Goal: Task Accomplishment & Management: Complete application form

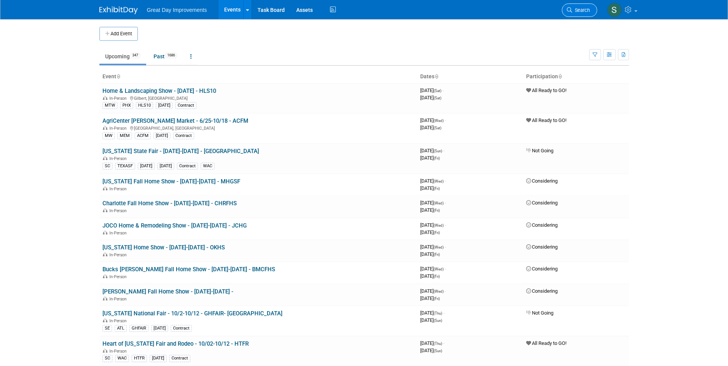
click at [580, 9] on span "Search" at bounding box center [581, 10] width 18 height 6
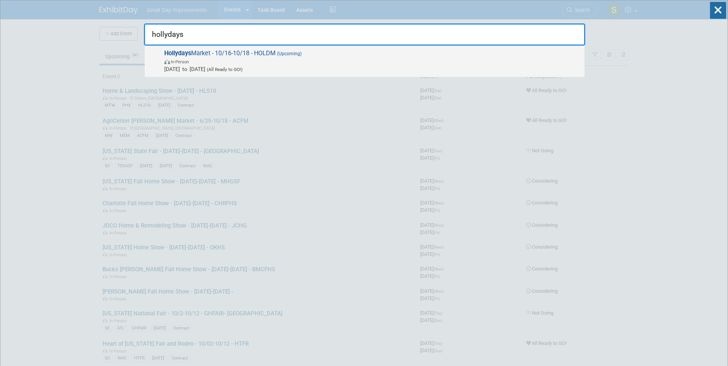
type input "hollydays"
click at [405, 63] on span "In-Person" at bounding box center [372, 62] width 416 height 8
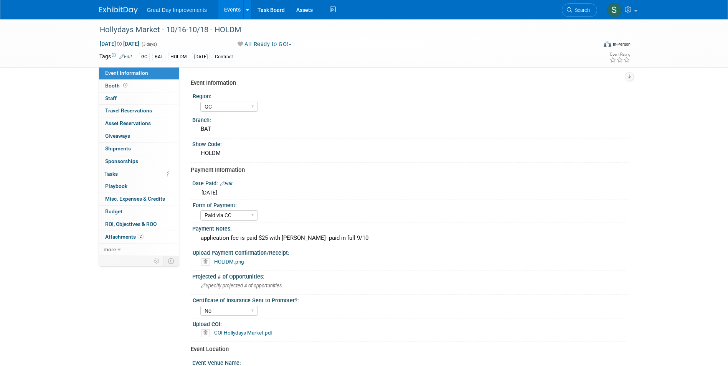
select select "GC"
select select "Paid via CC"
select select "No"
click at [579, 9] on span "Search" at bounding box center [581, 10] width 18 height 6
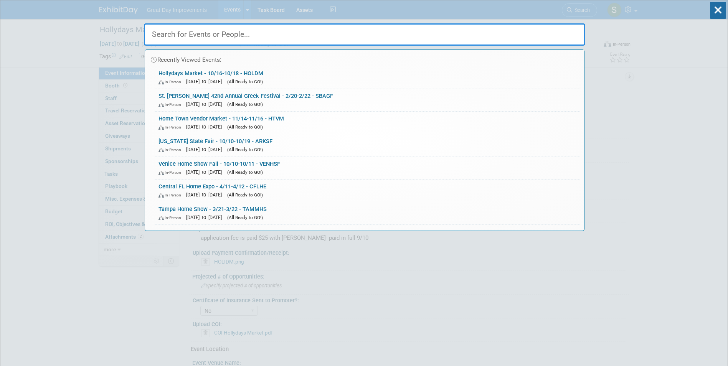
click at [269, 40] on input "text" at bounding box center [364, 34] width 441 height 22
paste input "Harvest Festival"
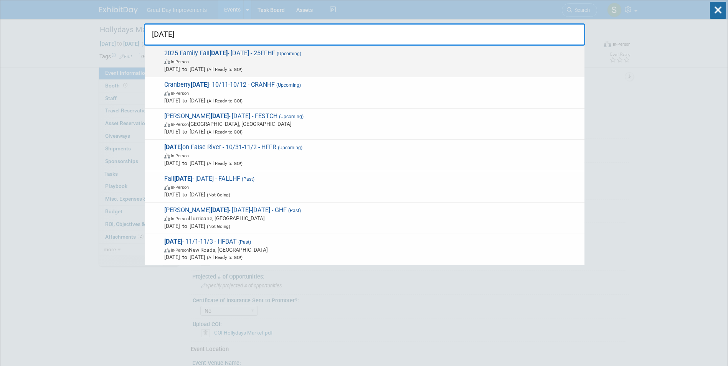
type input "Harvest Festival"
click at [365, 47] on div "2025 Family Fall Harvest Festival - 10/11/25 - 25FFHF (Upcoming) In-Person Oct …" at bounding box center [365, 61] width 440 height 31
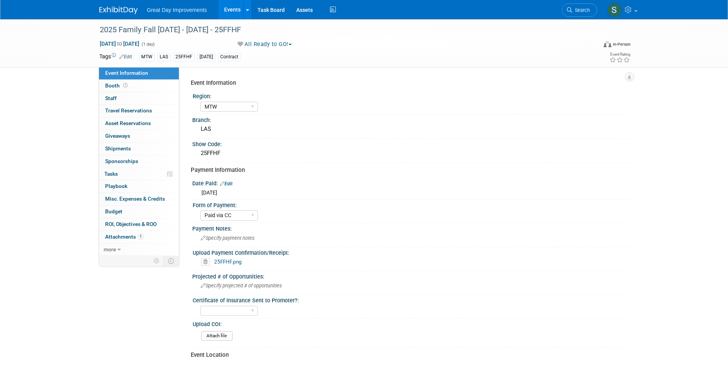
select select "MTW"
select select "Paid via CC"
click at [579, 9] on span "Search" at bounding box center [581, 10] width 18 height 6
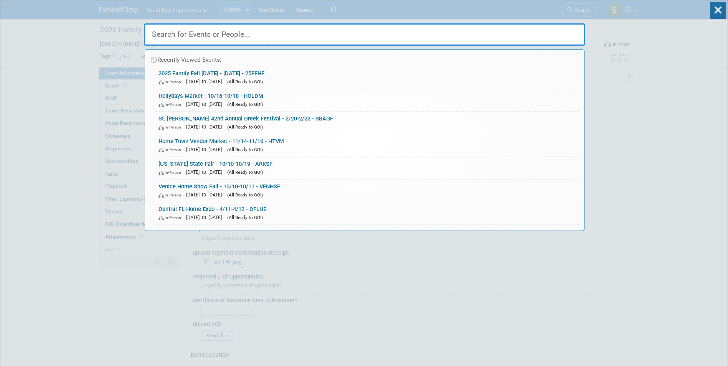
click at [314, 41] on input "text" at bounding box center [364, 34] width 441 height 22
paste input "Lake City Home Show"
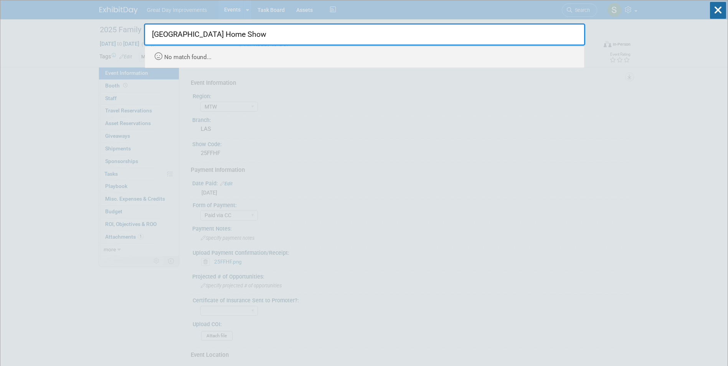
click at [152, 32] on input "Lake City Home Show" at bounding box center [364, 34] width 441 height 22
click at [279, 34] on input "salt Lake City Home Show" at bounding box center [364, 34] width 441 height 22
drag, startPoint x: 279, startPoint y: 34, endPoint x: 129, endPoint y: 37, distance: 150.4
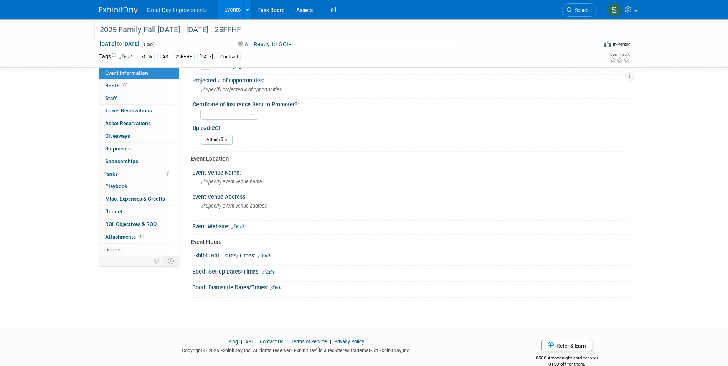
scroll to position [210, 0]
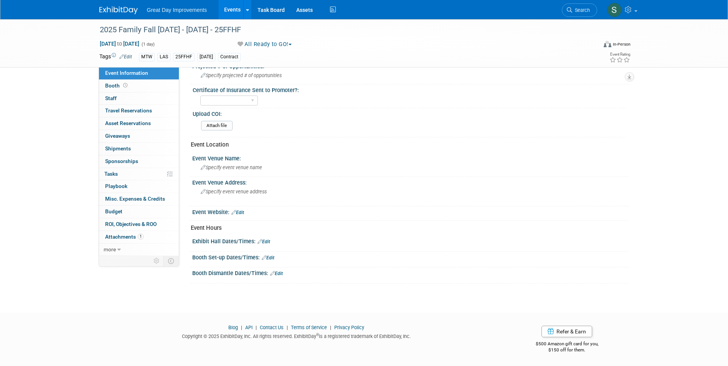
click at [590, 9] on link "Search" at bounding box center [579, 9] width 35 height 13
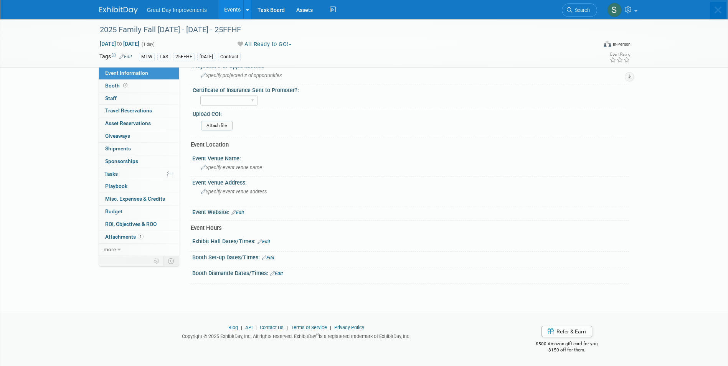
scroll to position [0, 0]
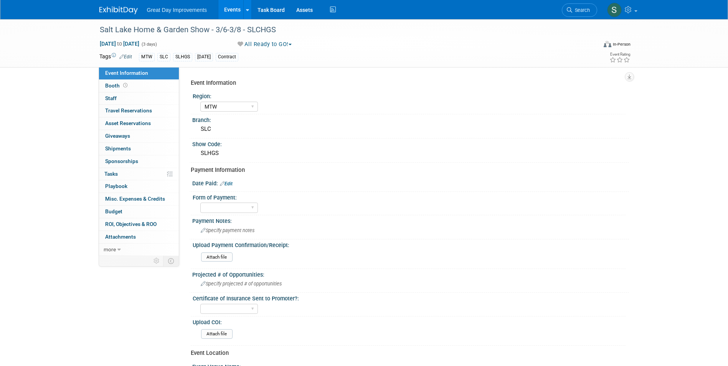
select select "MTW"
click at [111, 8] on img at bounding box center [118, 11] width 38 height 8
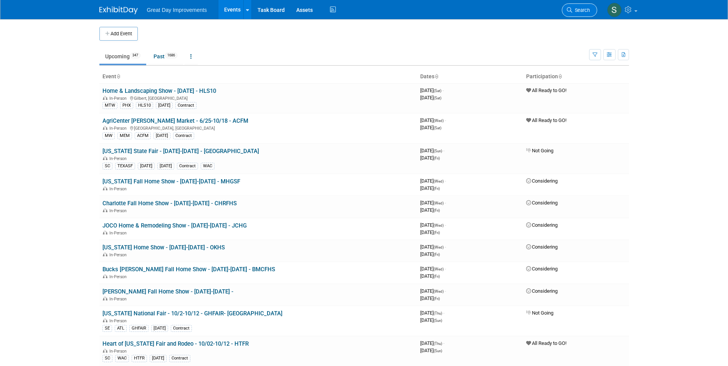
click at [577, 16] on link "Search" at bounding box center [579, 9] width 35 height 13
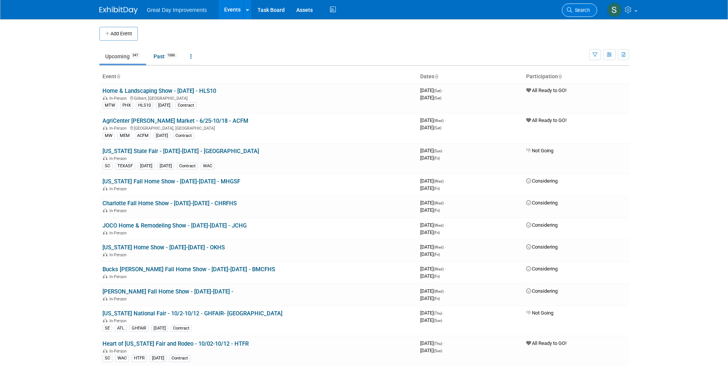
click at [576, 11] on span "Search" at bounding box center [581, 10] width 18 height 6
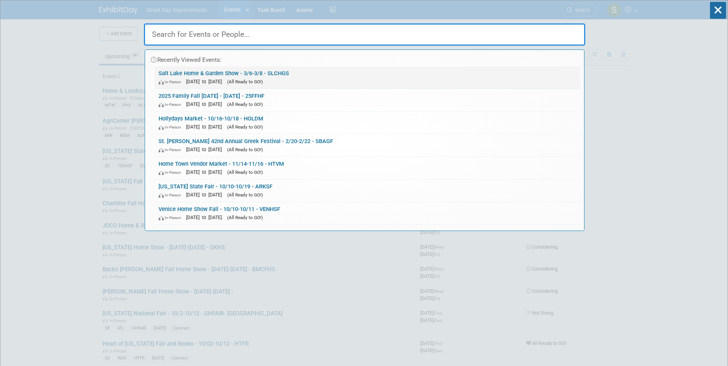
click at [254, 72] on link "Salt Lake Home & Garden Show - 3/6-3/8 - SLCHGS In-Person Mar 6, 2026 to Mar 8,…" at bounding box center [368, 77] width 426 height 22
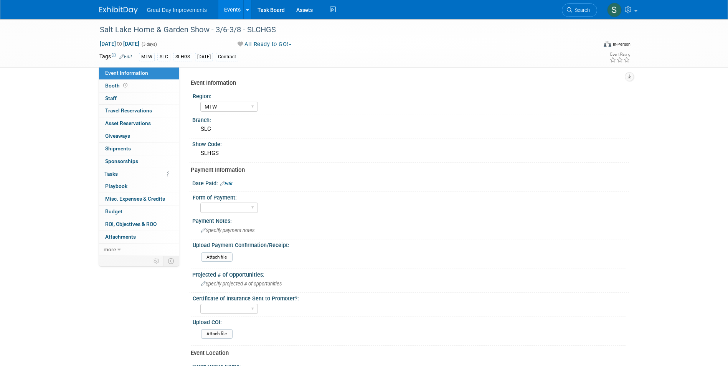
select select "MTW"
click at [275, 27] on div "Salt Lake Home & Garden Show - 3/6-3/8 - SLCHGS" at bounding box center [341, 30] width 488 height 14
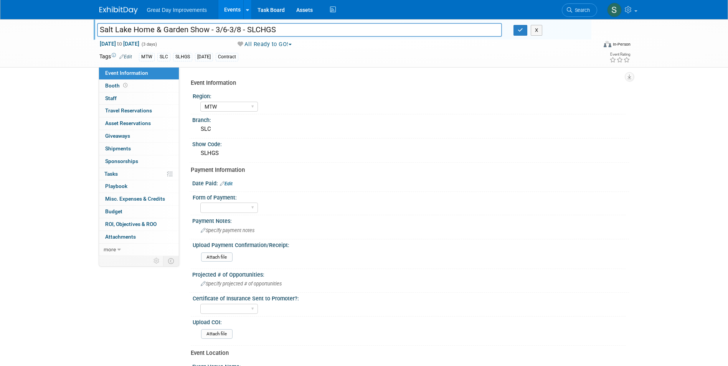
drag, startPoint x: 277, startPoint y: 30, endPoint x: 246, endPoint y: 29, distance: 30.7
click at [246, 29] on input "Salt Lake Home & Garden Show - 3/6-3/8 - SLCHGS" at bounding box center [299, 29] width 405 height 13
click at [516, 30] on button "button" at bounding box center [520, 30] width 14 height 11
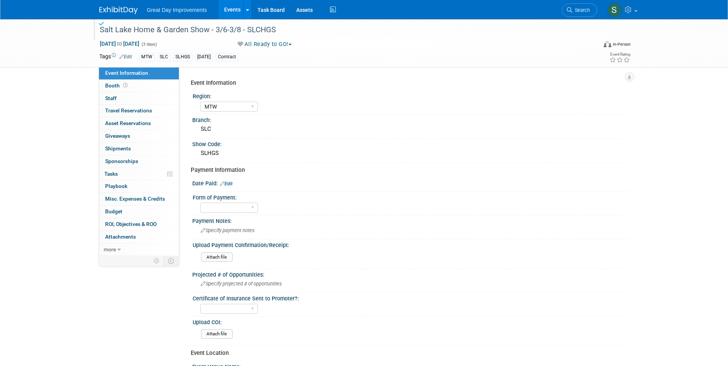
click at [118, 8] on img at bounding box center [118, 11] width 38 height 8
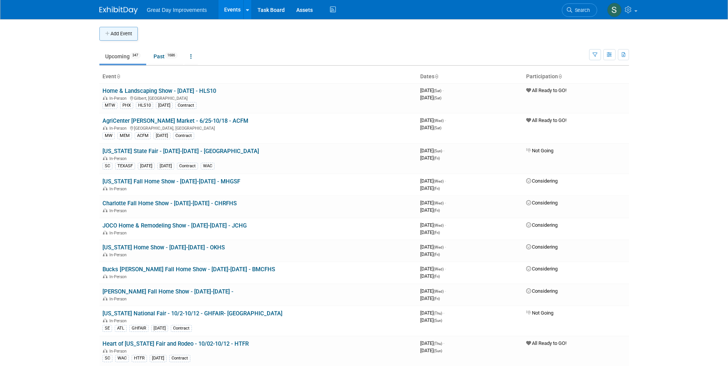
click at [120, 30] on button "Add Event" at bounding box center [118, 34] width 38 height 14
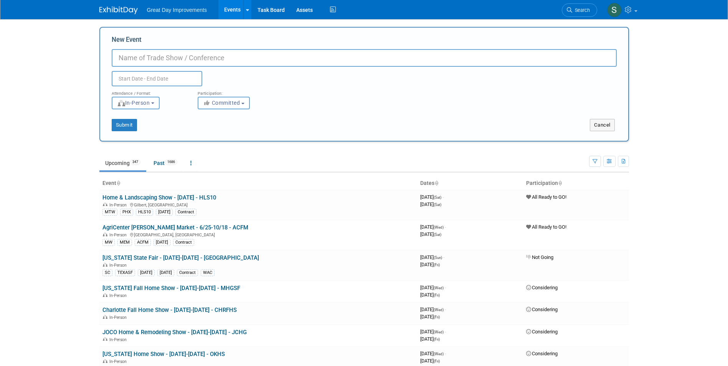
paste input "Melbourne Home Show"
type input "Melbourne Home Show - 9/19/-9/20 - MELHS"
click at [218, 98] on button "Committed" at bounding box center [224, 103] width 52 height 13
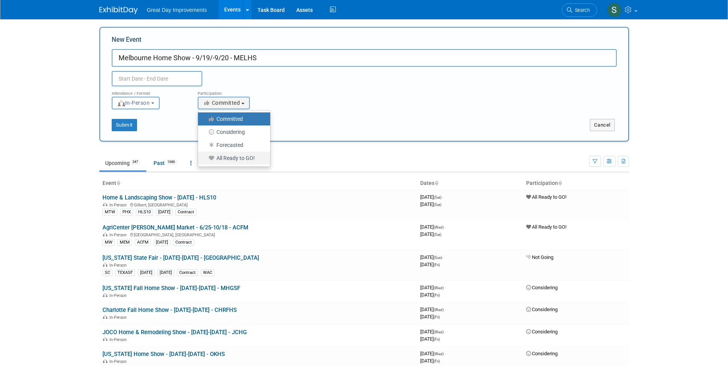
click at [236, 159] on label "All Ready to GO!" at bounding box center [232, 158] width 61 height 10
click at [205, 159] on input "All Ready to GO!" at bounding box center [202, 158] width 5 height 5
select select "102"
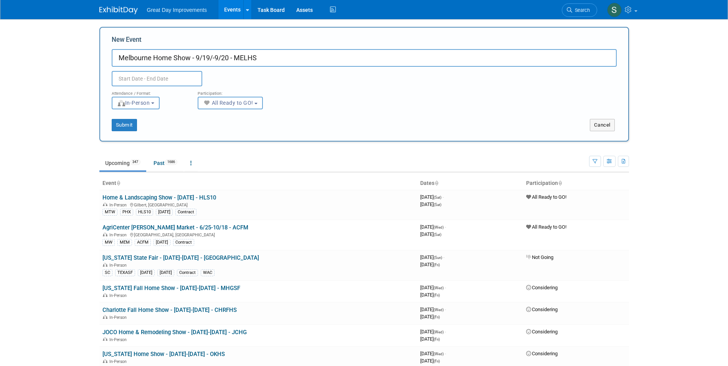
click at [169, 83] on input "text" at bounding box center [157, 78] width 91 height 15
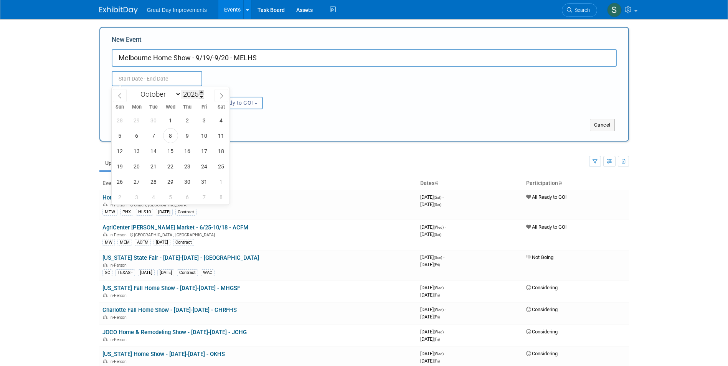
click at [201, 92] on span at bounding box center [201, 92] width 5 height 5
type input "2026"
click at [123, 96] on span at bounding box center [120, 95] width 14 height 13
select select "8"
click at [224, 153] on span "19" at bounding box center [221, 151] width 15 height 15
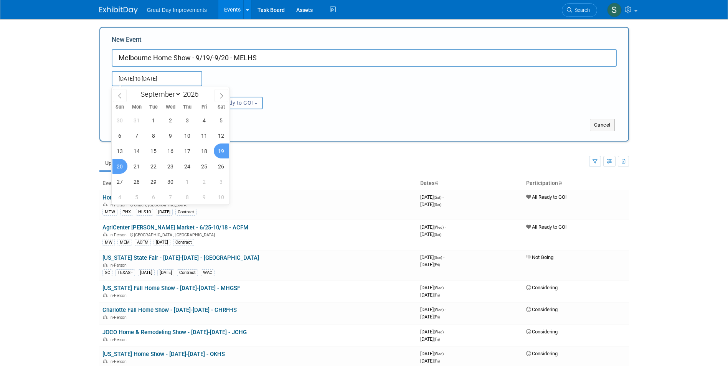
click at [119, 165] on span "20" at bounding box center [119, 166] width 15 height 15
type input "Sep 19, 2026 to Sep 20, 2026"
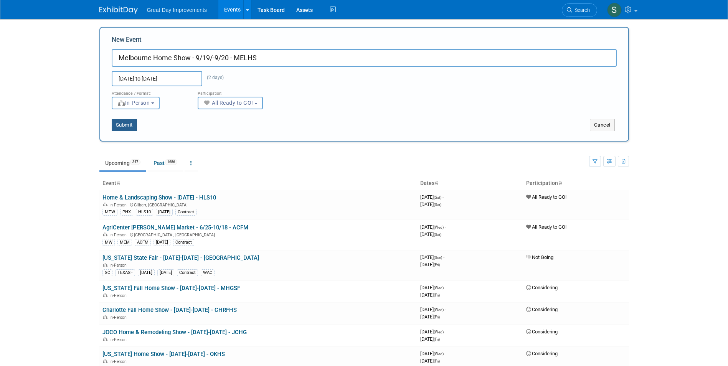
click at [123, 120] on button "Submit" at bounding box center [124, 125] width 25 height 12
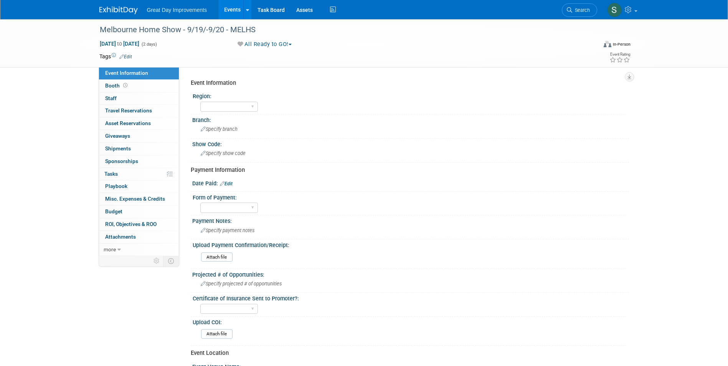
click at [125, 56] on link "Edit" at bounding box center [125, 56] width 13 height 5
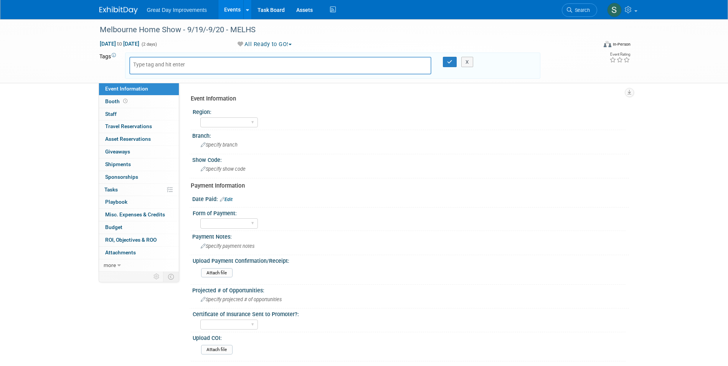
click at [150, 67] on body "Great Day Improvements Events Add Event Bulk Upload Events Shareable Event Boar…" at bounding box center [364, 183] width 728 height 366
click at [148, 66] on input "text" at bounding box center [163, 65] width 61 height 8
type input "FL"
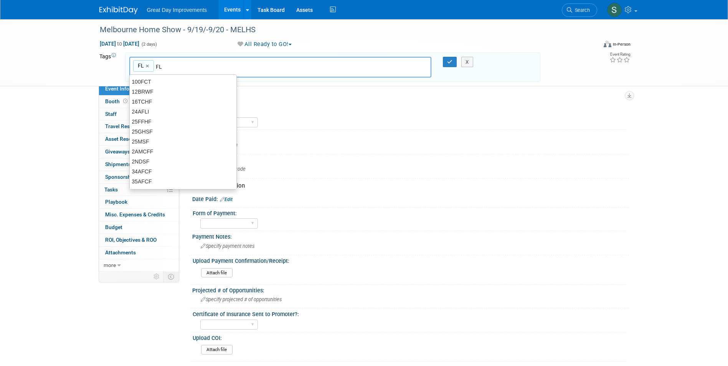
type input "FL"
type input "ORL"
type input "FL, ORL"
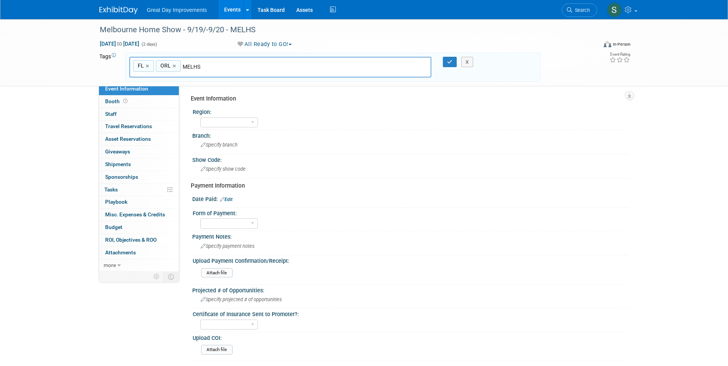
type input "MELHS"
type input "FL, ORL, MELHS"
type input "[DATE]"
type input "FL, ORL, MELHS, SEPT26"
type input "Contract"
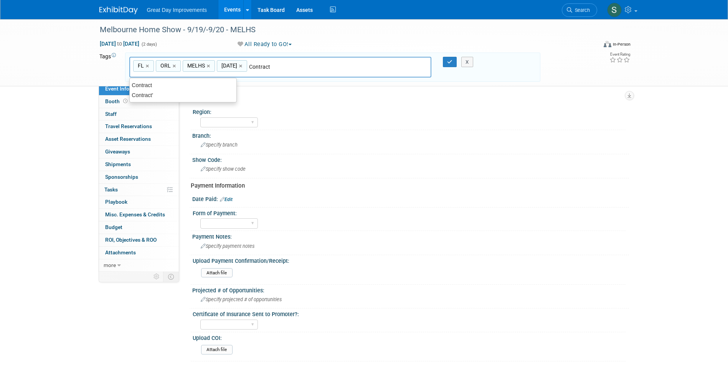
type input "FL, ORL, MELHS, SEPT26, Contract"
click at [447, 63] on icon "button" at bounding box center [449, 61] width 5 height 5
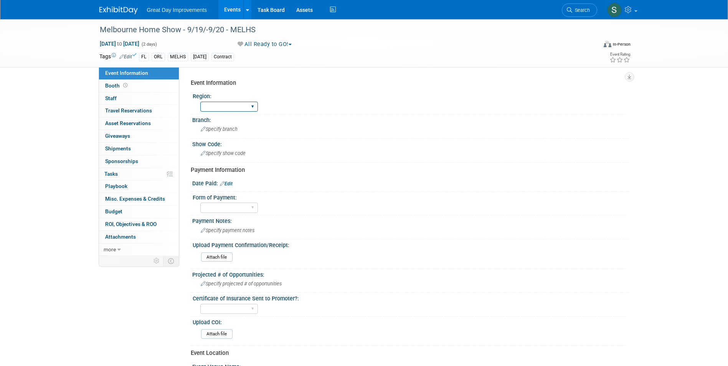
click at [247, 108] on select "GC MA MW MTW NE NEW OV PL PNW SA SE SC UMW FL" at bounding box center [229, 107] width 58 height 10
select select "FL"
click at [200, 102] on select "GC MA MW MTW NE NEW OV PL PNW SA SE SC UMW FL" at bounding box center [229, 107] width 58 height 10
click at [237, 131] on div "Specify branch" at bounding box center [410, 129] width 425 height 12
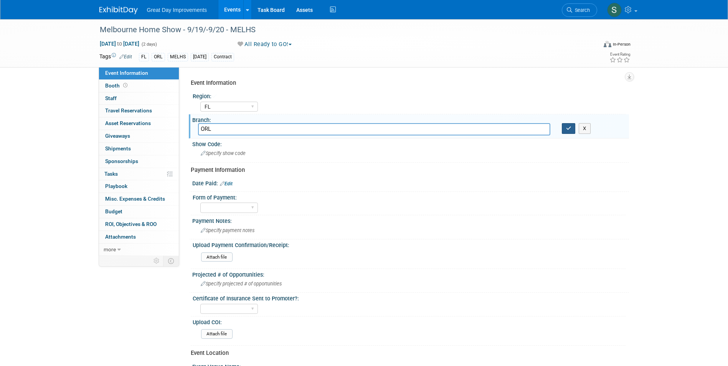
type input "ORL"
click at [570, 127] on icon "button" at bounding box center [568, 128] width 5 height 5
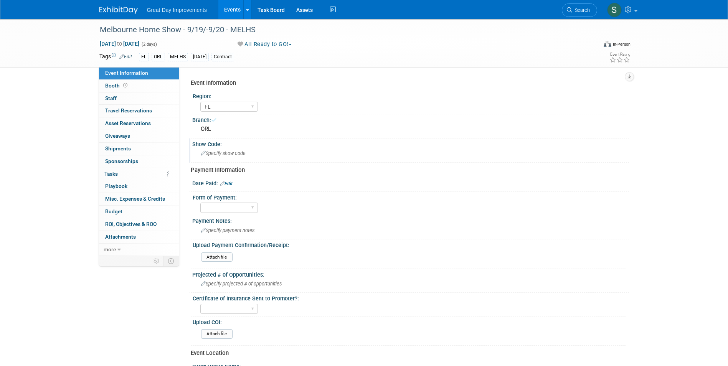
click at [275, 146] on div "Show Code:" at bounding box center [410, 144] width 437 height 10
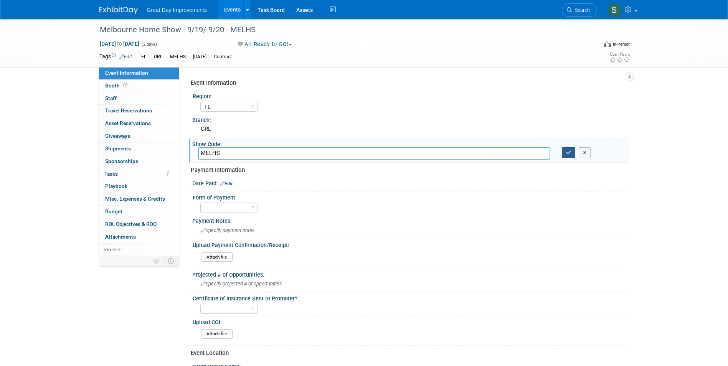
type input "MELHS"
click at [568, 153] on icon "button" at bounding box center [568, 152] width 5 height 5
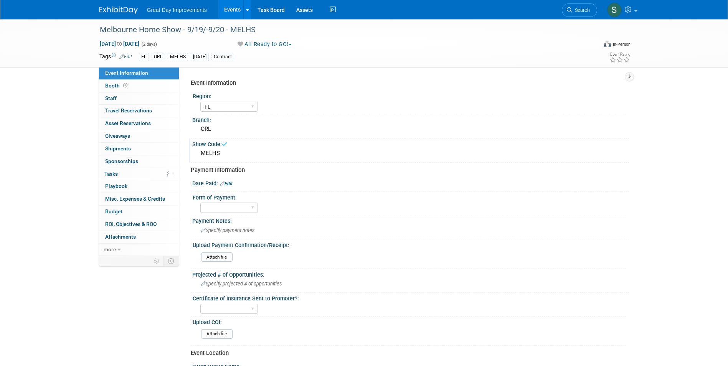
click at [230, 185] on link "Edit" at bounding box center [226, 183] width 13 height 5
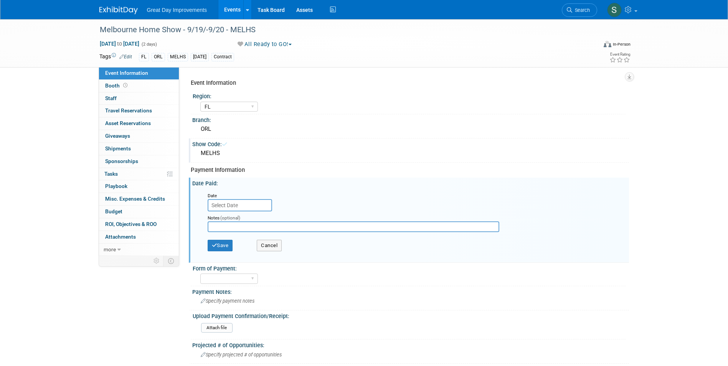
click at [234, 214] on div "Notes (optional)" at bounding box center [360, 218] width 304 height 8
click at [231, 207] on input "text" at bounding box center [240, 205] width 64 height 12
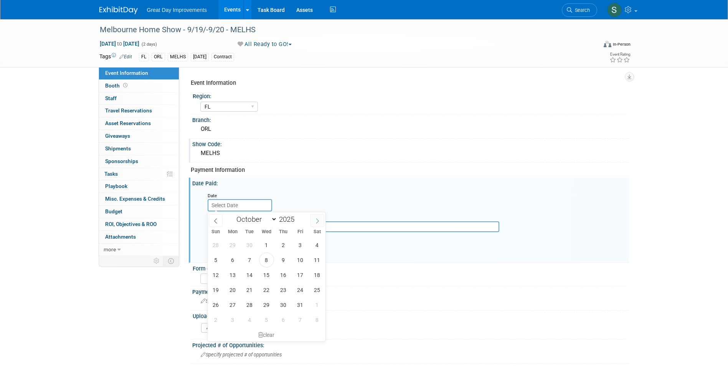
click at [315, 222] on icon at bounding box center [317, 220] width 5 height 5
click at [313, 220] on span at bounding box center [317, 220] width 14 height 13
click at [217, 219] on icon at bounding box center [215, 220] width 5 height 5
select select "10"
click at [295, 220] on input "2025" at bounding box center [288, 219] width 23 height 9
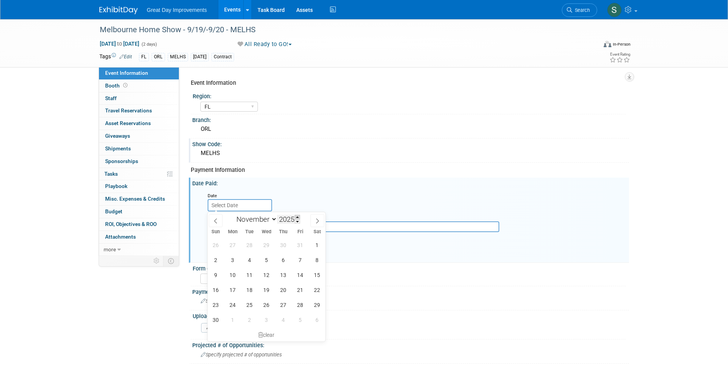
click at [296, 217] on span at bounding box center [297, 217] width 5 height 5
type input "2026"
click at [278, 276] on span "19" at bounding box center [283, 274] width 15 height 15
type input "Nov 19, 2026"
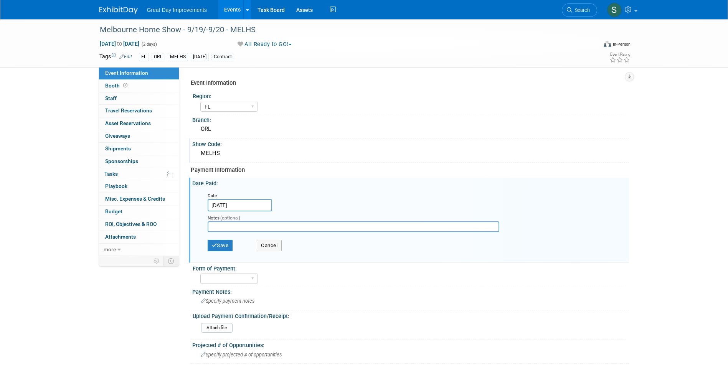
click at [223, 206] on input "Nov 19, 2026" at bounding box center [240, 205] width 64 height 12
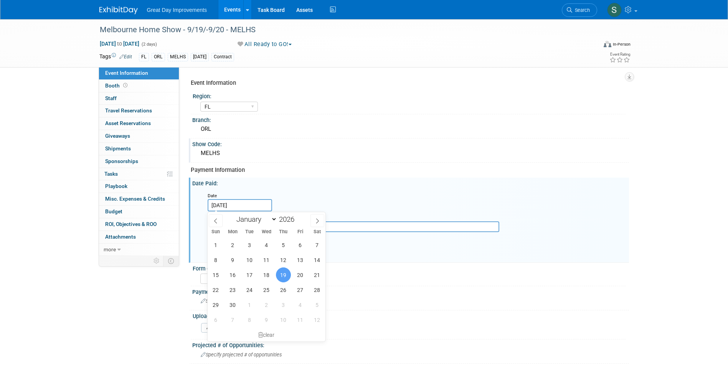
click at [262, 332] on div "clear" at bounding box center [267, 334] width 118 height 13
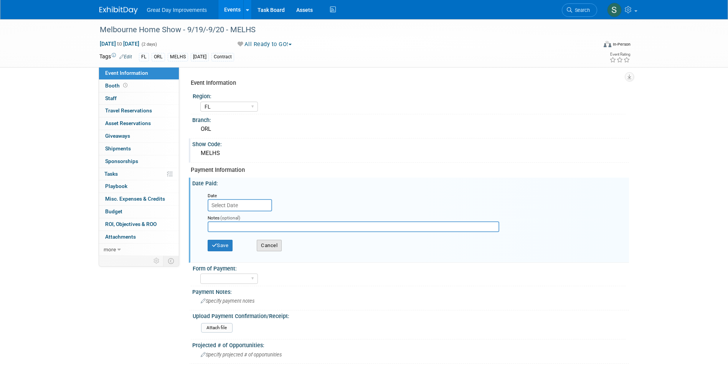
click at [275, 247] on button "Cancel" at bounding box center [269, 246] width 25 height 12
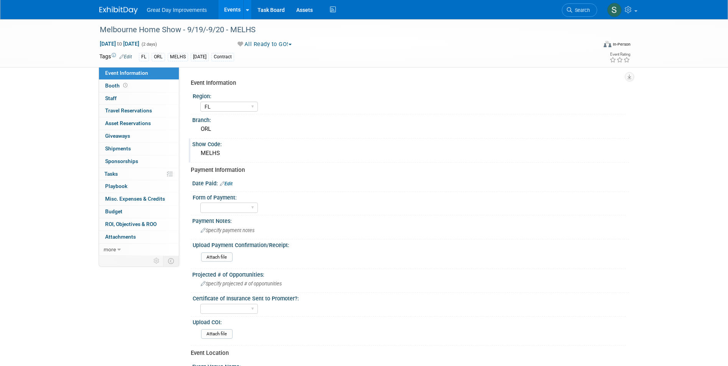
click at [132, 8] on img at bounding box center [118, 11] width 38 height 8
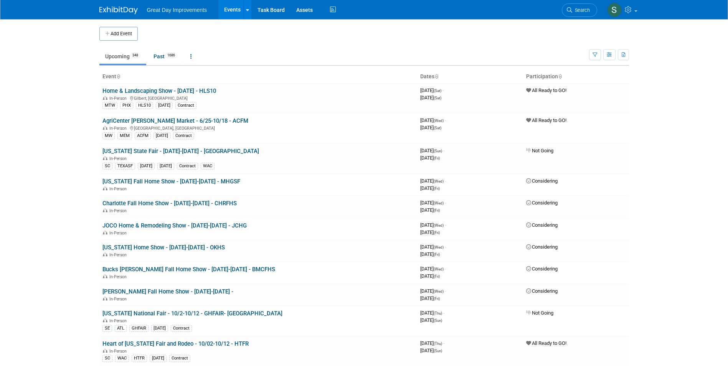
click at [124, 36] on button "Add Event" at bounding box center [118, 34] width 38 height 14
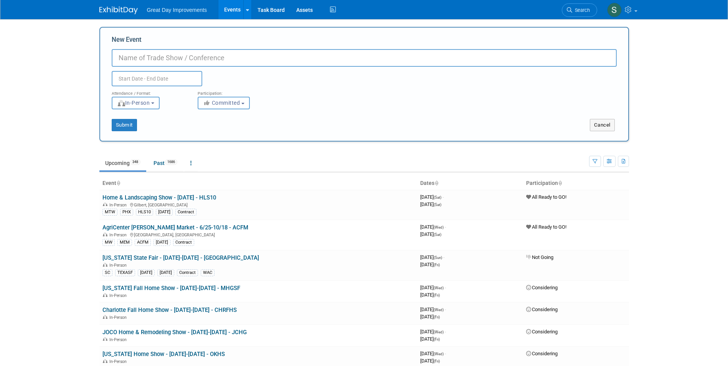
click at [156, 58] on input "New Event" at bounding box center [364, 58] width 505 height 18
paste input "Ocala Home Show - Fall"
type input "Ocala Home Show - 9/26-9/27 - OCAHSF"
drag, startPoint x: 212, startPoint y: 97, endPoint x: 216, endPoint y: 109, distance: 13.1
click at [213, 97] on button "Committed" at bounding box center [224, 103] width 52 height 13
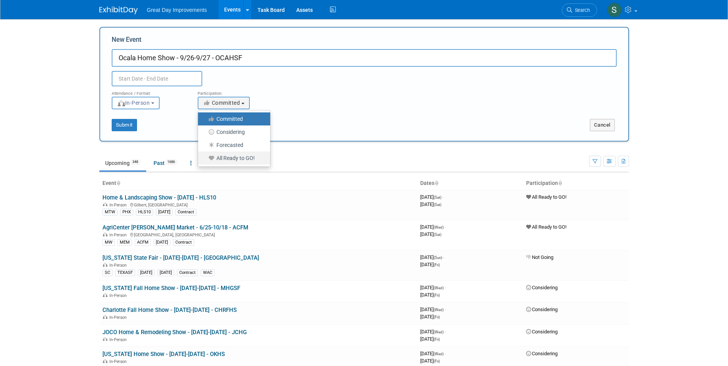
click at [227, 156] on label "All Ready to GO!" at bounding box center [232, 158] width 61 height 10
click at [205, 156] on input "All Ready to GO!" at bounding box center [202, 158] width 5 height 5
select select "102"
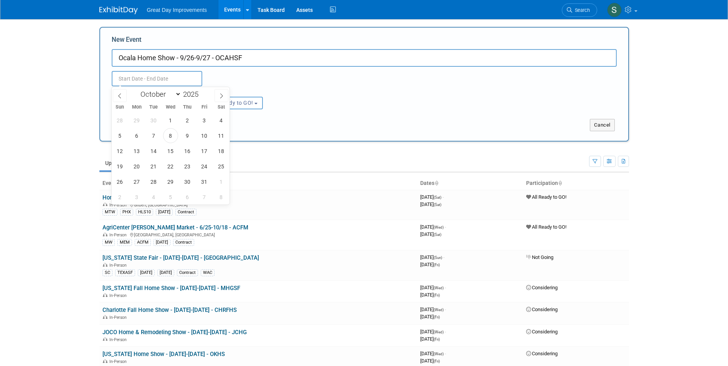
click at [186, 80] on input "text" at bounding box center [157, 78] width 91 height 15
click at [201, 93] on span at bounding box center [201, 92] width 5 height 5
type input "2026"
click at [169, 96] on select "January February March April May June July August September October November De…" at bounding box center [159, 94] width 44 height 10
select select "8"
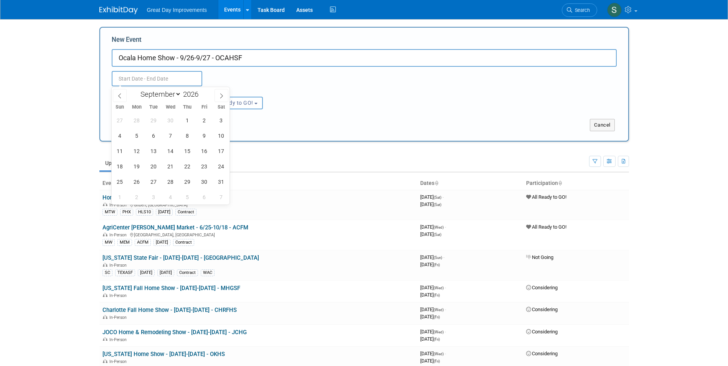
click at [137, 89] on select "January February March April May June July August September October November De…" at bounding box center [159, 94] width 44 height 10
click at [217, 167] on span "26" at bounding box center [221, 166] width 15 height 15
click at [120, 181] on span "27" at bounding box center [119, 181] width 15 height 15
type input "[DATE] to [DATE]"
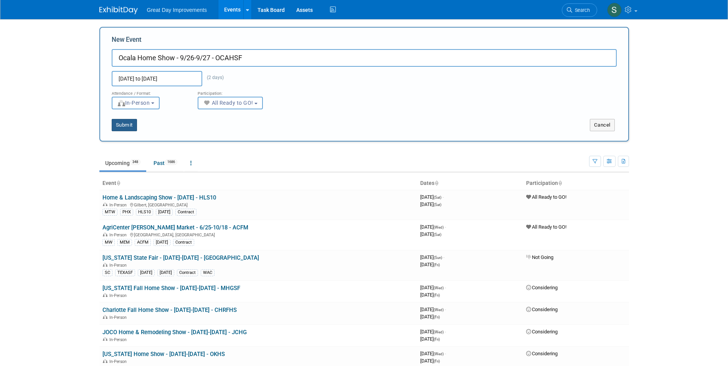
click at [128, 123] on button "Submit" at bounding box center [124, 125] width 25 height 12
type input "Ocala Home Show - 9/26-9/27 - OCAHSF"
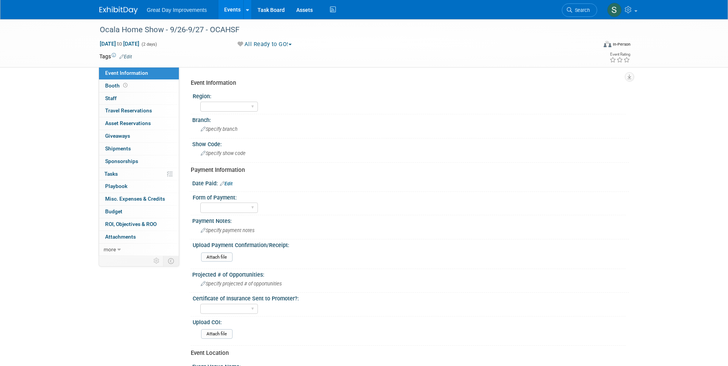
click at [127, 56] on link "Edit" at bounding box center [125, 56] width 13 height 5
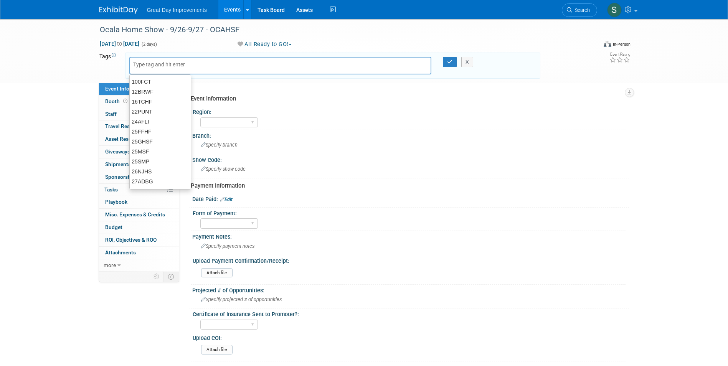
drag, startPoint x: 134, startPoint y: 66, endPoint x: 146, endPoint y: 64, distance: 11.7
click at [135, 66] on input "text" at bounding box center [163, 65] width 61 height 8
type input "FL"
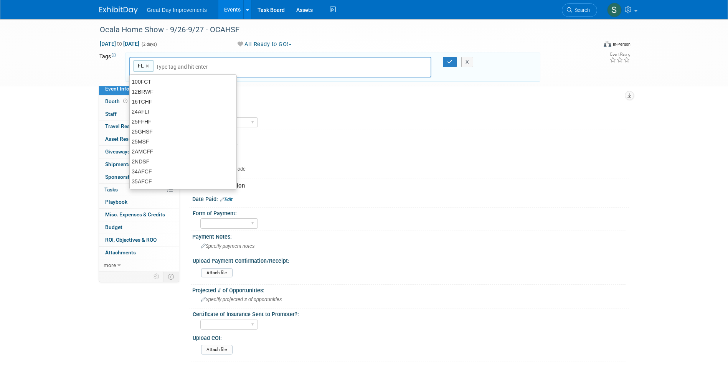
type input "FL"
type input "ORL"
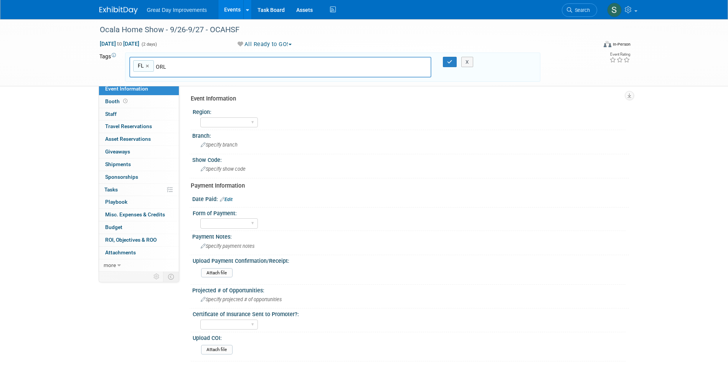
type input "FL, [GEOGRAPHIC_DATA]"
type input "OCAHSF"
type input "FL, ORL, OCAHSF"
type input "[DATE]"
type input "FL, ORL, OCAHSF, [DATE]"
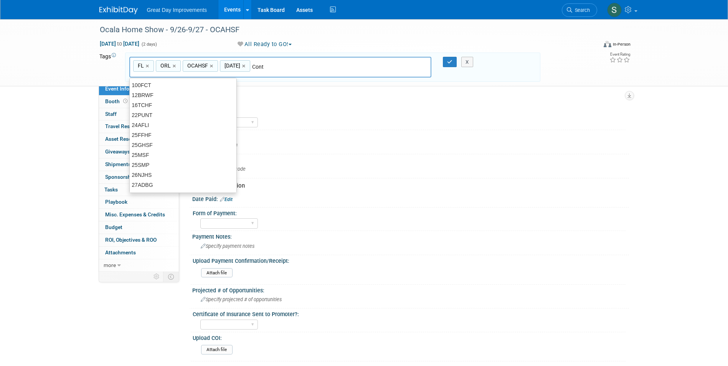
type input "Contr"
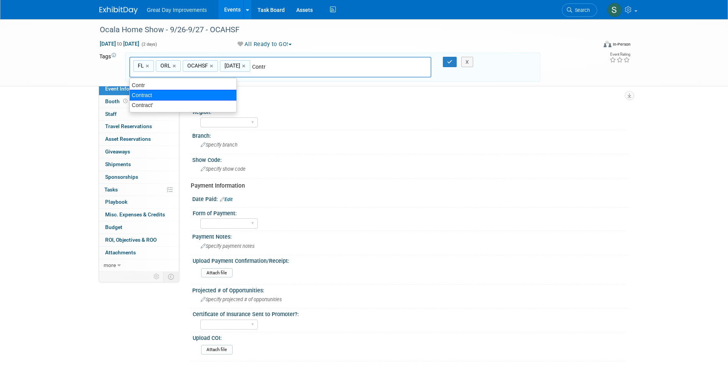
click at [169, 94] on div "Contract" at bounding box center [182, 95] width 107 height 11
type input "FL, ORL, OCAHSF, [DATE], Contract"
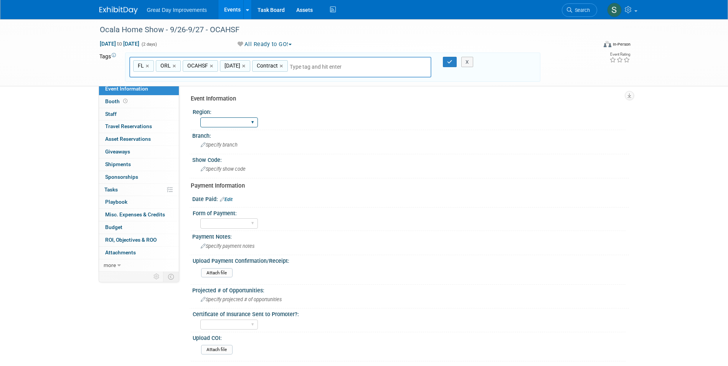
click at [211, 120] on select "GC MA MW MTW NE NEW OV PL PNW SA SE SC UMW FL" at bounding box center [229, 122] width 58 height 10
click at [200, 117] on select "GC MA MW MTW NE NEW OV PL PNW SA SE SC UMW FL" at bounding box center [229, 122] width 58 height 10
click at [224, 143] on span "Specify branch" at bounding box center [219, 145] width 37 height 6
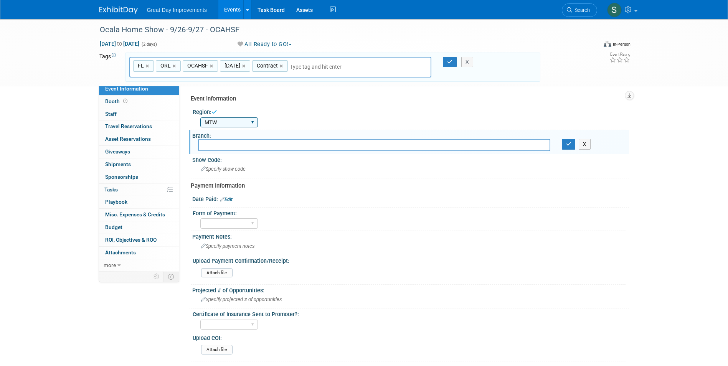
click at [226, 123] on select "GC MA MW MTW NE NEW OV PL PNW SA SE SC UMW FL" at bounding box center [229, 122] width 58 height 10
select select "FL"
click at [200, 117] on select "GC MA MW MTW NE NEW OV PL PNW SA SE SC UMW FL" at bounding box center [229, 122] width 58 height 10
click at [445, 65] on button "button" at bounding box center [450, 62] width 14 height 11
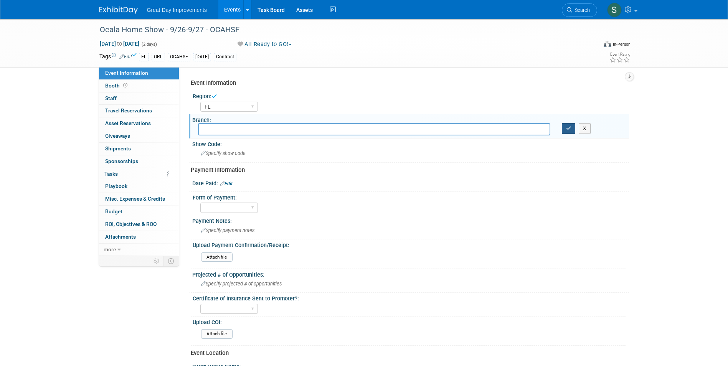
drag, startPoint x: 569, startPoint y: 130, endPoint x: 537, endPoint y: 133, distance: 32.3
click at [569, 130] on icon "button" at bounding box center [568, 128] width 5 height 5
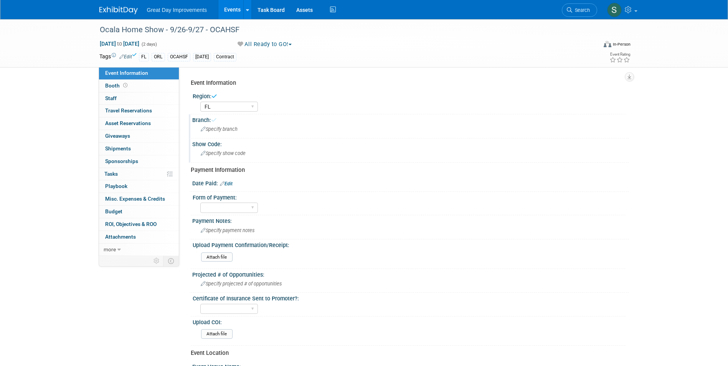
click at [335, 153] on div "Specify show code" at bounding box center [410, 153] width 425 height 12
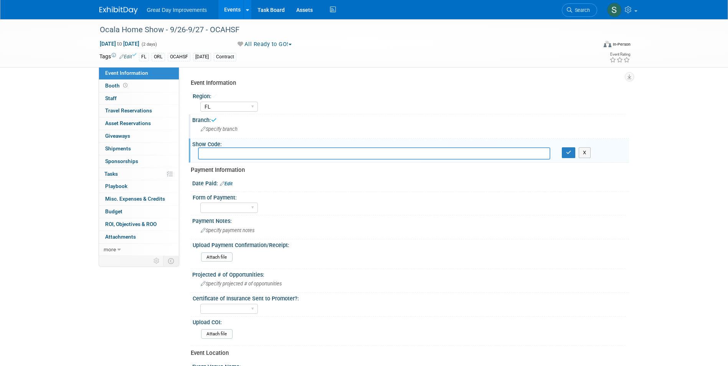
click at [321, 135] on div "Specify branch" at bounding box center [410, 129] width 437 height 13
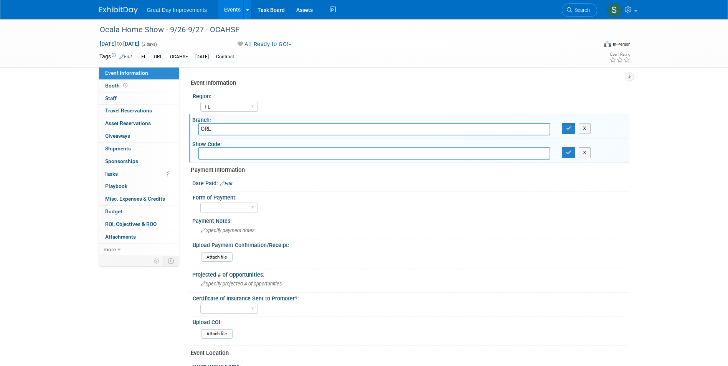
type input "ORL"
click at [562, 123] on button "button" at bounding box center [569, 128] width 14 height 11
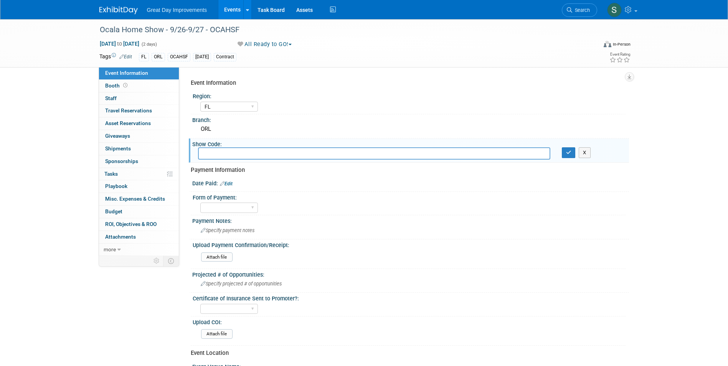
click at [270, 153] on input "text" at bounding box center [374, 153] width 352 height 12
type input "OCAHSF"
click at [562, 147] on button "button" at bounding box center [569, 152] width 14 height 11
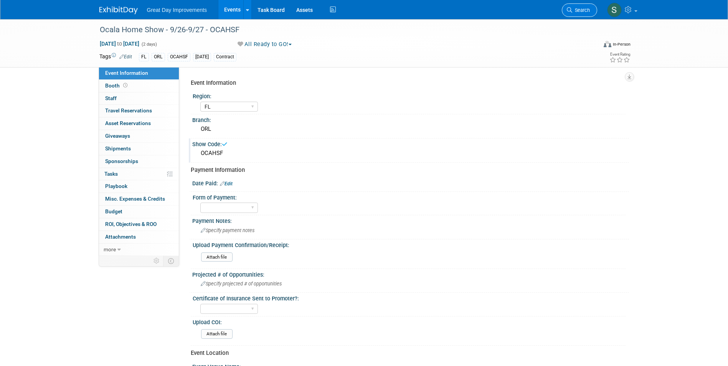
click at [579, 8] on span "Search" at bounding box center [581, 10] width 18 height 6
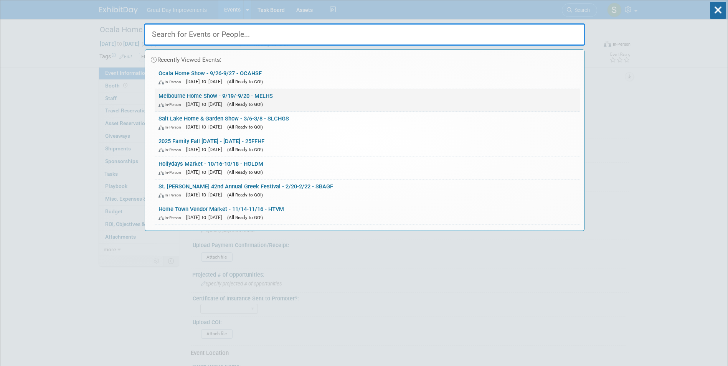
click at [263, 107] on span "(All Ready to GO!)" at bounding box center [245, 104] width 36 height 5
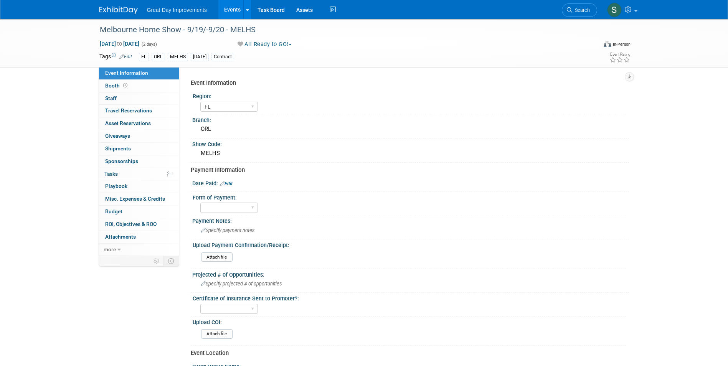
select select "FL"
click at [569, 11] on icon at bounding box center [569, 9] width 5 height 5
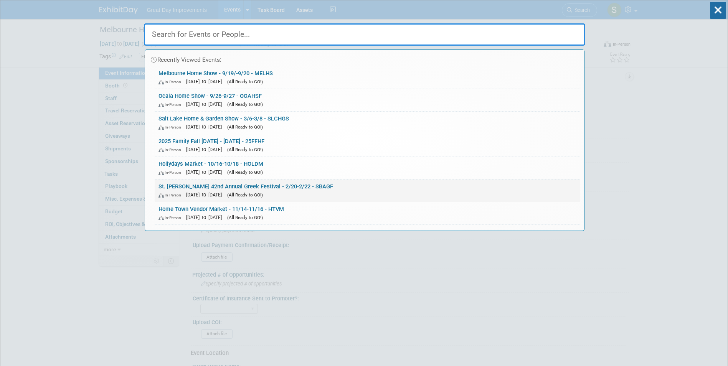
click at [337, 184] on link "St. Barbara 42nd Annual Greek Festival - 2/20-2/22 - SBAGF In-Person Feb 20, 20…" at bounding box center [368, 191] width 426 height 22
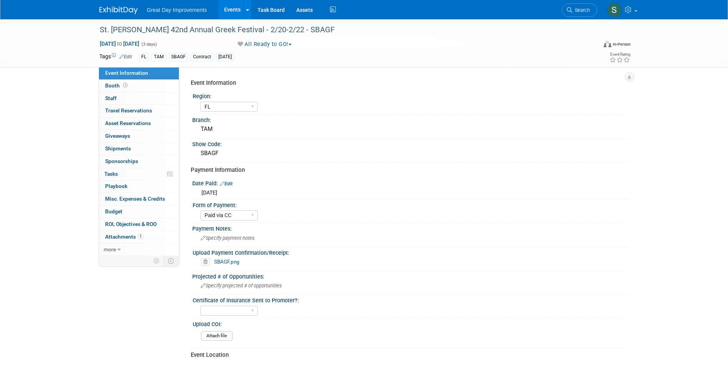
select select "FL"
select select "Paid via CC"
click at [582, 10] on span "Search" at bounding box center [581, 10] width 18 height 6
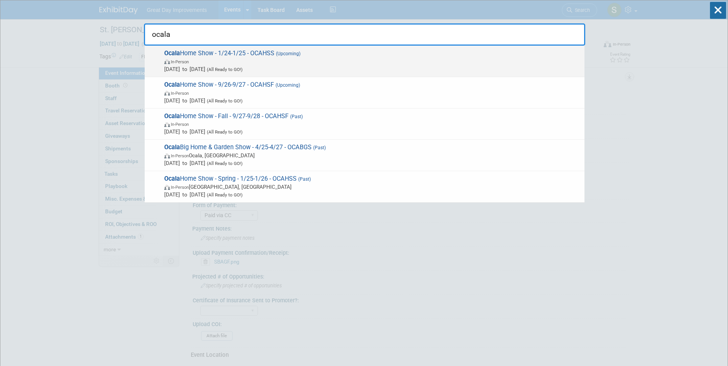
type input "ocala"
click at [320, 65] on span "[DATE] to [DATE] (All Ready to GO!)" at bounding box center [372, 69] width 416 height 8
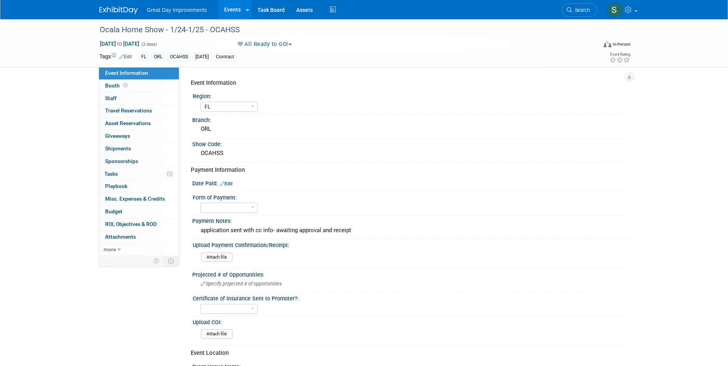
select select "FL"
click at [277, 232] on div "application sent with cc info- awaiting approval and receipt" at bounding box center [410, 230] width 425 height 12
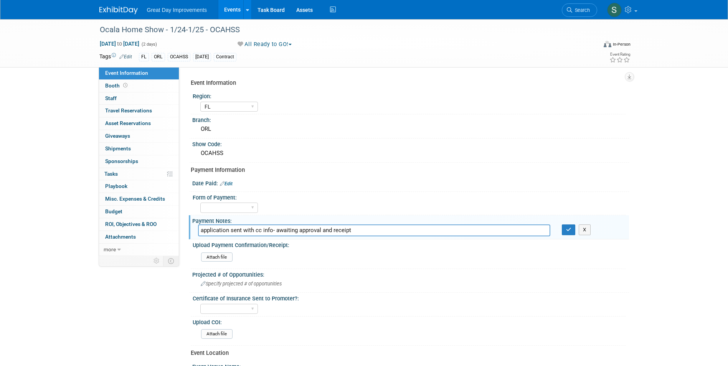
click at [277, 232] on input "application sent with cc info- awaiting approval and receipt" at bounding box center [374, 230] width 352 height 12
click at [576, 8] on span "Search" at bounding box center [581, 10] width 18 height 6
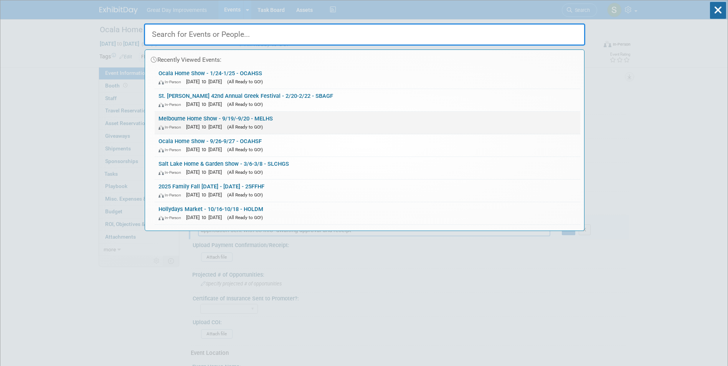
click at [272, 121] on link "Melbourne Home Show - 9/19/-9/20 - MELHS In-Person Sep 19, 2026 to Sep 20, 2026…" at bounding box center [368, 123] width 426 height 22
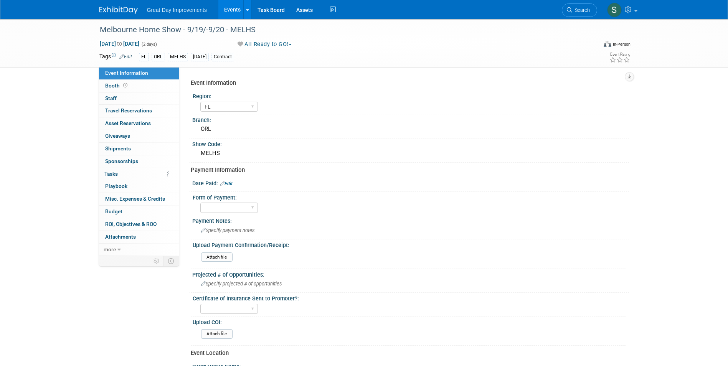
select select "FL"
click at [235, 232] on span "Specify payment notes" at bounding box center [228, 231] width 54 height 6
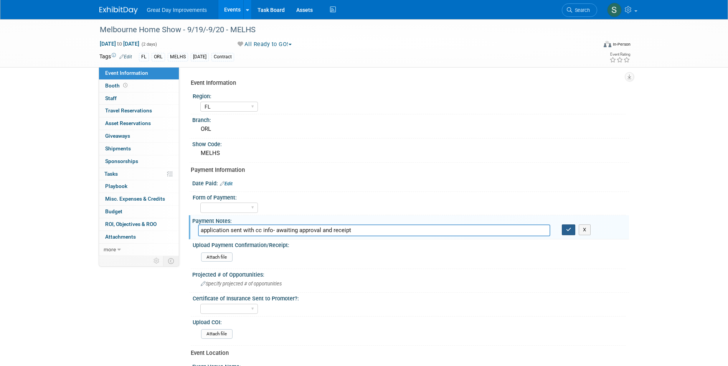
type input "application sent with cc info- awaiting approval and receipt"
click at [570, 234] on button "button" at bounding box center [569, 229] width 14 height 11
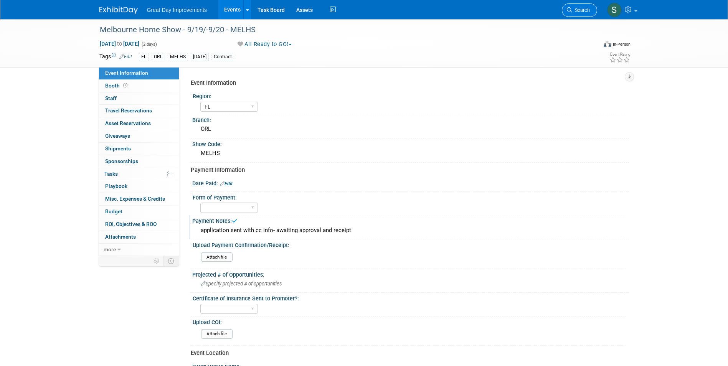
click at [589, 4] on link "Search" at bounding box center [579, 9] width 35 height 13
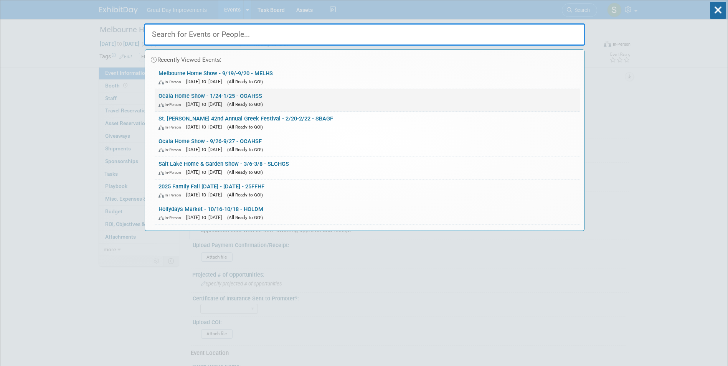
click at [272, 98] on link "Ocala Home Show - 1/24-1/25 - OCAHSS In-Person [DATE] to [DATE] (All Ready to G…" at bounding box center [368, 100] width 426 height 22
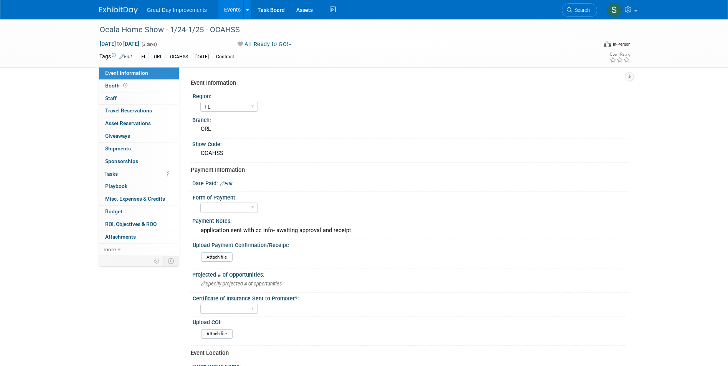
select select "FL"
click at [574, 7] on span "Search" at bounding box center [581, 10] width 18 height 6
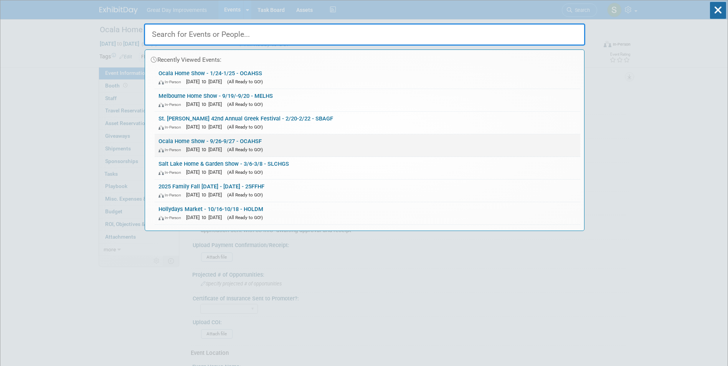
click at [260, 139] on link "Ocala Home Show - 9/26-9/27 - OCAHSF In-Person [DATE] to [DATE] (All Ready to G…" at bounding box center [368, 145] width 426 height 22
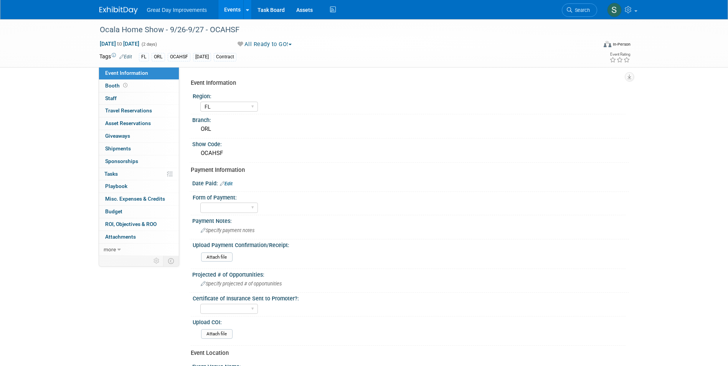
select select "FL"
click at [270, 226] on div "Specify payment notes" at bounding box center [410, 230] width 425 height 12
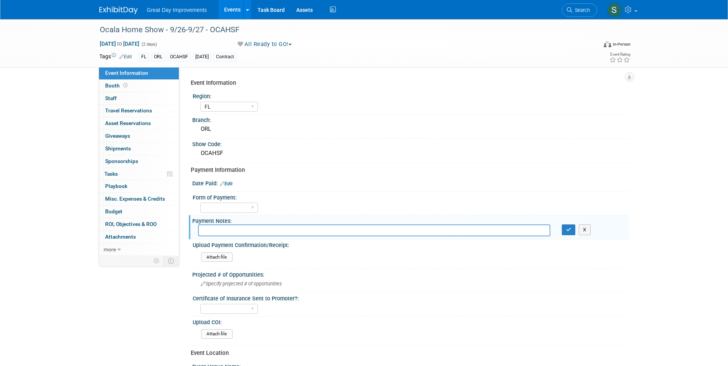
drag, startPoint x: 269, startPoint y: 223, endPoint x: 230, endPoint y: 229, distance: 39.2
click at [232, 229] on input "text" at bounding box center [374, 230] width 352 height 12
paste input "application sent with cc info- awaiting approval and receipt"
type input "application sent with cc info- awaiting approval and receipt"
click at [568, 229] on icon "button" at bounding box center [568, 229] width 5 height 5
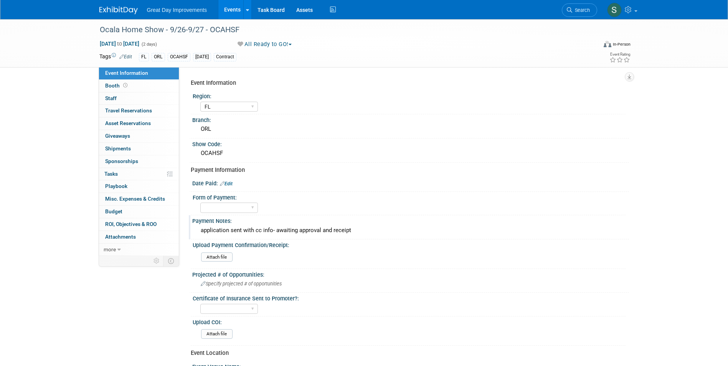
click at [115, 6] on link at bounding box center [123, 6] width 48 height 6
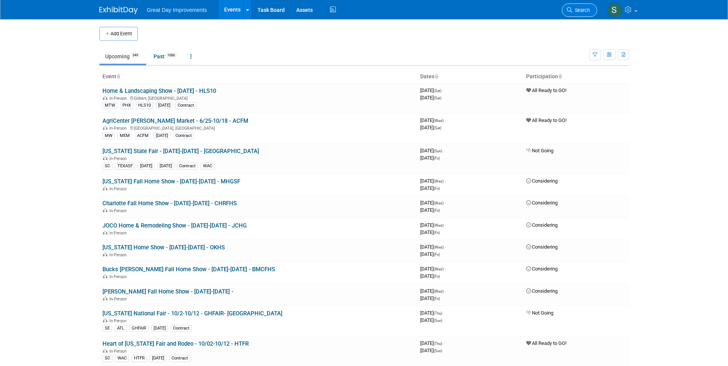
click at [571, 14] on link "Search" at bounding box center [579, 9] width 35 height 13
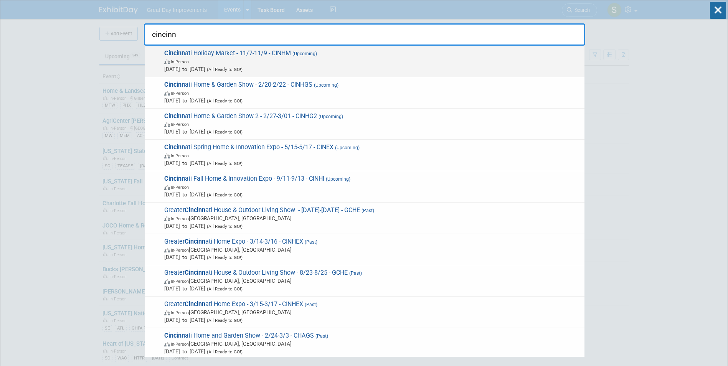
type input "cincinn"
click at [272, 52] on span "Cincinn ati Holiday Market - 11/7-11/9 - CINHM (Upcoming) In-Person [DATE] to […" at bounding box center [371, 60] width 419 height 23
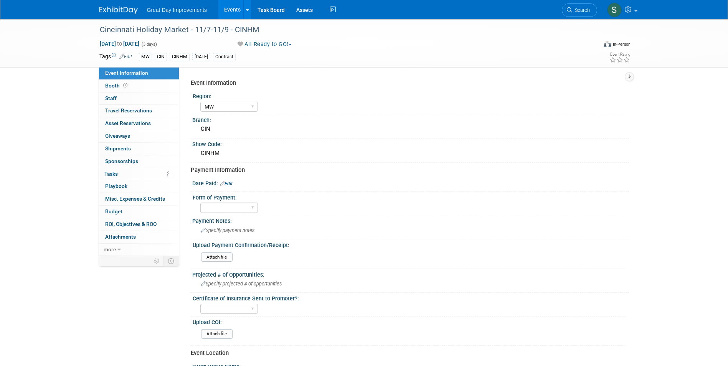
select select "MW"
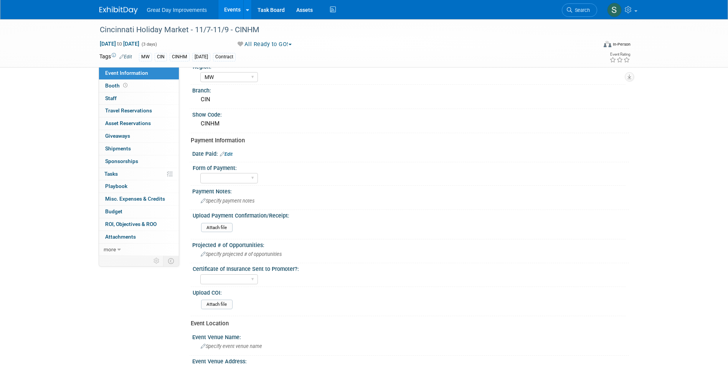
scroll to position [77, 0]
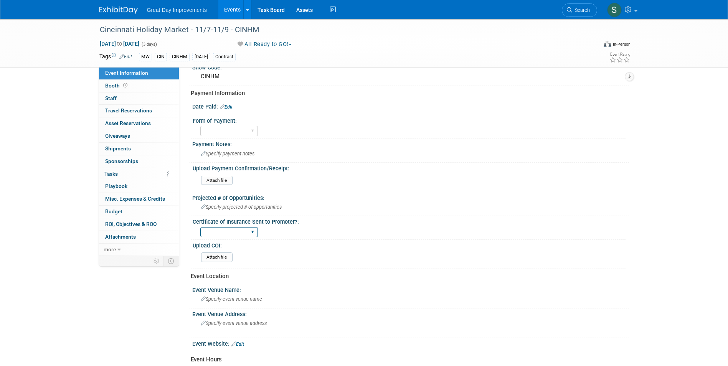
click at [237, 236] on select "Yes No Not Required" at bounding box center [229, 232] width 58 height 10
click at [272, 227] on div "Yes No Not Required" at bounding box center [412, 231] width 425 height 12
click at [214, 235] on select "Yes No Not Required" at bounding box center [229, 232] width 58 height 10
drag, startPoint x: 403, startPoint y: 243, endPoint x: 315, endPoint y: 246, distance: 87.9
click at [401, 243] on div "Upload COI:" at bounding box center [409, 245] width 433 height 10
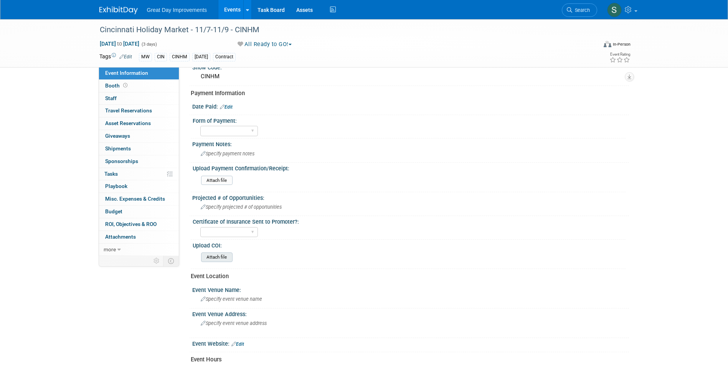
click at [216, 257] on input "file" at bounding box center [180, 257] width 104 height 9
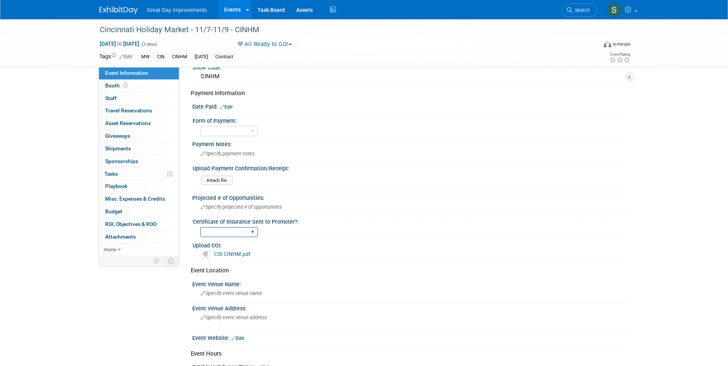
click at [243, 232] on select "Yes No Not Required" at bounding box center [229, 232] width 58 height 10
click at [377, 163] on div "Upload Payment Confirmation/Receipt:" at bounding box center [409, 168] width 433 height 10
click at [118, 9] on img at bounding box center [118, 11] width 38 height 8
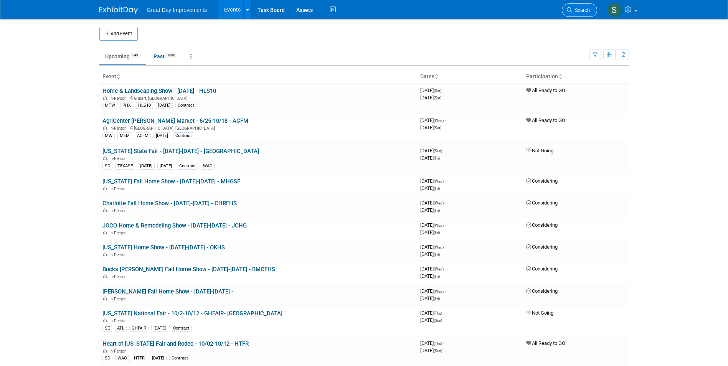
click at [596, 14] on li "Search" at bounding box center [579, 9] width 35 height 19
click at [587, 7] on span "Search" at bounding box center [581, 10] width 18 height 6
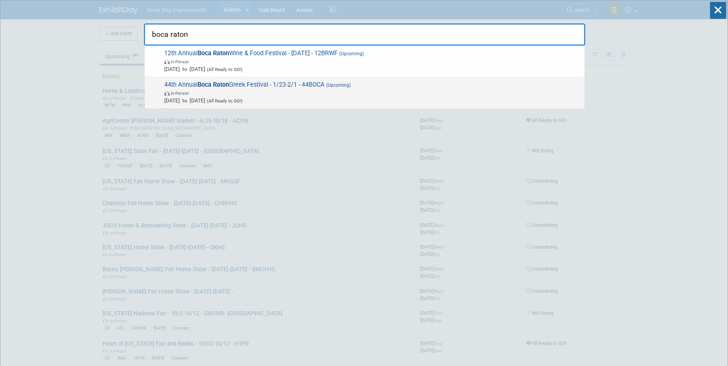
type input "boca raton"
click at [307, 95] on span "In-Person" at bounding box center [372, 93] width 416 height 8
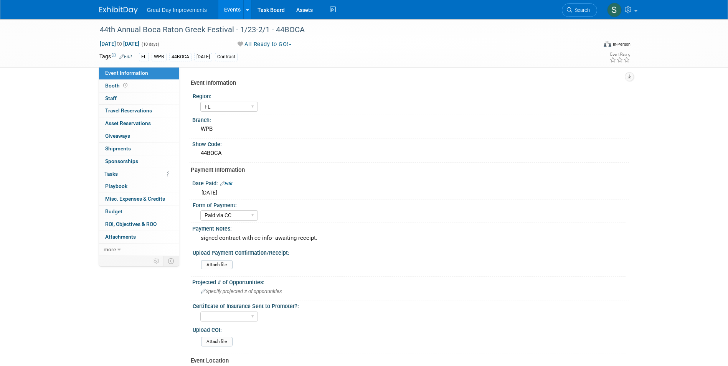
select select "FL"
select select "Paid via CC"
click at [569, 9] on icon at bounding box center [569, 9] width 5 height 5
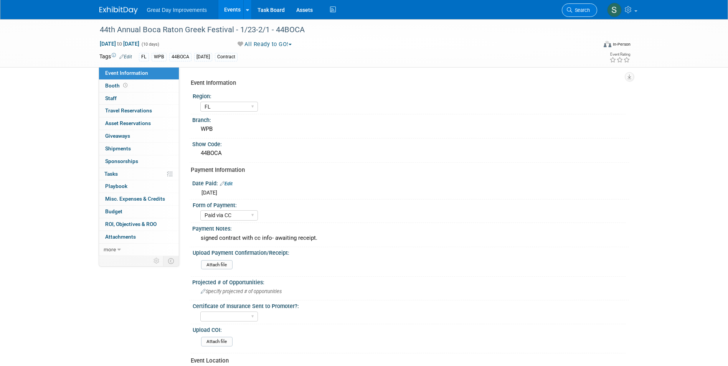
click at [575, 4] on link "Search" at bounding box center [579, 9] width 35 height 13
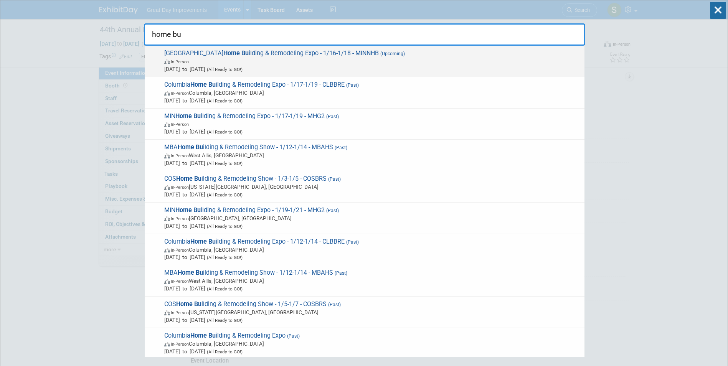
type input "home bu"
click at [237, 64] on span "In-Person" at bounding box center [372, 62] width 416 height 8
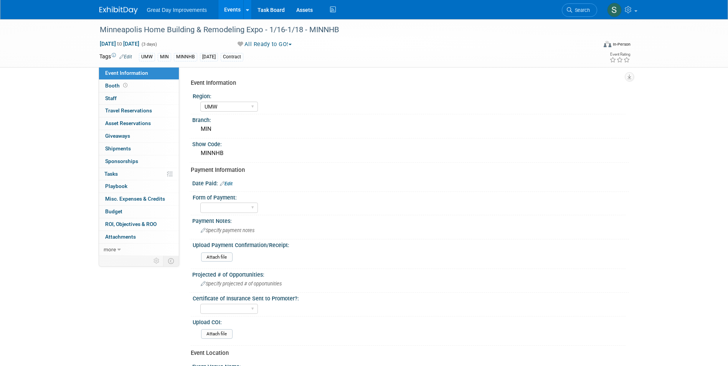
select select "UMW"
click at [317, 29] on div "Minneapolis Home Building & Remodeling Expo - 1/16-1/18 - MINNHB" at bounding box center [341, 30] width 488 height 14
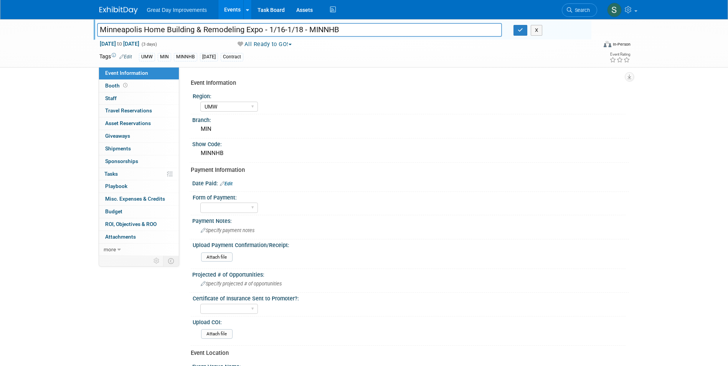
drag, startPoint x: 353, startPoint y: 31, endPoint x: 310, endPoint y: 30, distance: 43.0
click at [310, 30] on input "Minneapolis Home Building & Remodeling Expo - 1/16-1/18 - MINNHB" at bounding box center [299, 29] width 405 height 13
click at [571, 8] on icon at bounding box center [569, 9] width 5 height 5
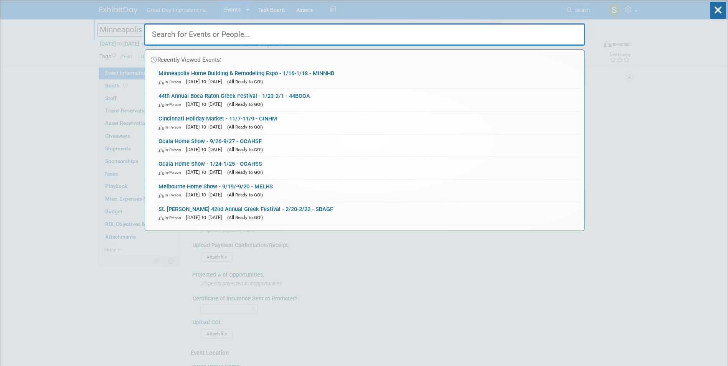
click at [262, 26] on input "text" at bounding box center [364, 34] width 441 height 22
paste input "Troubadour Festival"
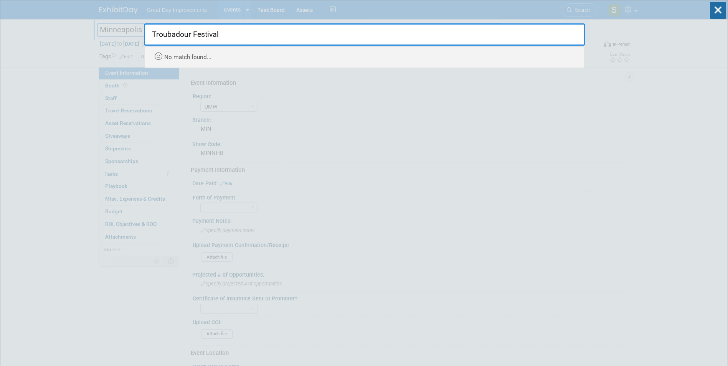
type input "Troubadour Festival"
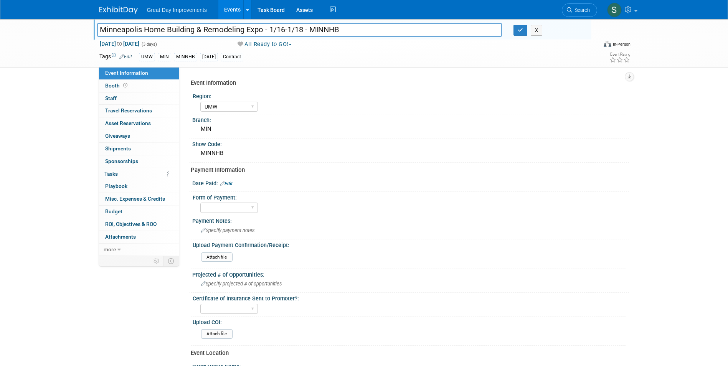
click at [116, 7] on img at bounding box center [118, 11] width 38 height 8
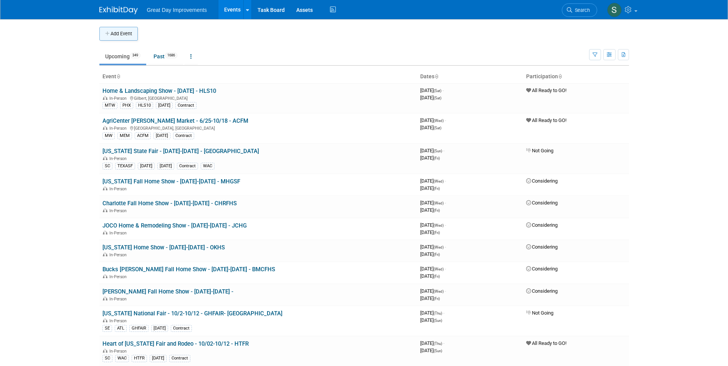
click at [108, 34] on icon "button" at bounding box center [107, 33] width 5 height 5
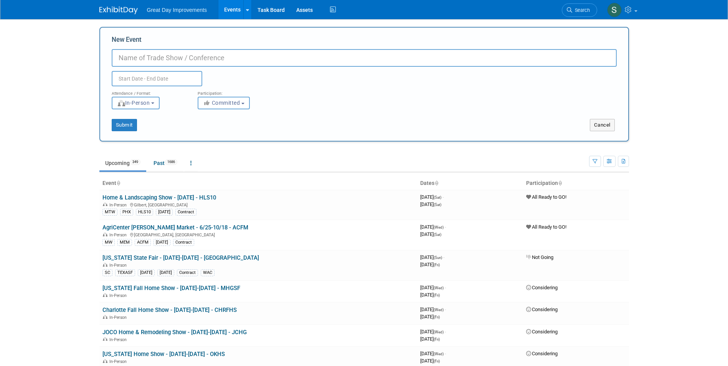
paste input "Troubadour Festival"
type input "Troubadour Festival - [DATE] - TROFES"
click at [243, 97] on div "Participation: <i class="fas fa-thumbs-up" style="color: #a5a5a5; padding-right…" at bounding box center [235, 97] width 86 height 23
click at [243, 98] on button "Committed" at bounding box center [224, 103] width 52 height 13
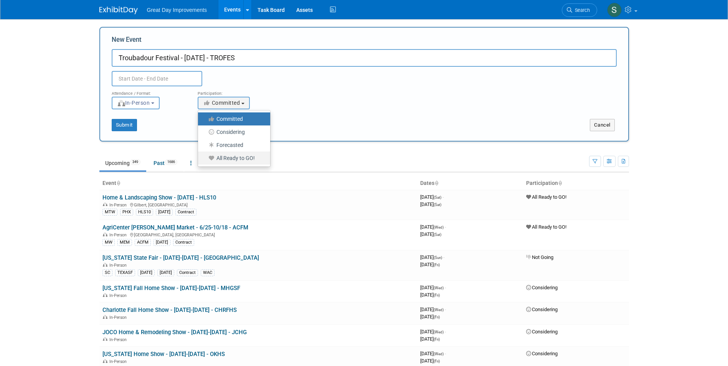
click at [242, 157] on label "All Ready to GO!" at bounding box center [232, 158] width 61 height 10
click at [205, 157] on input "All Ready to GO!" at bounding box center [202, 158] width 5 height 5
select select "102"
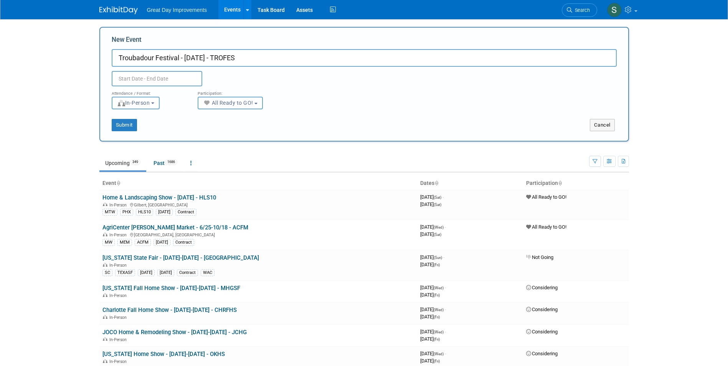
click at [350, 92] on div "Attendance / Format: <img src="https://www.exhibitday.com/Images/Format-InPerso…" at bounding box center [364, 97] width 516 height 23
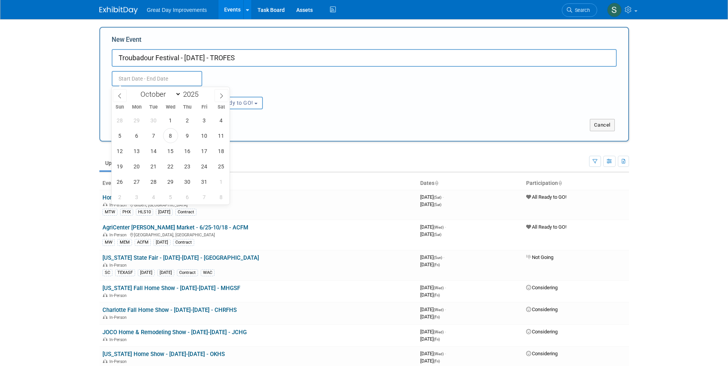
click at [126, 75] on input "text" at bounding box center [157, 78] width 91 height 15
click at [219, 93] on icon at bounding box center [221, 95] width 5 height 5
select select "10"
click at [221, 154] on span "15" at bounding box center [221, 151] width 15 height 15
click at [221, 151] on span "15" at bounding box center [221, 151] width 15 height 15
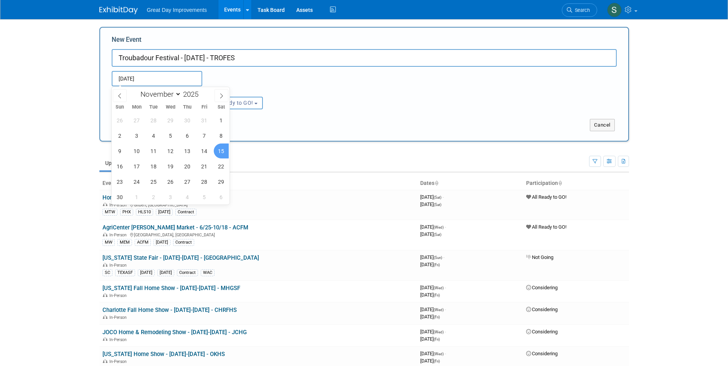
type input "Nov 15, 2025 to Nov 15, 2025"
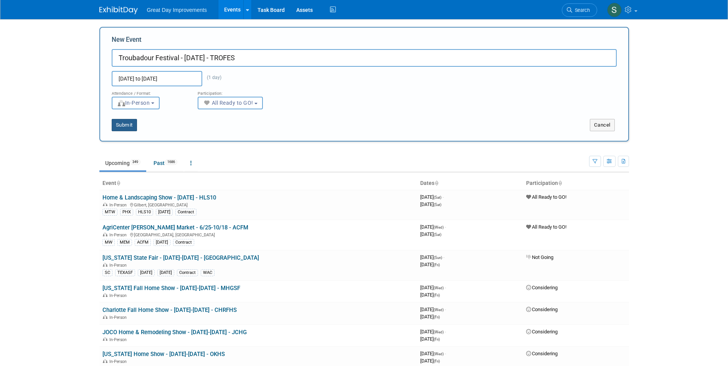
click at [121, 123] on button "Submit" at bounding box center [124, 125] width 25 height 12
type input "Troubadour Festival - [DATE] - TROFES"
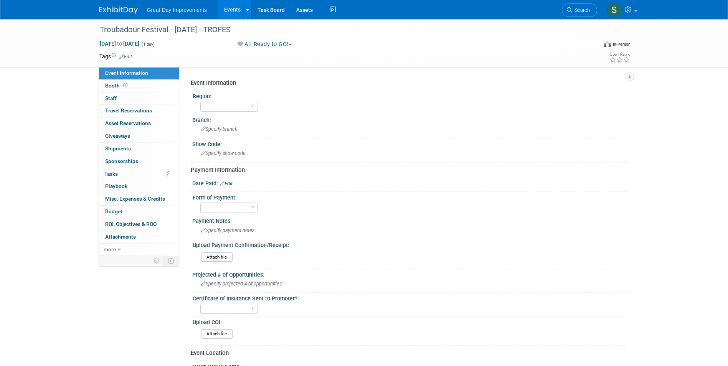
click at [128, 58] on link "Edit" at bounding box center [125, 56] width 13 height 5
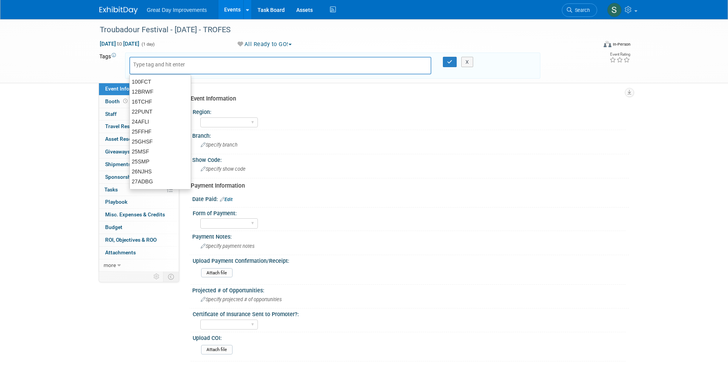
click at [146, 63] on input "text" at bounding box center [163, 65] width 61 height 8
type input "SC"
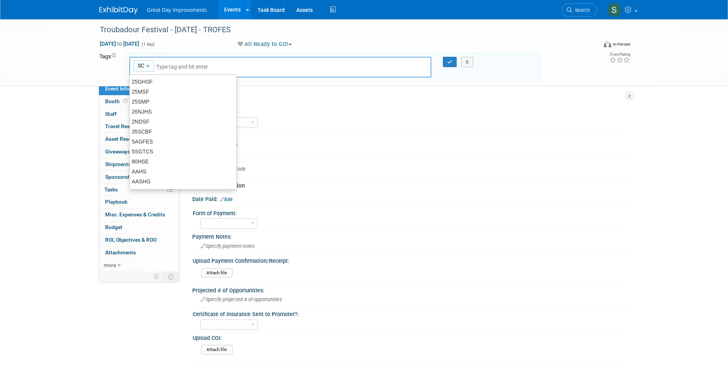
type input "SC"
type input "DAL"
type input "SC, DAL"
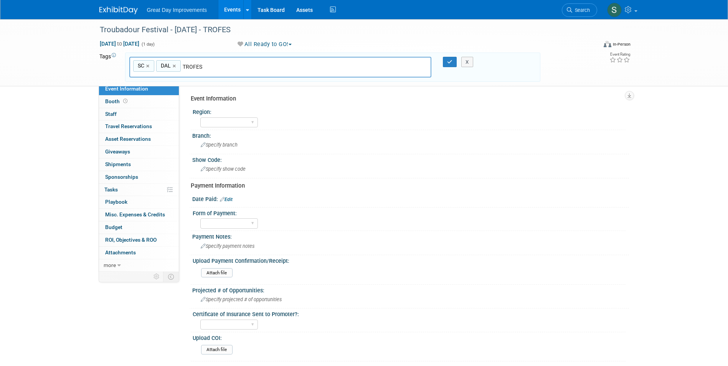
type input "TROFES"
type input "SC, DAL, TROFES"
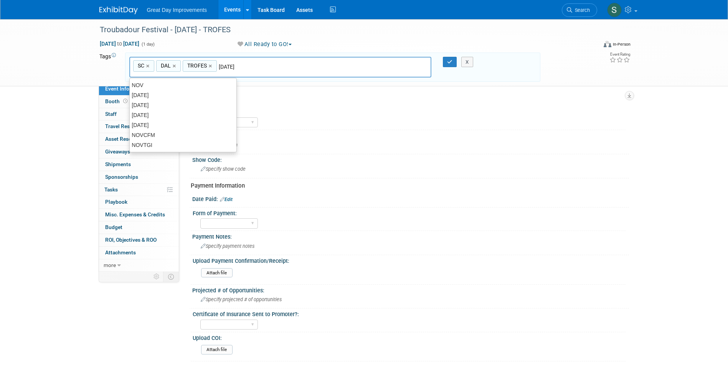
type input "[DATE]"
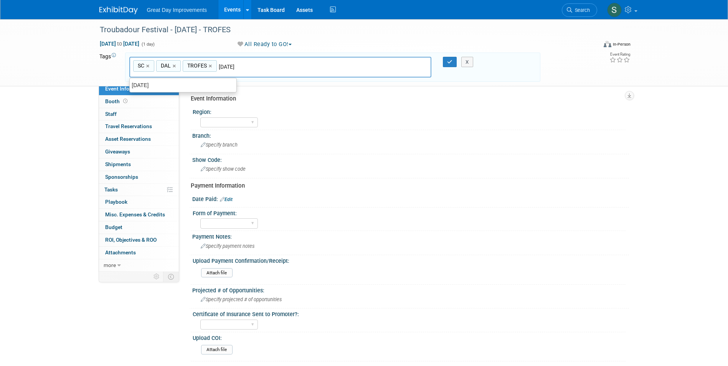
type input "SC, DAL, TROFES, [DATE]"
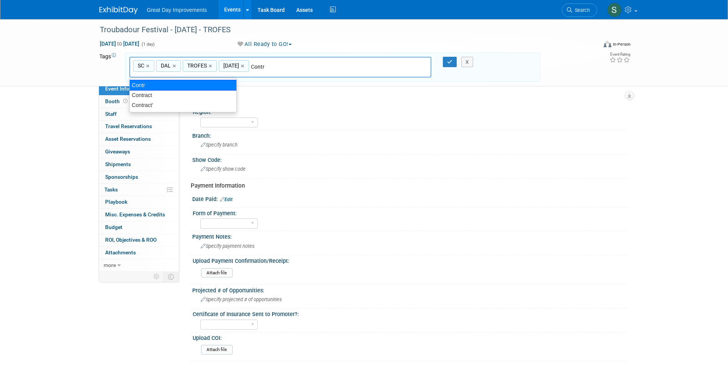
type input "Contract"
type input "SC, DAL, TROFES, [DATE], Contract"
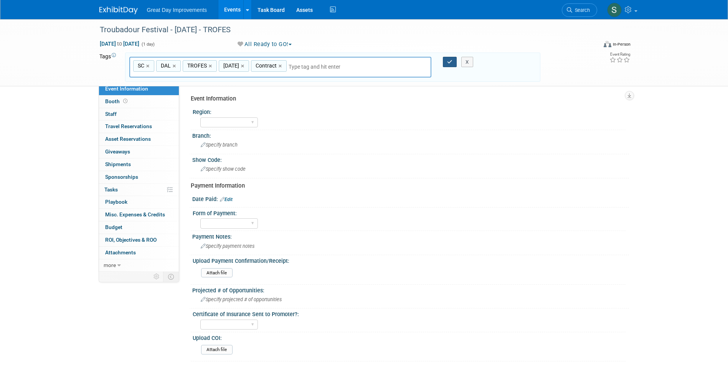
click at [447, 59] on button "button" at bounding box center [450, 62] width 14 height 11
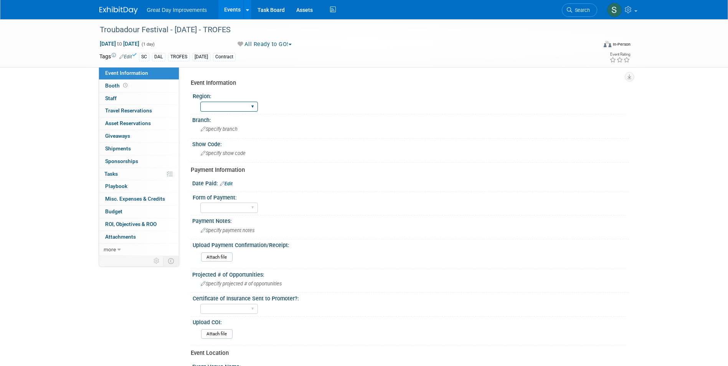
click at [226, 102] on select "GC MA MW MTW NE NEW OV PL PNW SA SE SC UMW FL" at bounding box center [229, 107] width 58 height 10
select select "SC"
click at [200, 102] on select "GC MA MW MTW NE NEW OV PL PNW SA SE SC UMW FL" at bounding box center [229, 107] width 58 height 10
click at [223, 117] on div "Branch:" at bounding box center [410, 119] width 437 height 10
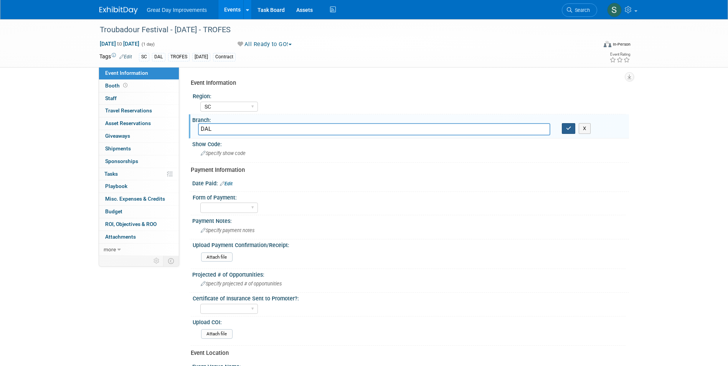
type input "DAL"
click at [565, 125] on button "button" at bounding box center [569, 128] width 14 height 11
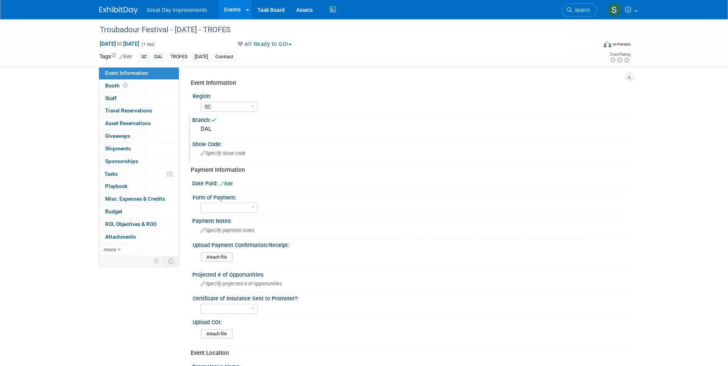
click at [261, 157] on div "Specify show code" at bounding box center [410, 153] width 425 height 12
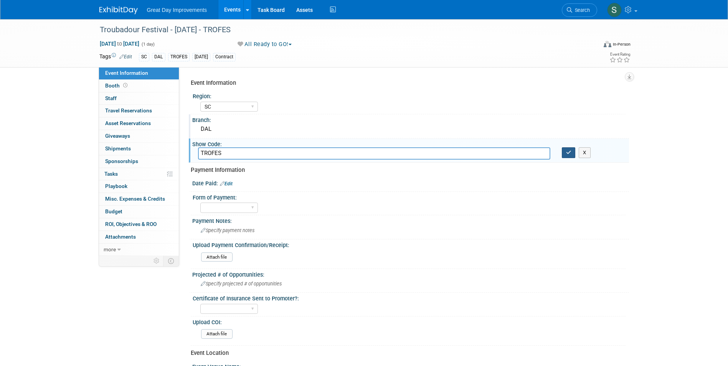
type input "TROFES"
click at [568, 151] on icon "button" at bounding box center [568, 152] width 5 height 5
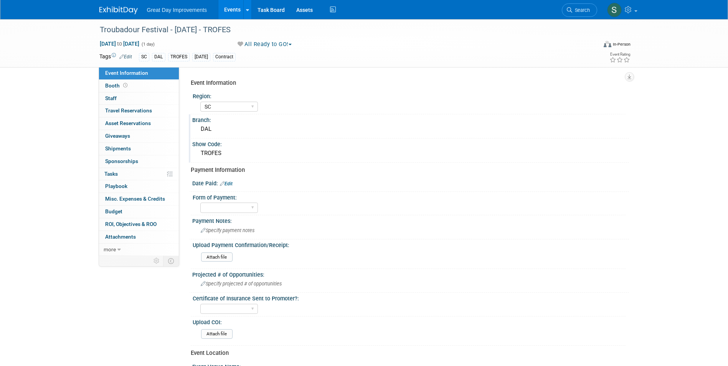
click at [228, 181] on link "Edit" at bounding box center [226, 183] width 13 height 5
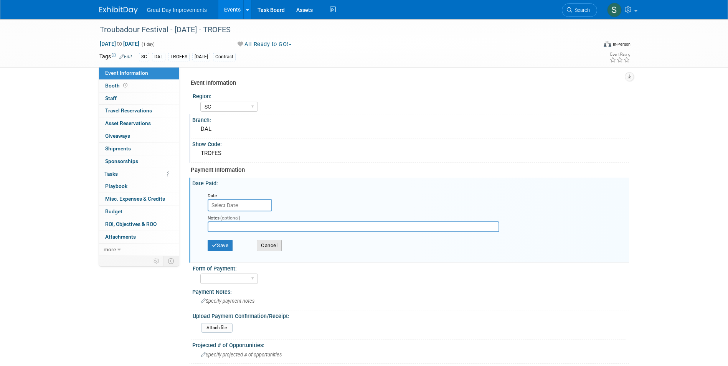
click at [269, 244] on button "Cancel" at bounding box center [269, 246] width 25 height 12
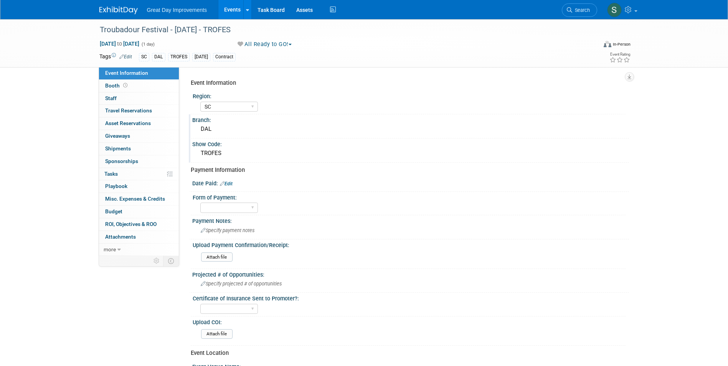
click at [126, 12] on img at bounding box center [118, 11] width 38 height 8
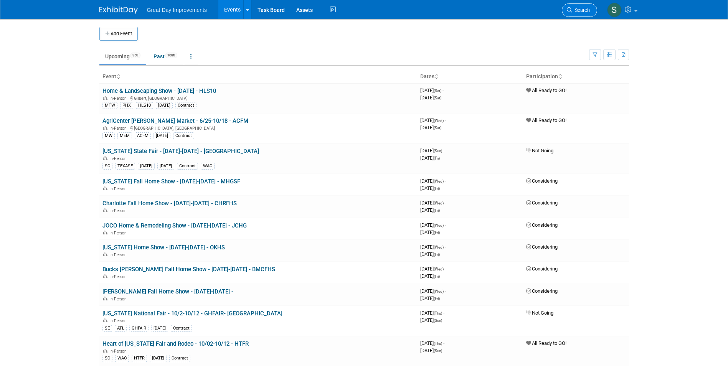
click at [584, 10] on span "Search" at bounding box center [581, 10] width 18 height 6
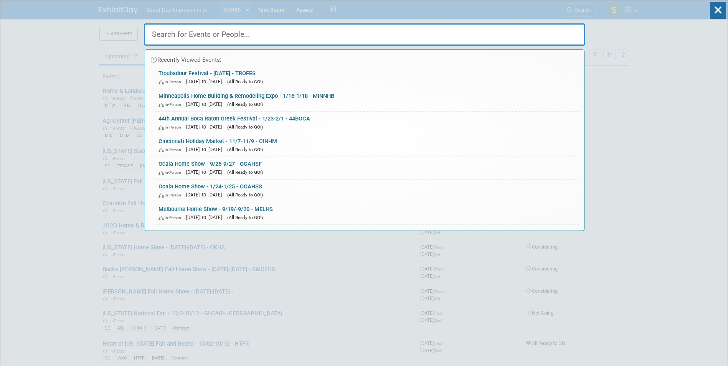
paste input "The Kingwood Christmas Market"
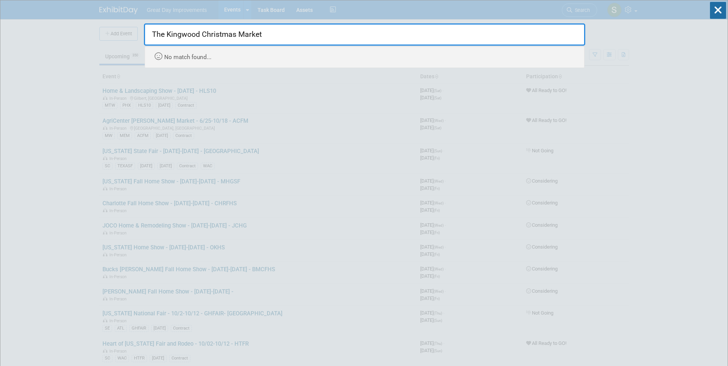
type input "The Kingwood Christmas Market"
drag, startPoint x: 325, startPoint y: 174, endPoint x: 343, endPoint y: 140, distance: 38.3
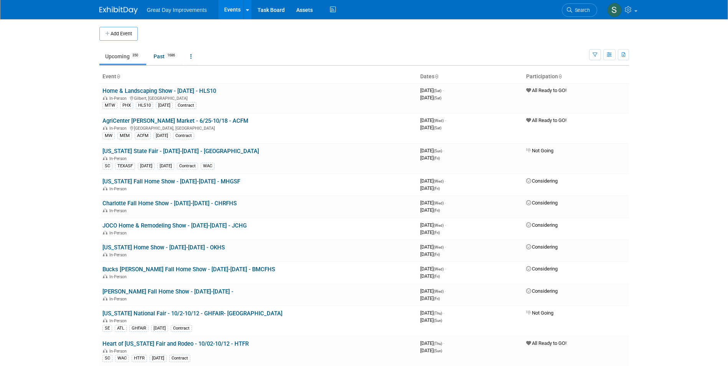
click at [127, 38] on button "Add Event" at bounding box center [118, 34] width 38 height 14
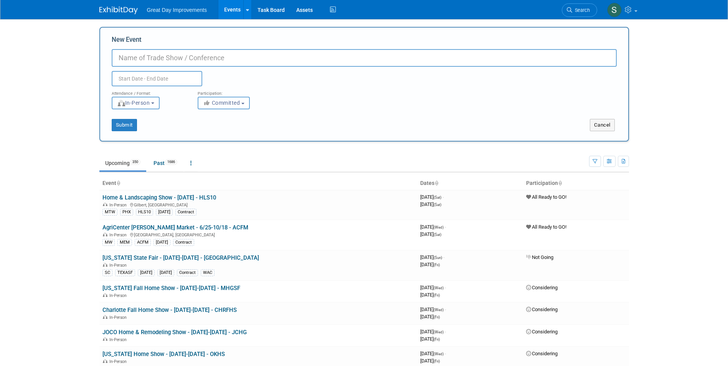
paste input "The Kingwood Christmas Market"
type input "The Kingwood Christmas Market - [DATE] - KINGCM"
click at [221, 100] on span "Committed" at bounding box center [221, 103] width 37 height 6
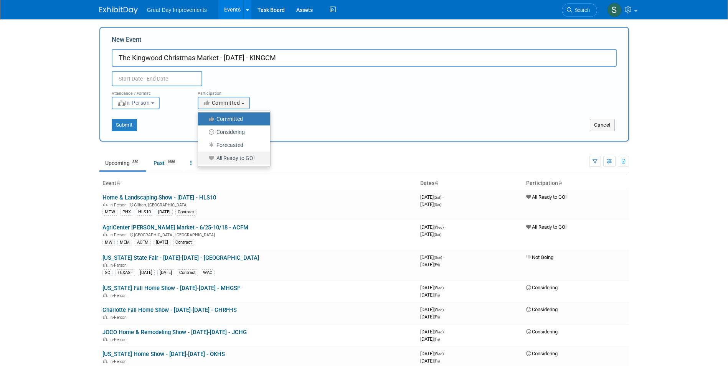
click at [239, 158] on label "All Ready to GO!" at bounding box center [232, 158] width 61 height 10
click at [205, 158] on input "All Ready to GO!" at bounding box center [202, 158] width 5 height 5
select select "102"
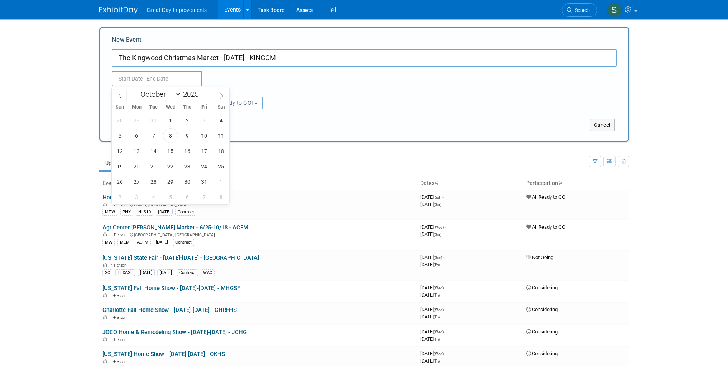
click at [175, 73] on input "text" at bounding box center [157, 78] width 91 height 15
click at [222, 96] on icon at bounding box center [221, 95] width 5 height 5
click at [221, 97] on icon at bounding box center [221, 95] width 5 height 5
select select "11"
click at [221, 136] on span "13" at bounding box center [221, 135] width 15 height 15
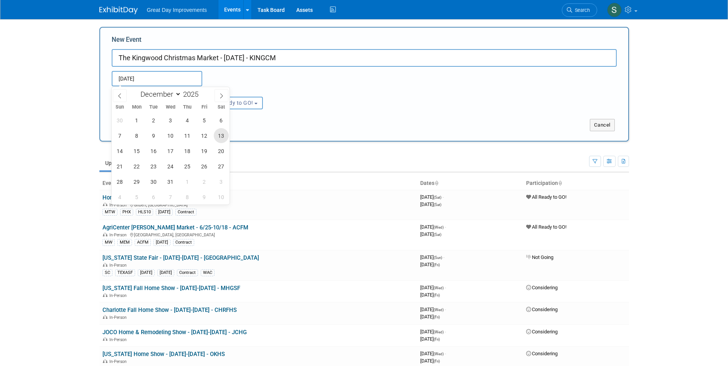
type input "Dec 13, 2025 to Dec 13, 2025"
click at [261, 112] on div "Submit Cancel" at bounding box center [364, 120] width 516 height 22
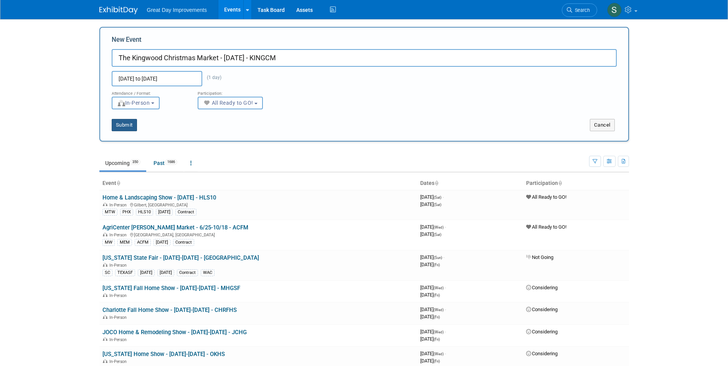
click at [129, 129] on button "Submit" at bounding box center [124, 125] width 25 height 12
type input "The Kingwood Christmas Market - [DATE] - KINGCM"
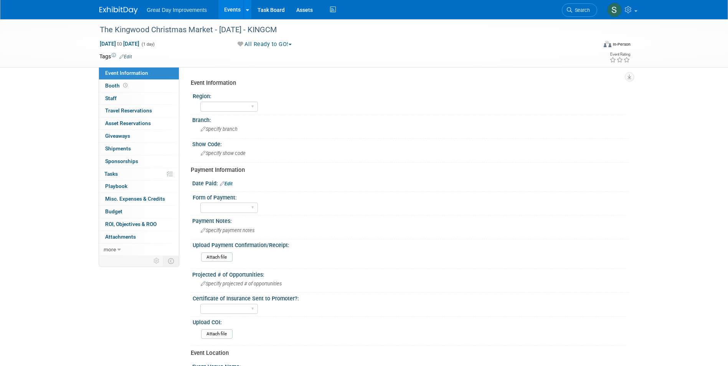
click at [129, 60] on div "Tags Edit" at bounding box center [319, 56] width 441 height 10
click at [129, 56] on link "Edit" at bounding box center [125, 56] width 13 height 5
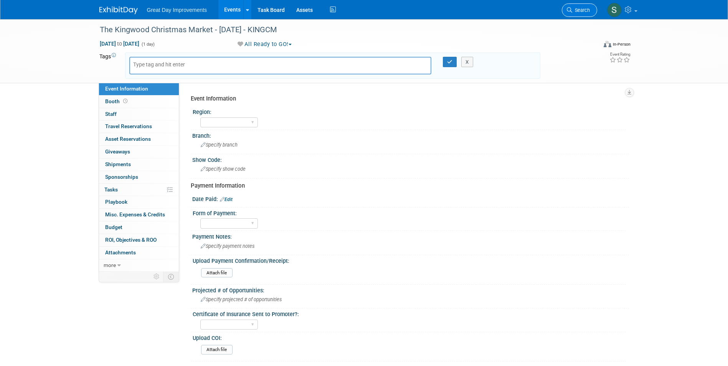
click at [588, 4] on link "Search" at bounding box center [579, 9] width 35 height 13
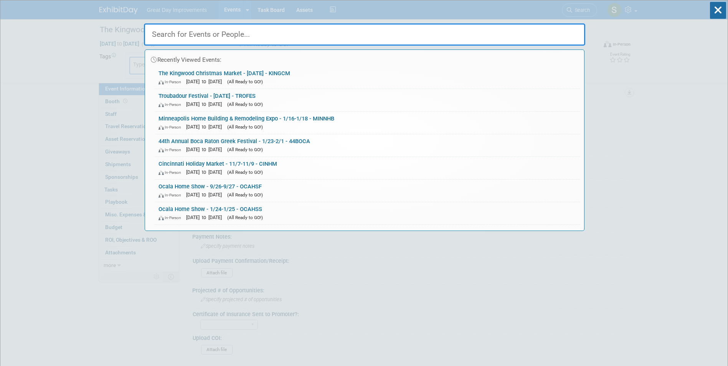
click at [189, 36] on input "text" at bounding box center [364, 34] width 441 height 22
paste input "The Kingwood Christmas Market"
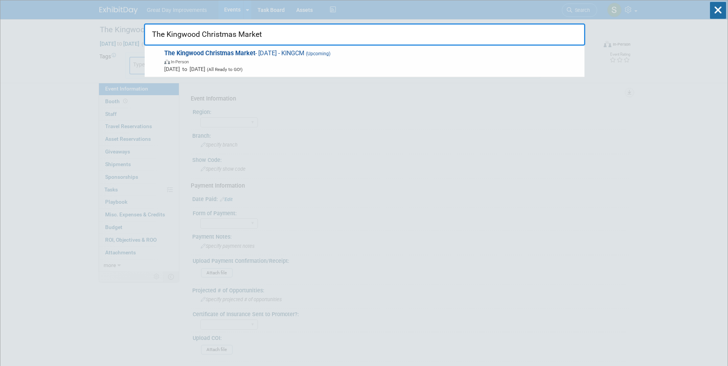
drag, startPoint x: 328, startPoint y: 30, endPoint x: 32, endPoint y: 30, distance: 296.2
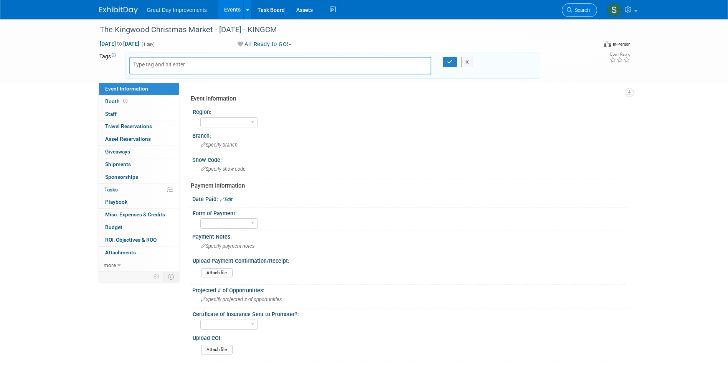
click at [587, 7] on span "Search" at bounding box center [581, 10] width 18 height 6
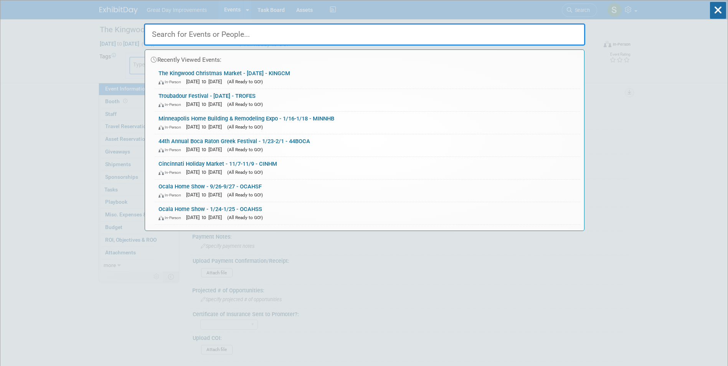
paste input "[GEOGRAPHIC_DATA]"
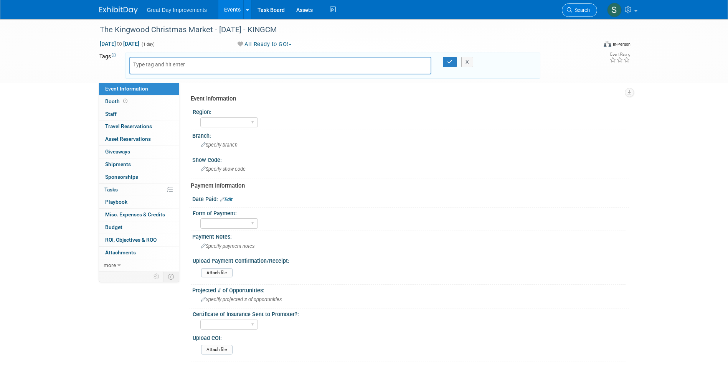
click at [571, 14] on link "Search" at bounding box center [579, 9] width 35 height 13
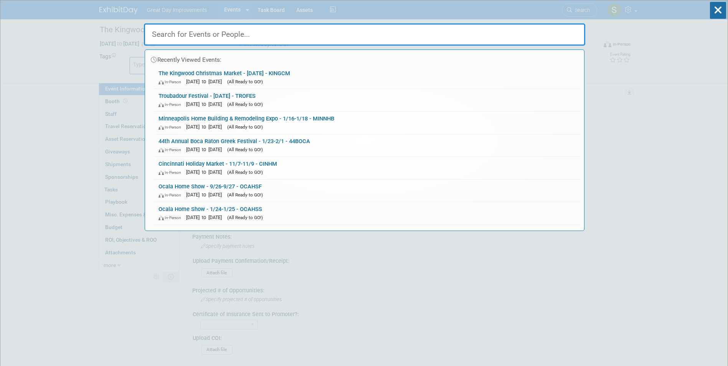
paste input "SLCHGS"
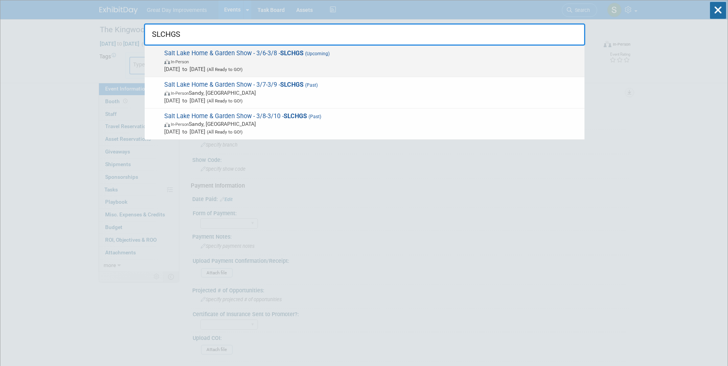
type input "SLCHGS"
click at [257, 58] on span "In-Person" at bounding box center [372, 62] width 416 height 8
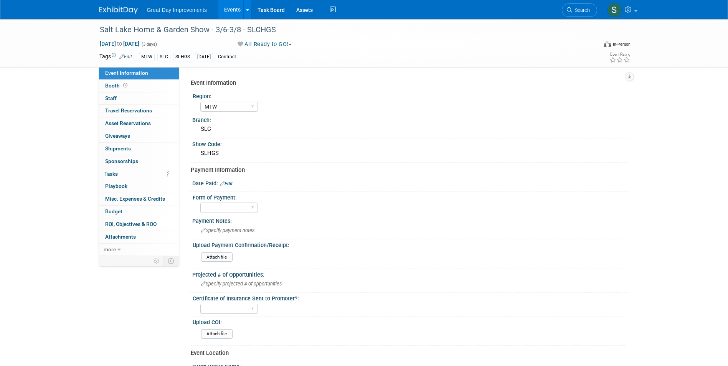
select select "MTW"
click at [226, 182] on link "Edit" at bounding box center [226, 183] width 13 height 5
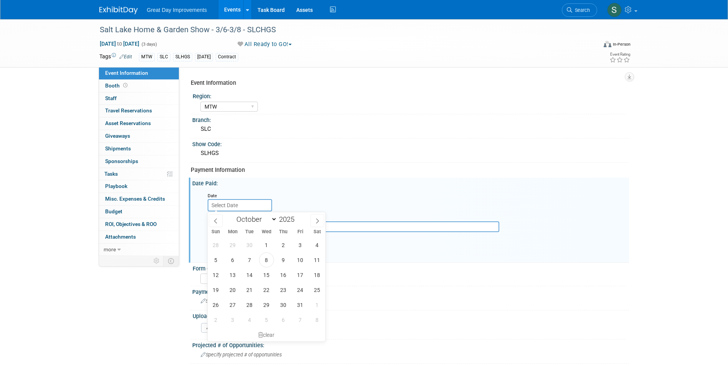
click at [234, 203] on input "text" at bounding box center [240, 205] width 64 height 12
click at [266, 259] on span "8" at bounding box center [266, 259] width 15 height 15
type input "Oct 8, 2025"
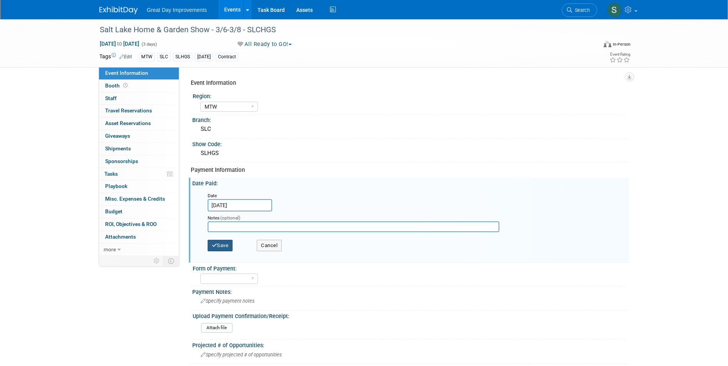
click at [231, 245] on button "Save" at bounding box center [220, 246] width 25 height 12
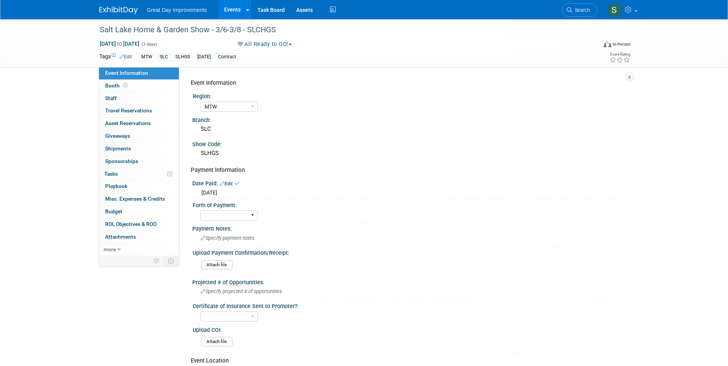
click at [226, 221] on div "Paid via CC Check Requested Pay at the Gate Other" at bounding box center [229, 215] width 58 height 14
click at [223, 215] on select "Paid via CC Check Requested Pay at the Gate Other" at bounding box center [229, 215] width 58 height 10
select select "Paid via CC"
click at [200, 210] on select "Paid via CC Check Requested Pay at the Gate Other" at bounding box center [229, 215] width 58 height 10
click at [216, 259] on div "Attach file" at bounding box center [411, 265] width 427 height 18
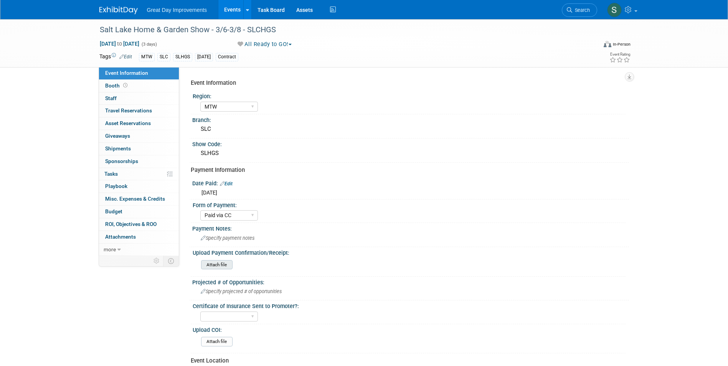
click at [229, 265] on input "file" at bounding box center [180, 265] width 104 height 9
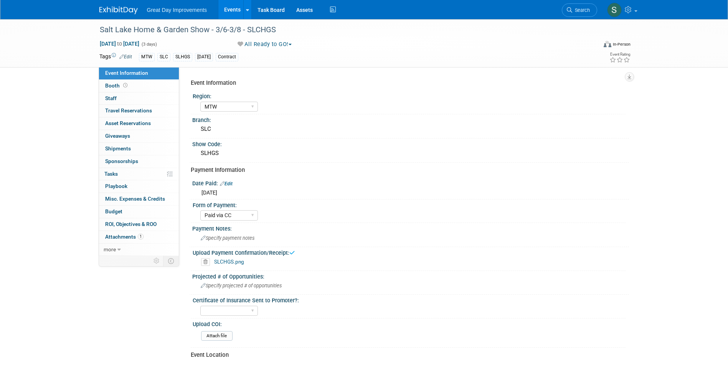
click at [119, 2] on div at bounding box center [123, 7] width 48 height 14
click at [118, 7] on img at bounding box center [118, 11] width 38 height 8
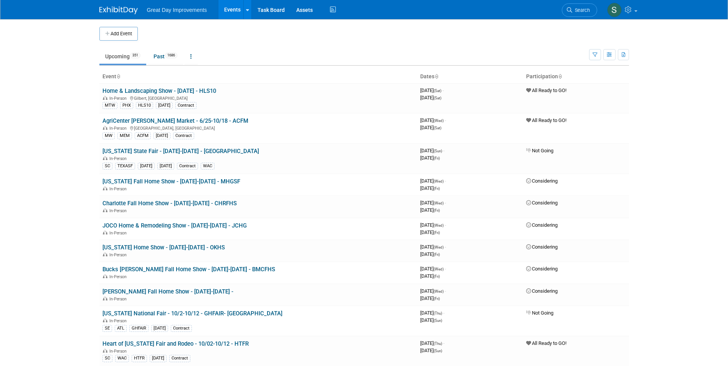
drag, startPoint x: 556, startPoint y: 10, endPoint x: 560, endPoint y: 10, distance: 4.2
click at [556, 10] on div "Great Day Improvements Events Add Event Bulk Upload Events Shareable Event Boar…" at bounding box center [364, 9] width 530 height 19
click at [564, 10] on link "Search" at bounding box center [579, 9] width 35 height 13
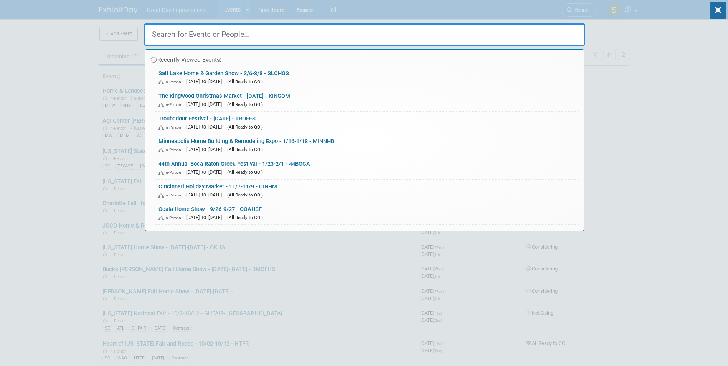
paste input "NFRS."
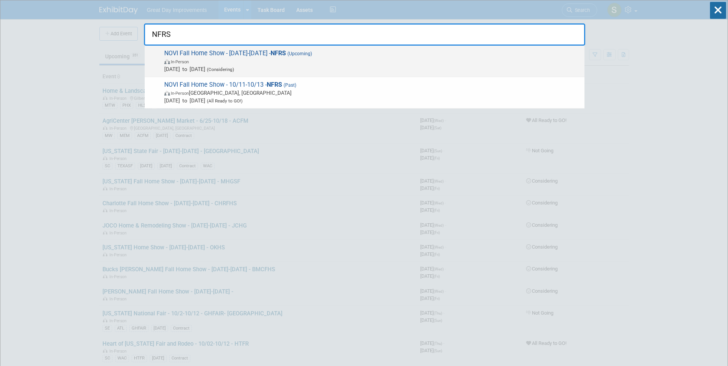
type input "NFRS"
click at [259, 63] on span "In-Person" at bounding box center [372, 62] width 416 height 8
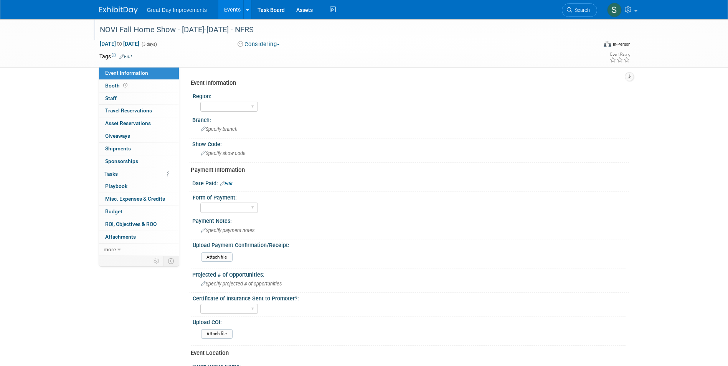
click at [146, 28] on div "NOVI Fall Home Show - [DATE]-[DATE] - NFRS" at bounding box center [341, 30] width 488 height 14
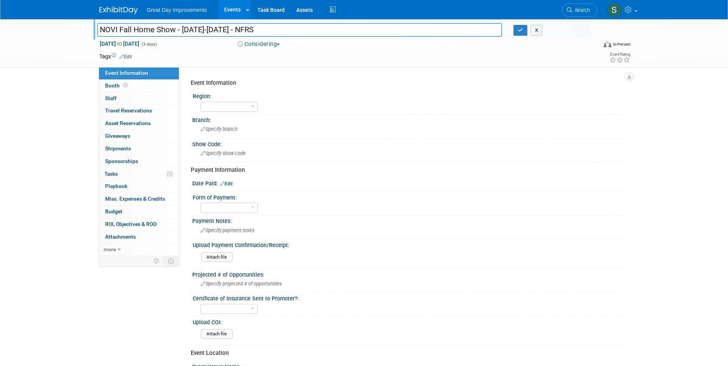
drag, startPoint x: 176, startPoint y: 30, endPoint x: 95, endPoint y: 30, distance: 81.0
click at [95, 30] on div "NOVI Fall Home Show - [DATE]-[DATE] - NFRS" at bounding box center [299, 31] width 417 height 12
click at [101, 5] on link at bounding box center [123, 6] width 48 height 6
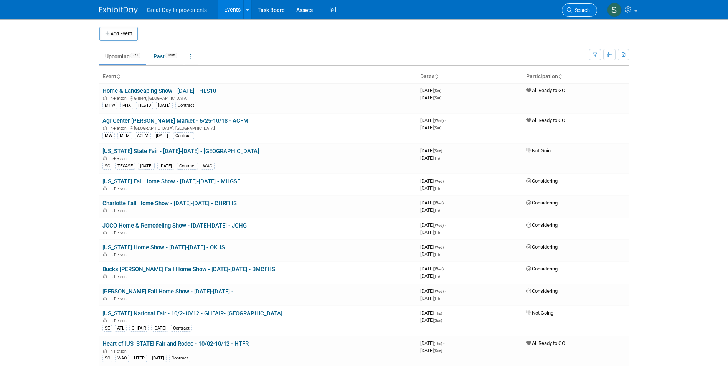
click at [573, 8] on span "Search" at bounding box center [581, 10] width 18 height 6
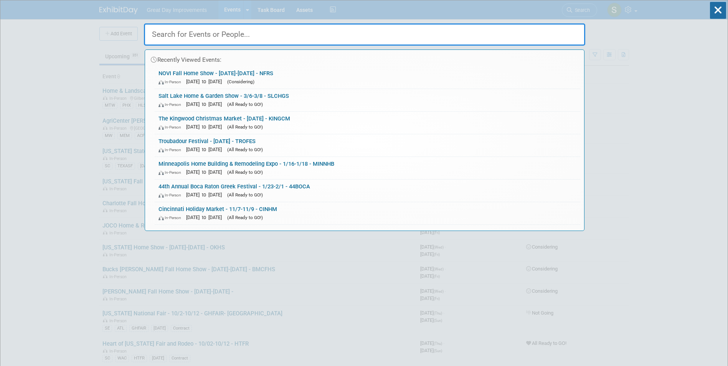
paste input "New Orleans home show"
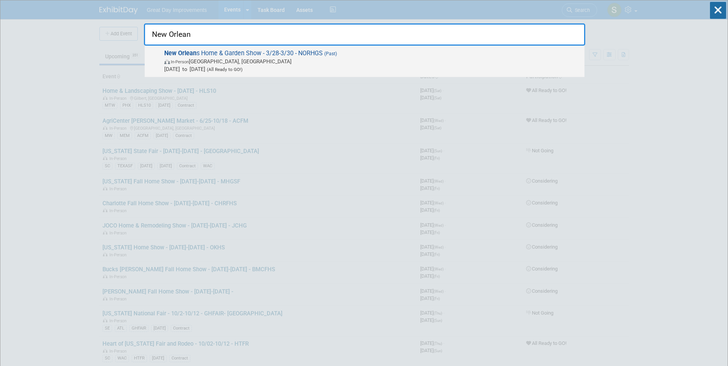
type input "New Orlean"
click at [277, 62] on span "In-Person New Orleans, LA" at bounding box center [372, 62] width 416 height 8
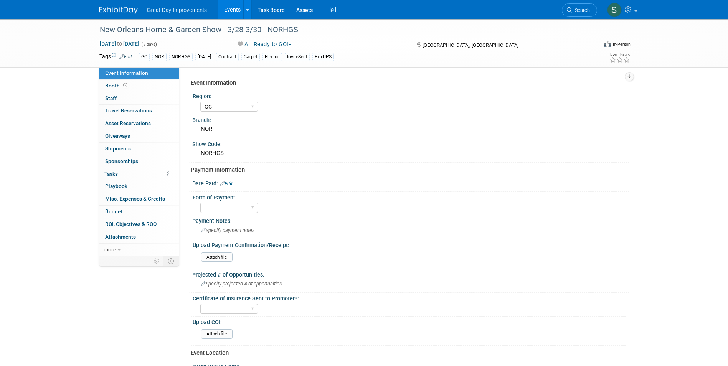
select select "GC"
click at [586, 11] on span "Search" at bounding box center [581, 10] width 18 height 6
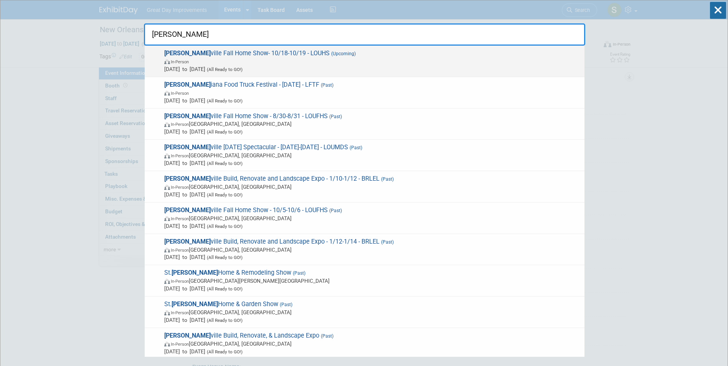
type input "[PERSON_NAME]"
click at [414, 71] on span "Oct 18, 2025 to Oct 19, 2025 (All Ready to GO!)" at bounding box center [372, 69] width 416 height 8
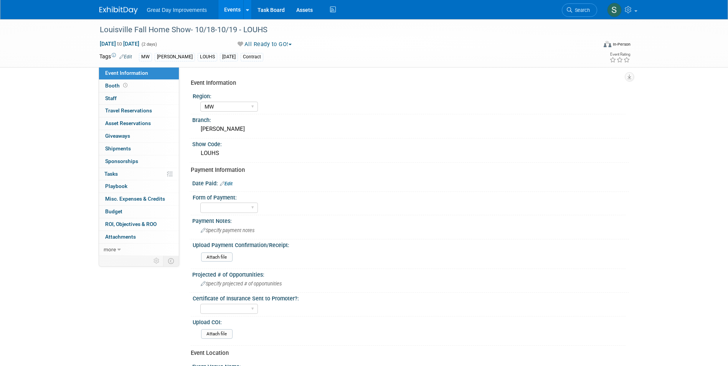
select select "MW"
click at [569, 10] on icon at bounding box center [569, 9] width 5 height 5
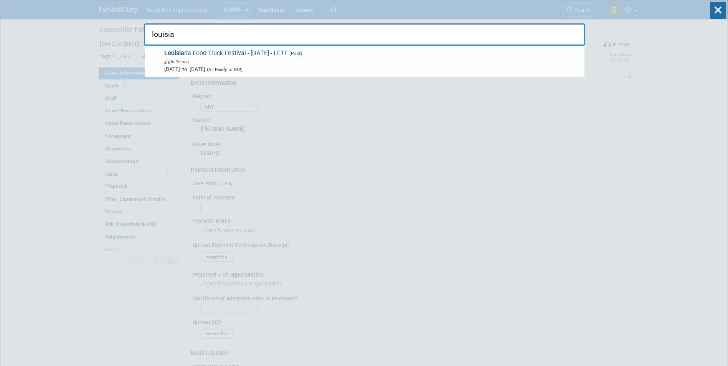
type input "louisia"
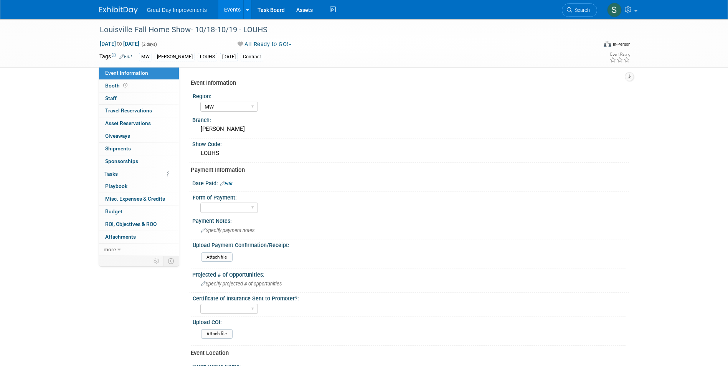
click at [109, 7] on img at bounding box center [118, 11] width 38 height 8
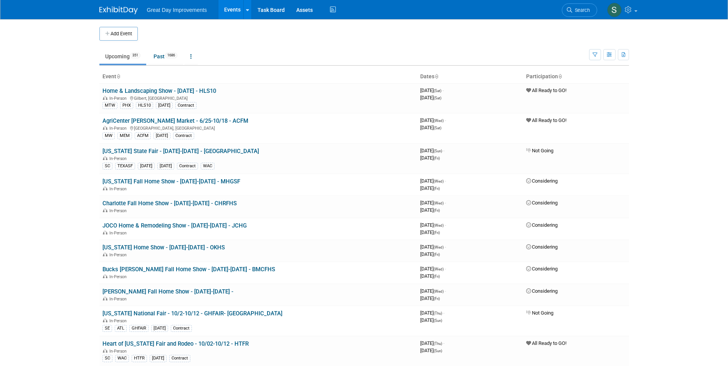
click at [576, 9] on span "Search" at bounding box center [581, 10] width 18 height 6
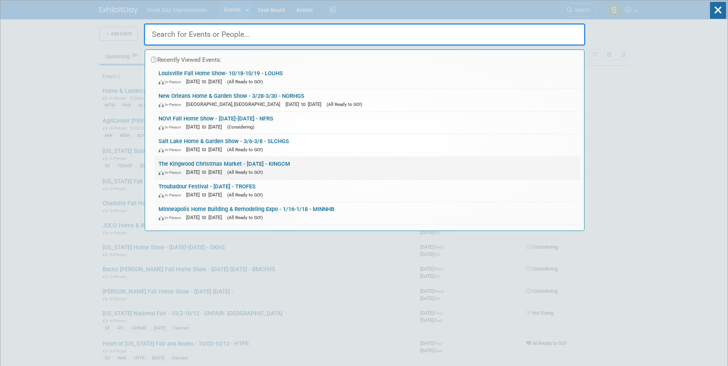
click at [270, 175] on div "In-Person Dec 13, 2025 to Dec 13, 2025 (All Ready to GO!)" at bounding box center [367, 172] width 418 height 8
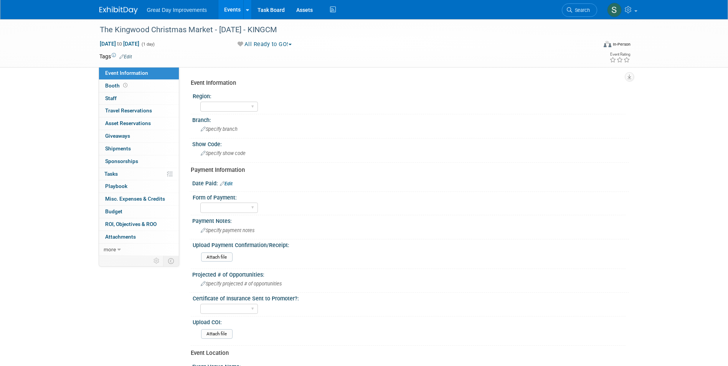
click at [128, 56] on link "Edit" at bounding box center [125, 56] width 13 height 5
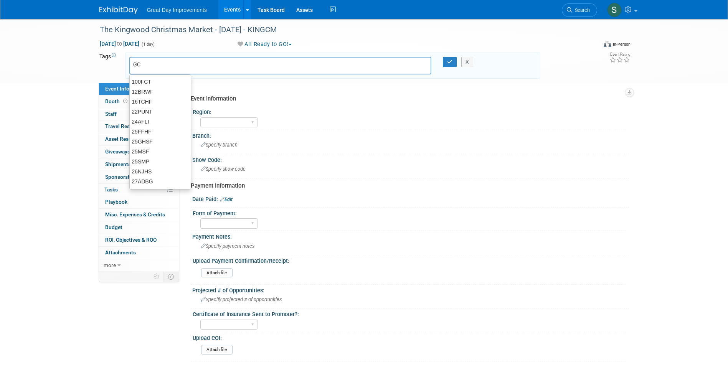
type input "GC"
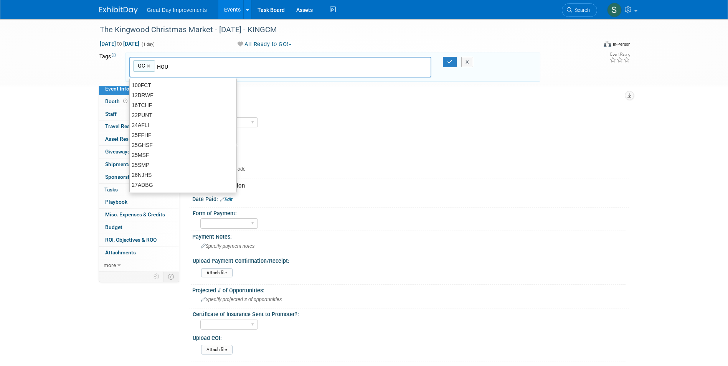
type input "HOU"
type input "GC, HOU"
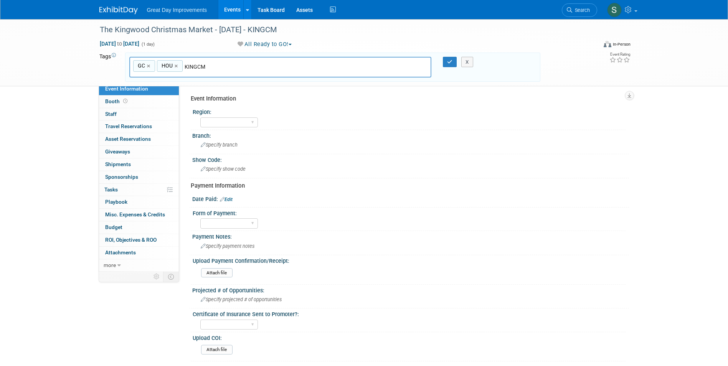
type input "KINGCM"
type input "GC, HOU, KINGCM"
type input "2"
type input "[DATE]"
type input "GC, HOU, KINGCM, DEC25"
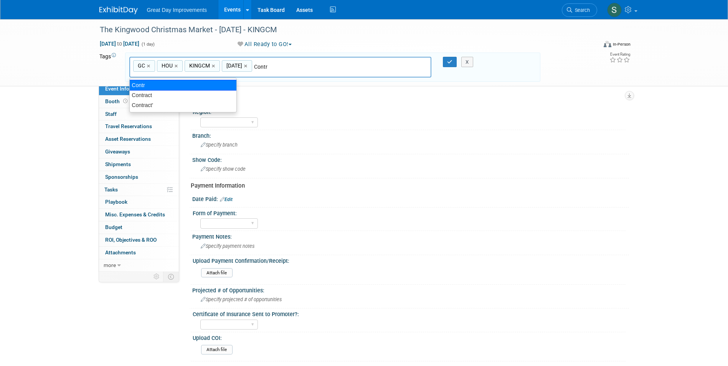
type input "Contract"
type input "GC, HOU, KINGCM, DEC25, Contract"
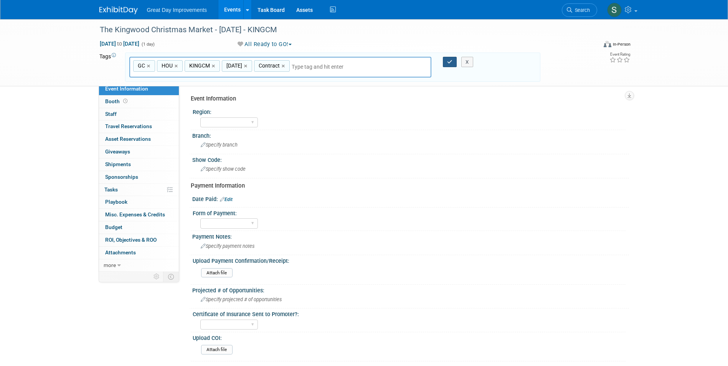
click at [449, 61] on icon "button" at bounding box center [449, 61] width 5 height 5
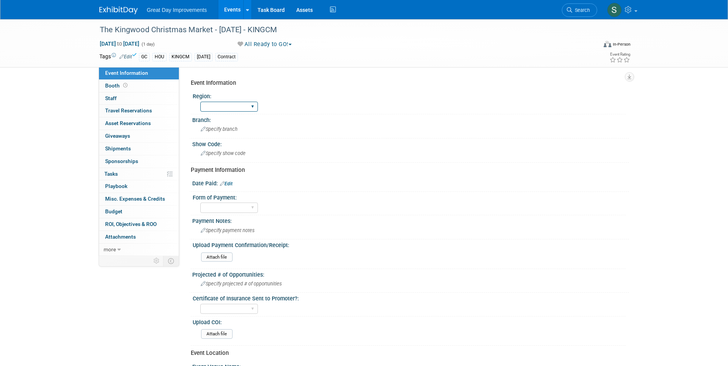
click at [228, 106] on select "GC MA MW MTW NE NEW OV PL PNW SA SE SC UMW FL" at bounding box center [229, 107] width 58 height 10
select select "GC"
click at [200, 102] on select "GC MA MW MTW NE NEW OV PL PNW SA SE SC UMW FL" at bounding box center [229, 107] width 58 height 10
click at [222, 129] on span "Specify branch" at bounding box center [219, 129] width 37 height 6
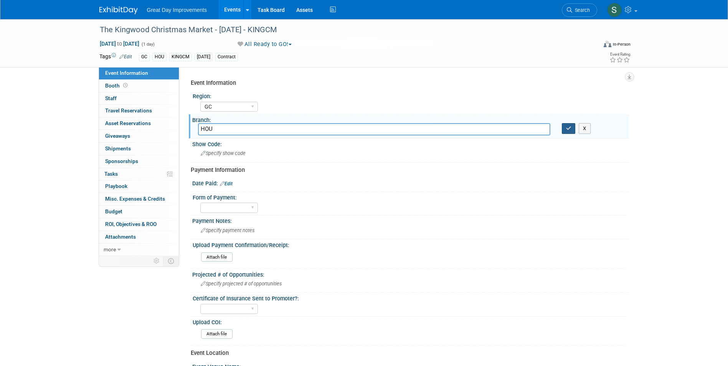
type input "HOU"
click at [563, 126] on button "button" at bounding box center [569, 128] width 14 height 11
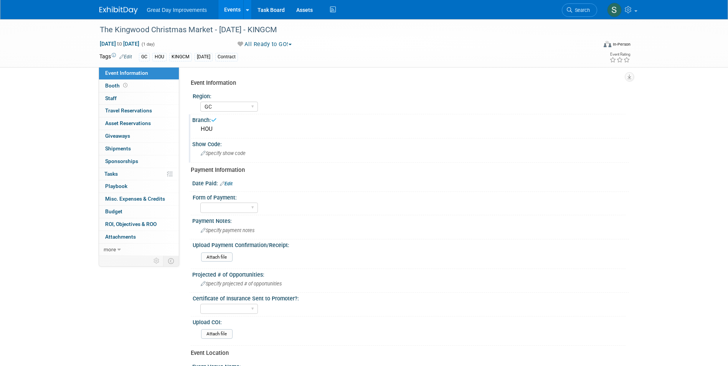
click at [342, 156] on div "Specify show code" at bounding box center [410, 153] width 425 height 12
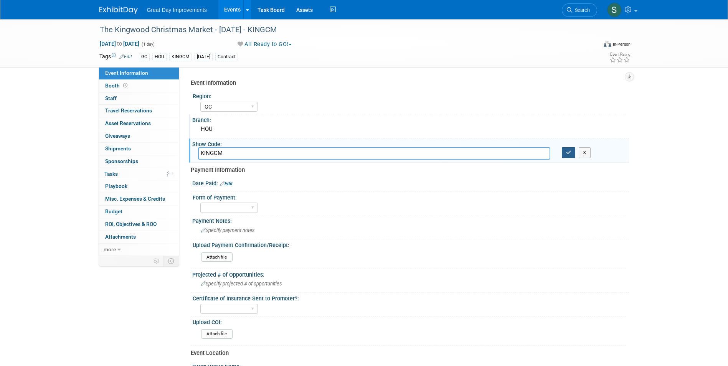
type input "KINGCM"
drag, startPoint x: 572, startPoint y: 153, endPoint x: 569, endPoint y: 147, distance: 6.7
click at [572, 153] on button "button" at bounding box center [569, 152] width 14 height 11
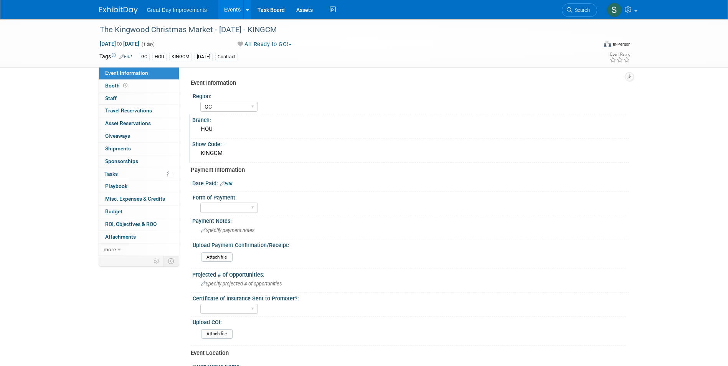
click at [564, 151] on div "KINGCM" at bounding box center [410, 153] width 425 height 12
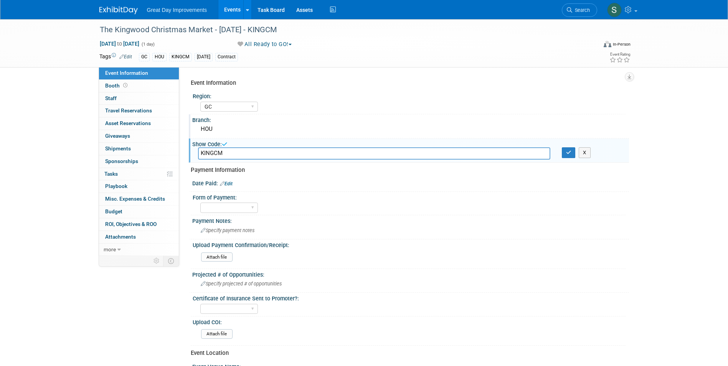
click at [562, 146] on div "Show Code:" at bounding box center [410, 144] width 437 height 10
click at [568, 152] on icon "button" at bounding box center [568, 152] width 5 height 5
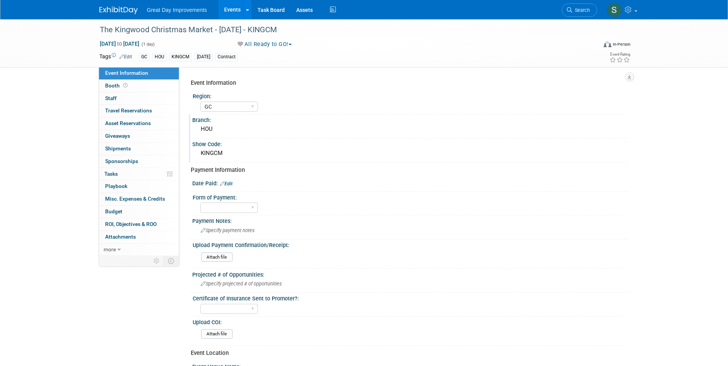
click at [122, 7] on img at bounding box center [118, 11] width 38 height 8
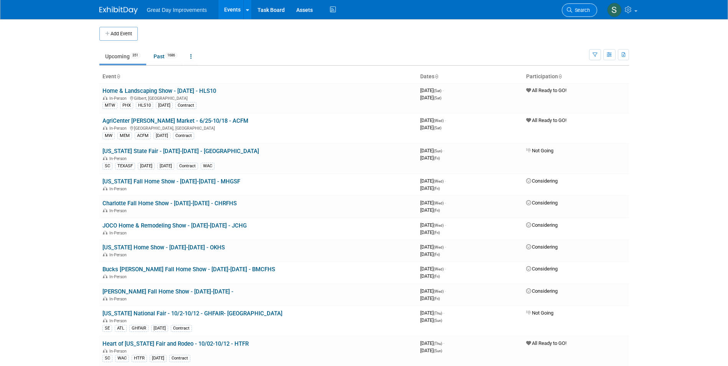
click at [580, 15] on link "Search" at bounding box center [579, 9] width 35 height 13
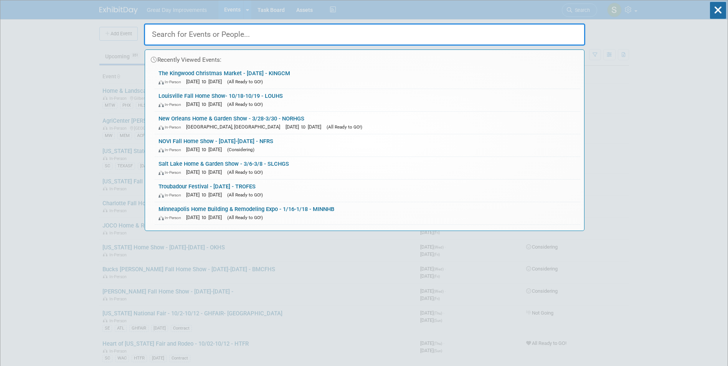
drag, startPoint x: 322, startPoint y: 36, endPoint x: 318, endPoint y: 37, distance: 3.9
paste input "Vendor Popup Holiday Market"
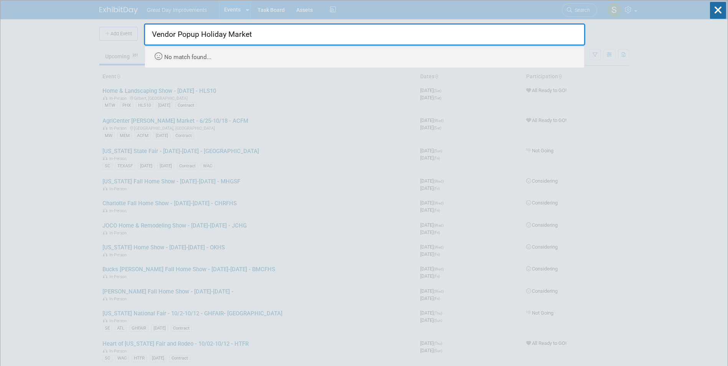
type input "Vendor Popup Holiday Market"
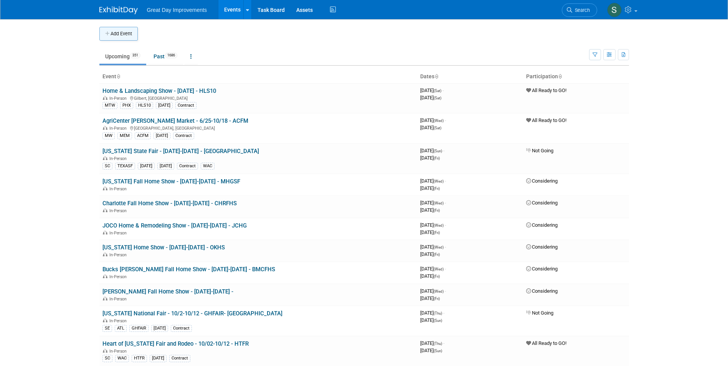
click at [111, 34] on button "Add Event" at bounding box center [118, 34] width 38 height 14
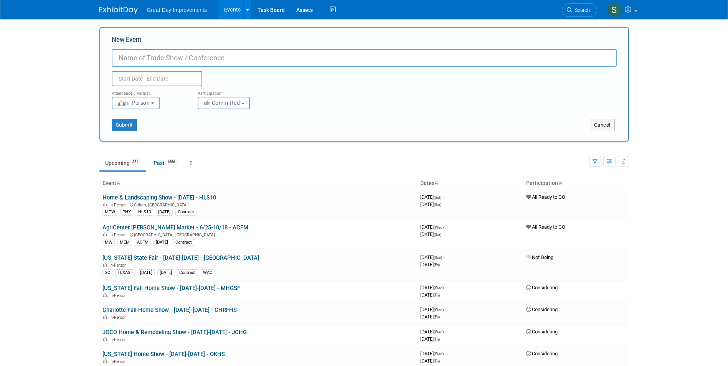
drag, startPoint x: 152, startPoint y: 55, endPoint x: 153, endPoint y: 60, distance: 5.5
click at [153, 60] on input "New Event" at bounding box center [364, 58] width 505 height 18
drag, startPoint x: 153, startPoint y: 60, endPoint x: 146, endPoint y: 60, distance: 6.9
paste input "Vendor Popup Holiday Market"
type input "Vendor Popup Holiday Market - [DATE] - VPHM"
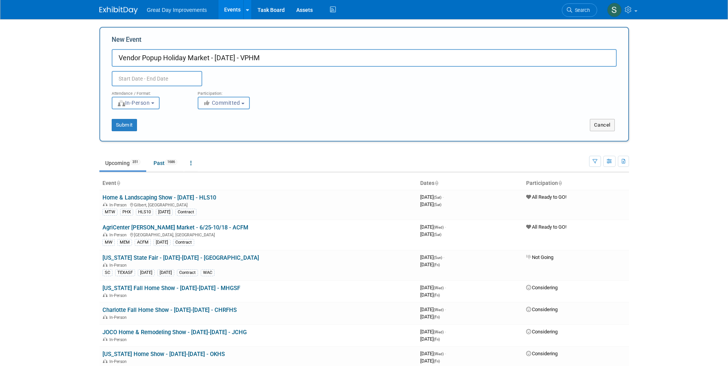
click at [226, 107] on button "Committed" at bounding box center [224, 103] width 52 height 13
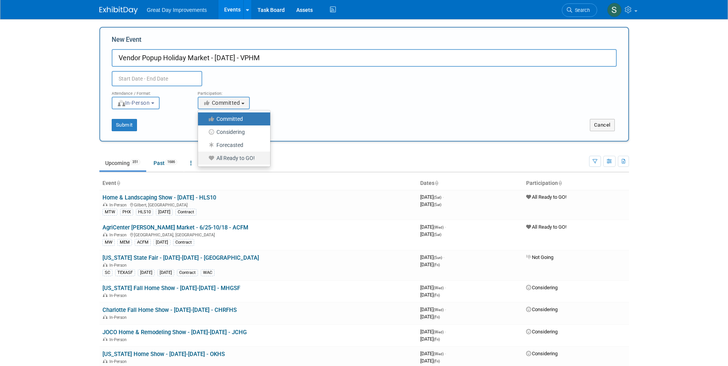
click at [233, 155] on label "All Ready to GO!" at bounding box center [232, 158] width 61 height 10
click at [205, 156] on input "All Ready to GO!" at bounding box center [202, 158] width 5 height 5
select select "102"
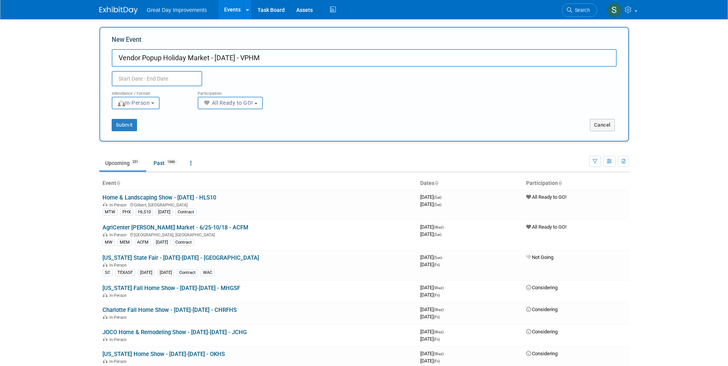
click at [163, 78] on input "text" at bounding box center [157, 78] width 91 height 15
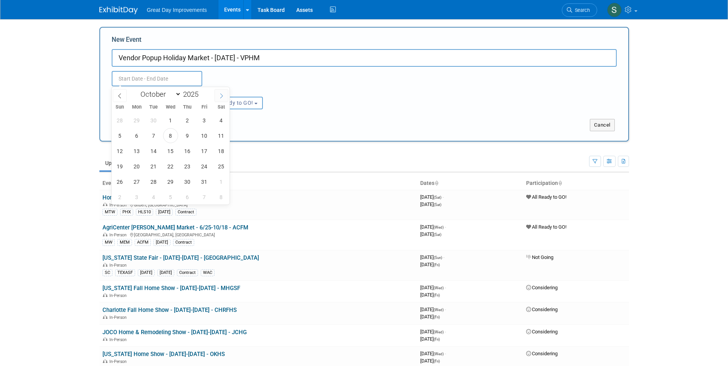
click at [223, 96] on icon at bounding box center [221, 95] width 3 height 5
select select "11"
click at [222, 151] on span "20" at bounding box center [221, 151] width 15 height 15
type input "Dec 20, 2025 to Dec 20, 2025"
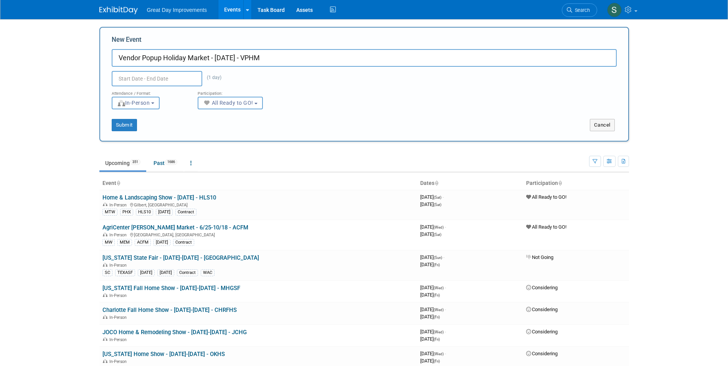
type input "Dec 20, 2025 to Dec 20, 2025"
click at [341, 92] on div "Attendance / Format: <img src="https://www.exhibitday.com/Images/Format-InPerso…" at bounding box center [364, 97] width 516 height 23
click at [129, 124] on button "Submit" at bounding box center [124, 125] width 25 height 12
type input "Vendor Popup Holiday Market - [DATE] - VPHM"
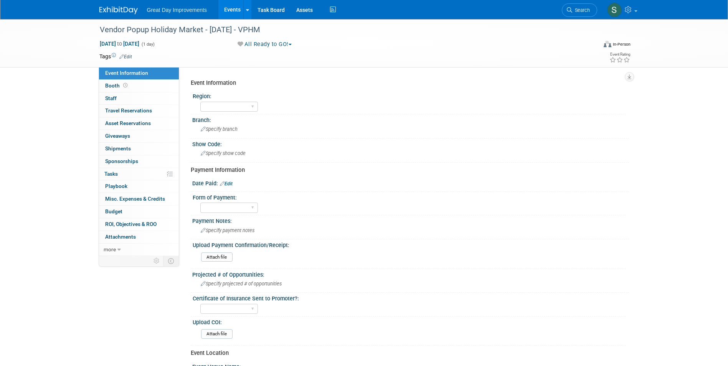
click at [131, 55] on link "Edit" at bounding box center [125, 56] width 13 height 5
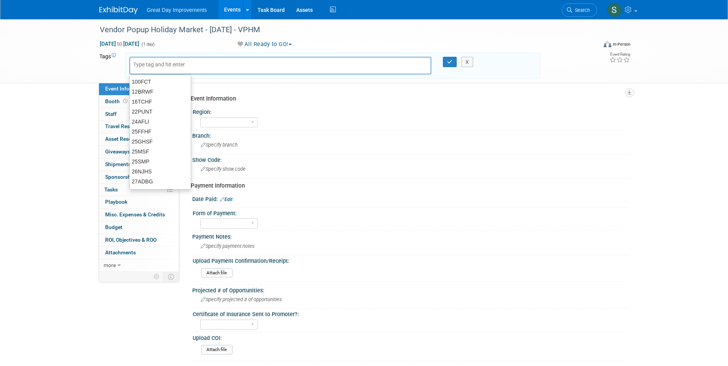
click at [171, 67] on input "text" at bounding box center [163, 65] width 61 height 8
type input "GC"
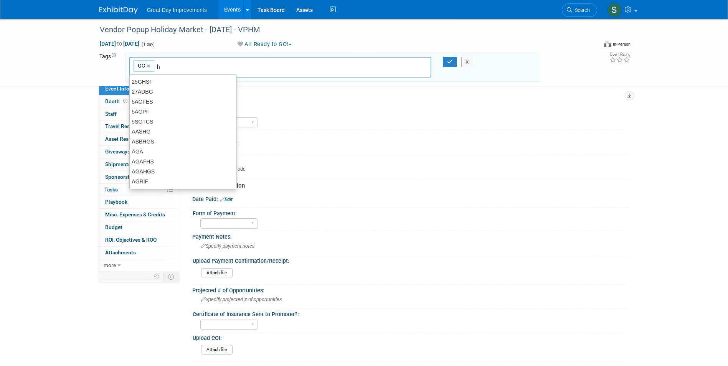
type input "hO"
type input "GC"
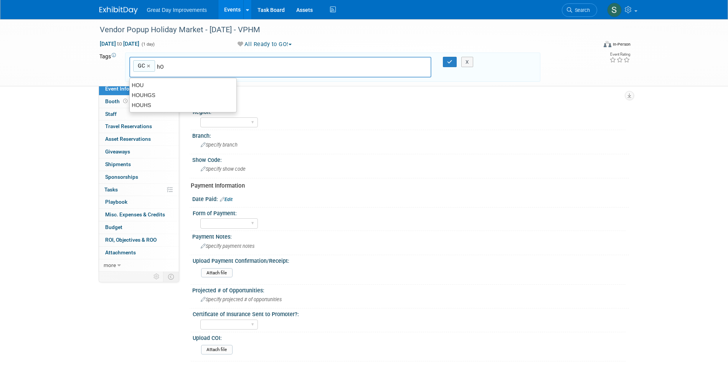
type input "h"
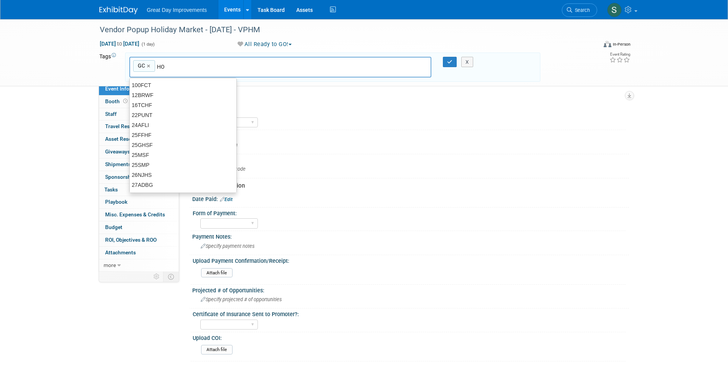
type input "HO U"
type input "GC, HO U"
type input "HO U"
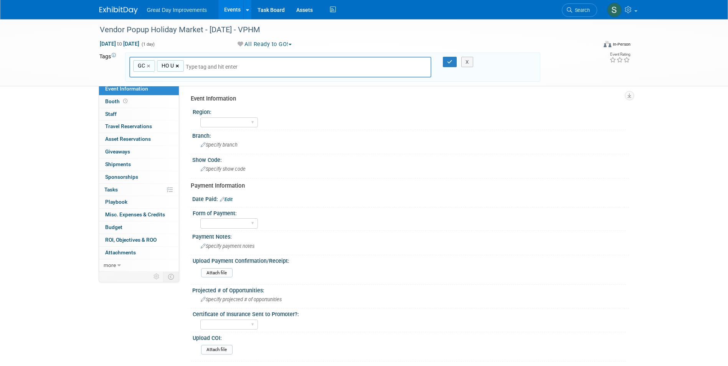
click at [180, 67] on link "×" at bounding box center [178, 66] width 5 height 9
click at [186, 66] on input "text" at bounding box center [239, 67] width 107 height 8
type input "GC"
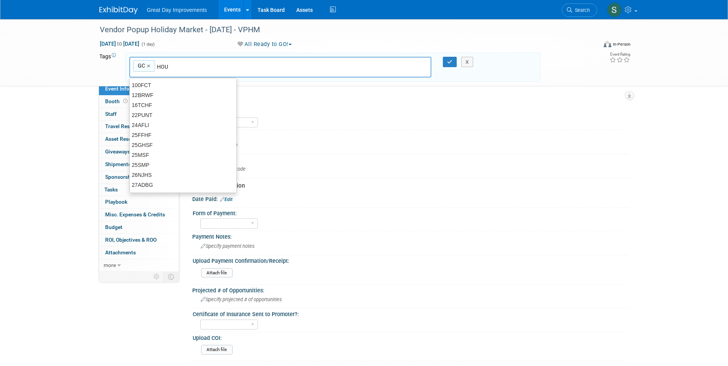
type input "HOU"
type input "GC, HOU"
type input "H"
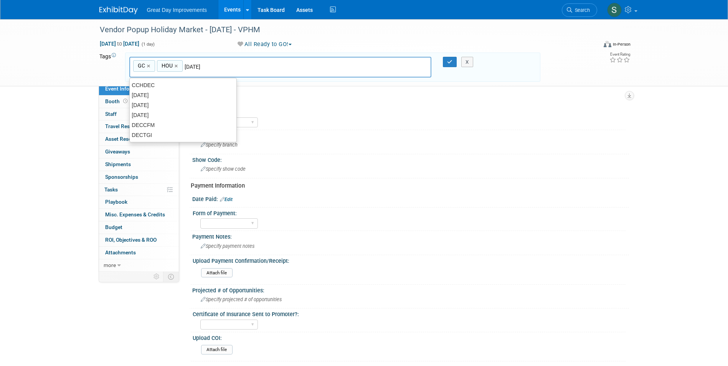
type input "[DATE]"
type input "GC, HOU, DEC25"
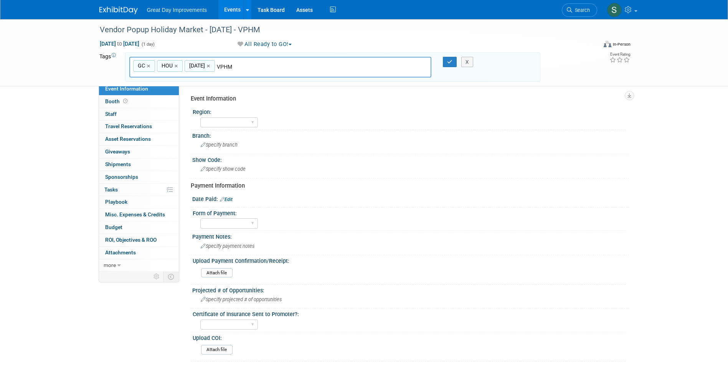
type input "VPHM"
type input "GC, HOU, DEC25, VPHM"
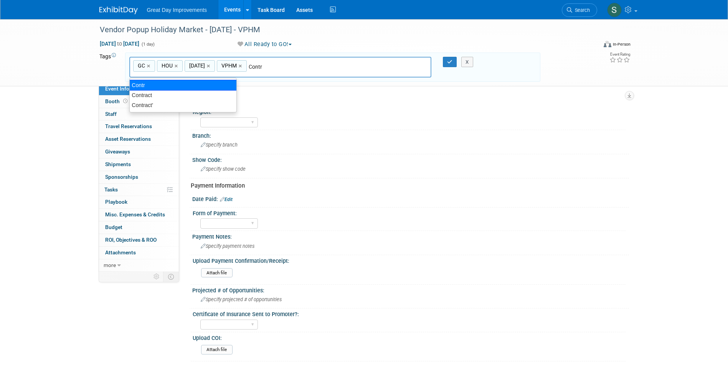
type input "Contract"
type input "GC, HOU, DEC25, VPHM, Contract"
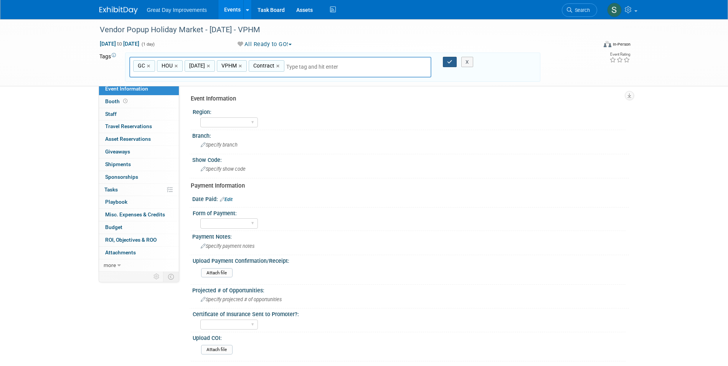
click at [448, 62] on icon "button" at bounding box center [449, 61] width 5 height 5
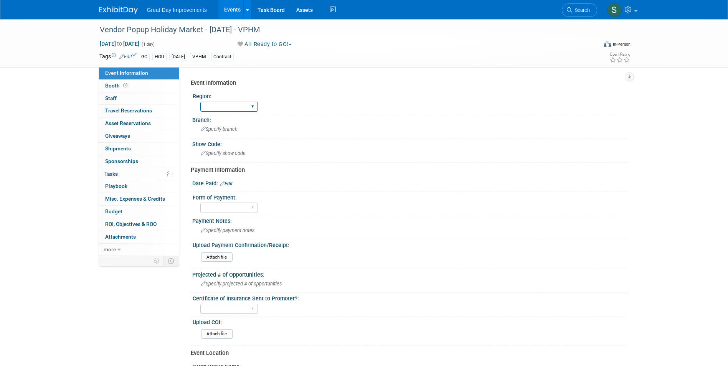
click at [226, 109] on select "GC MA MW MTW NE NEW OV PL PNW SA SE SC UMW FL" at bounding box center [229, 107] width 58 height 10
select select "GC"
click at [200, 102] on select "GC MA MW MTW NE NEW OV PL PNW SA SE SC UMW FL" at bounding box center [229, 107] width 58 height 10
click at [213, 127] on span "Specify branch" at bounding box center [219, 129] width 37 height 6
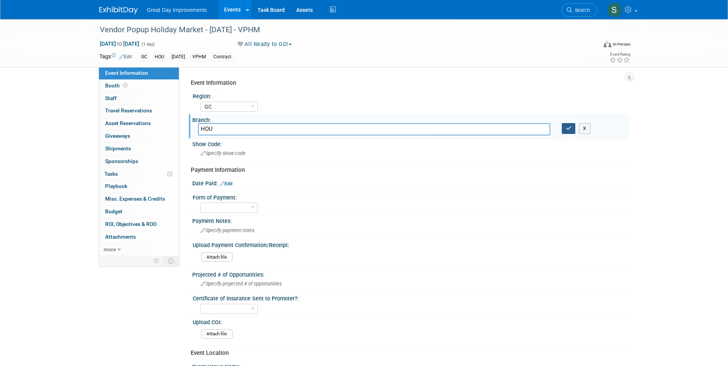
type input "HOU"
click at [566, 132] on button "button" at bounding box center [569, 128] width 14 height 11
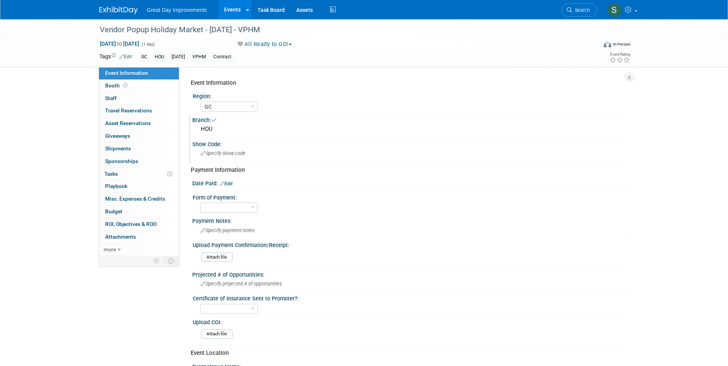
click at [255, 152] on div "Specify show code" at bounding box center [410, 153] width 425 height 12
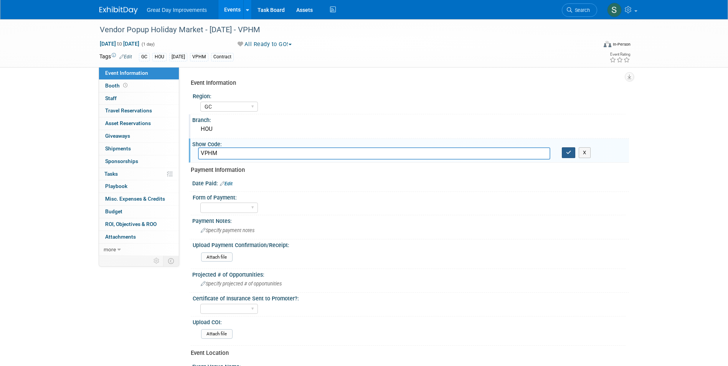
type input "VPHM"
click at [565, 155] on button "button" at bounding box center [569, 152] width 14 height 11
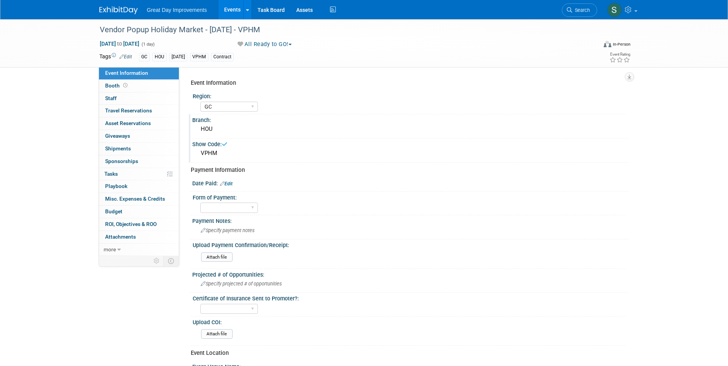
click at [126, 9] on img at bounding box center [118, 11] width 38 height 8
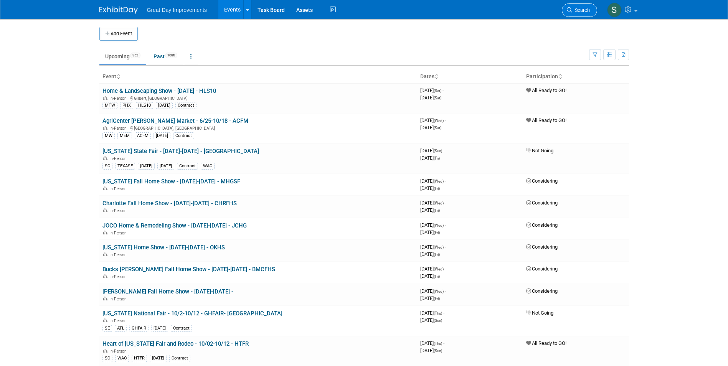
click at [574, 10] on span "Search" at bounding box center [581, 10] width 18 height 6
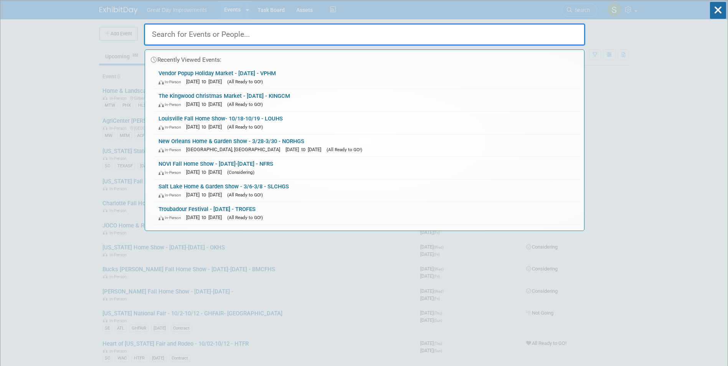
click at [574, 12] on div "Recently Viewed Events: Vendor Popup Holiday Market - [DATE] - VPHM In-Person […" at bounding box center [364, 115] width 441 height 231
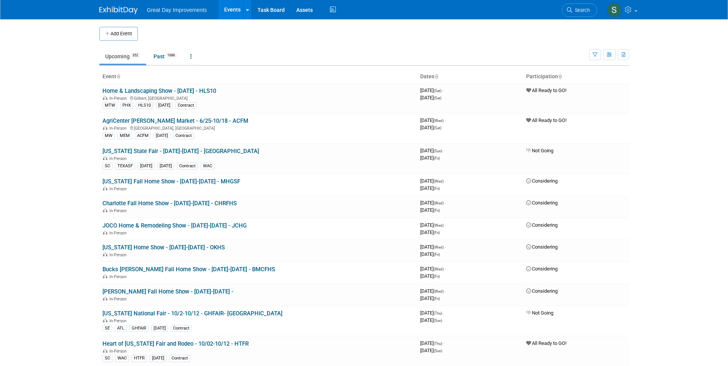
drag, startPoint x: 585, startPoint y: 10, endPoint x: 588, endPoint y: 15, distance: 5.9
click at [585, 10] on span "Search" at bounding box center [581, 10] width 18 height 6
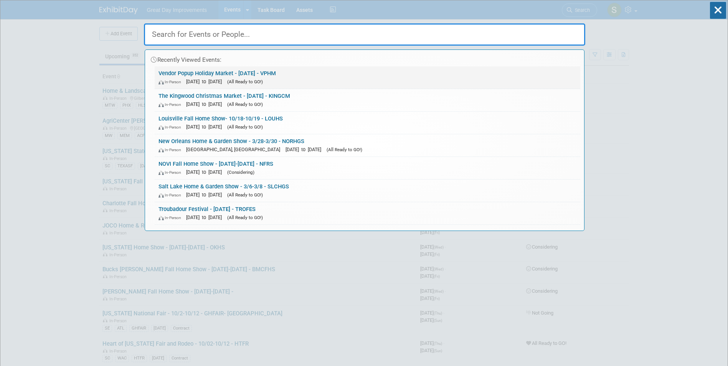
click at [245, 76] on link "Vendor Popup Holiday Market - 12/20/25 - VPHM In-Person Dec 20, 2025 to Dec 20,…" at bounding box center [368, 77] width 426 height 22
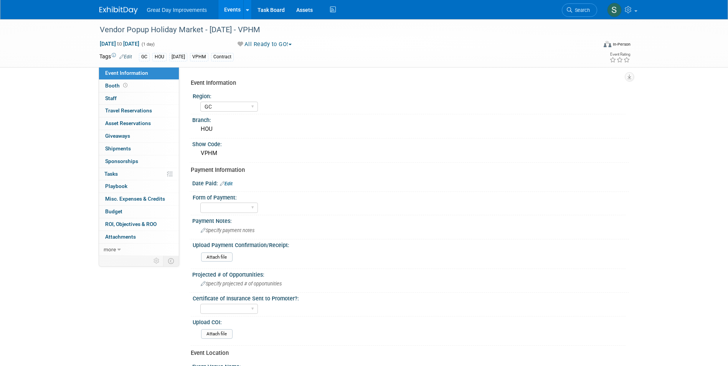
select select "GC"
click at [224, 233] on span "Specify payment notes" at bounding box center [228, 231] width 54 height 6
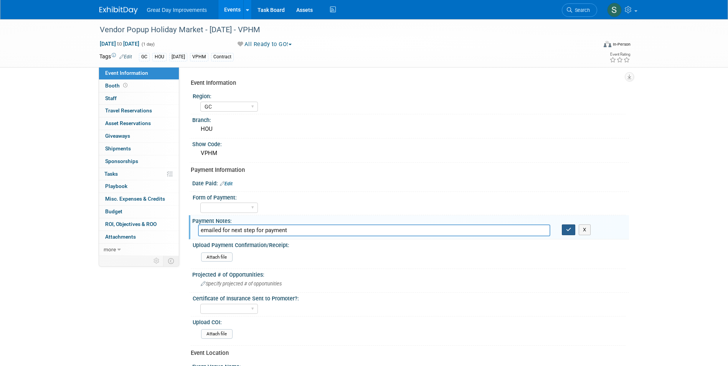
type input "emailed for next step for payment"
click at [572, 228] on button "button" at bounding box center [569, 229] width 14 height 11
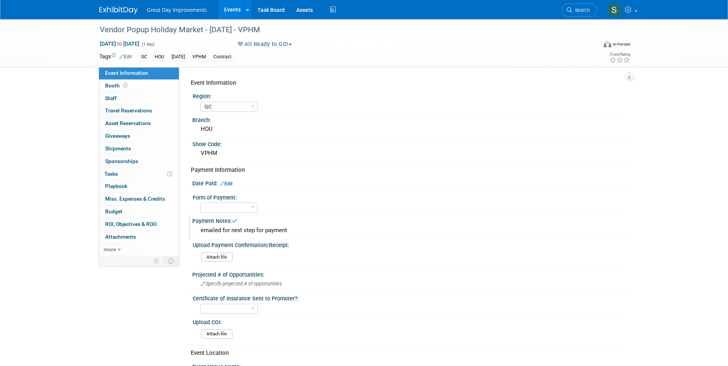
click at [117, 12] on img at bounding box center [118, 11] width 38 height 8
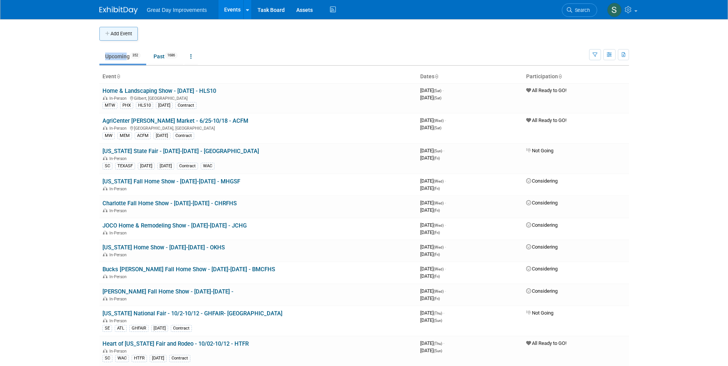
drag, startPoint x: 124, startPoint y: 45, endPoint x: 121, endPoint y: 38, distance: 7.8
click at [121, 38] on button "Add Event" at bounding box center [118, 34] width 38 height 14
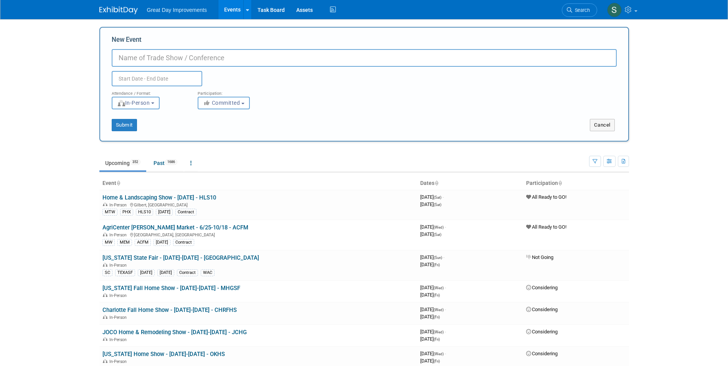
paste input "Harvest Fest"
type input "Harvest Fest - [DATE] - HARFES"
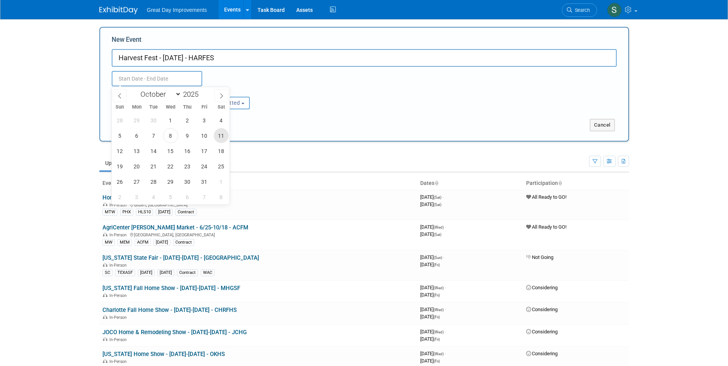
click at [219, 139] on span "11" at bounding box center [221, 135] width 15 height 15
type input "Oct 11, 2025 to Oct 11, 2025"
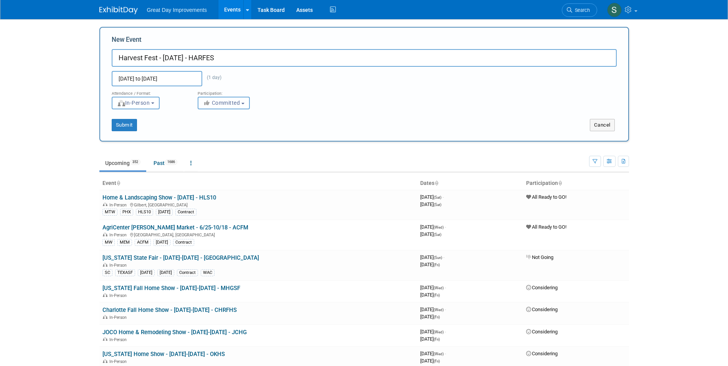
click at [242, 103] on button "Committed" at bounding box center [224, 103] width 52 height 13
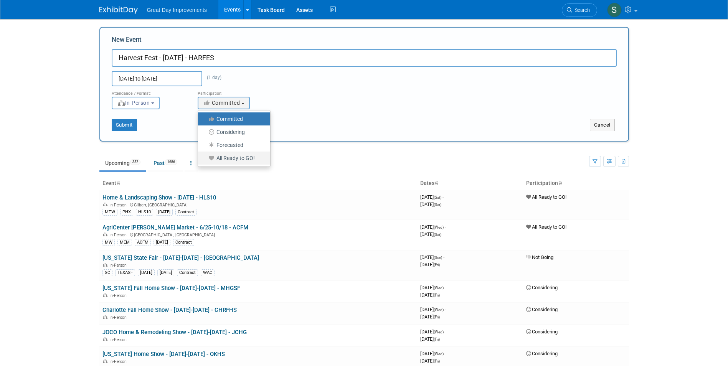
click at [228, 160] on label "All Ready to GO!" at bounding box center [232, 158] width 61 height 10
click at [205, 160] on input "All Ready to GO!" at bounding box center [202, 158] width 5 height 5
select select "102"
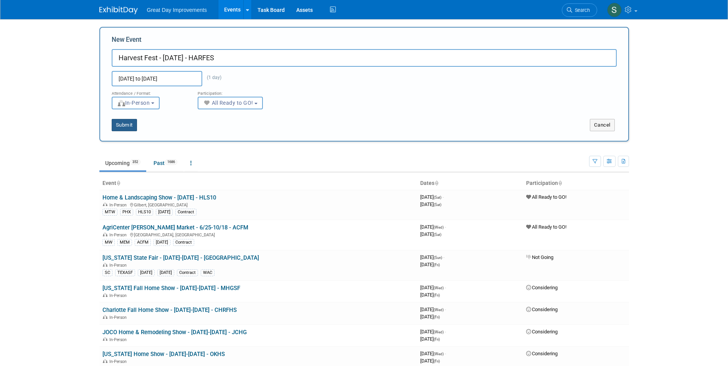
click at [114, 120] on button "Submit" at bounding box center [124, 125] width 25 height 12
type input "Harvest Fest - [DATE] - HARFES"
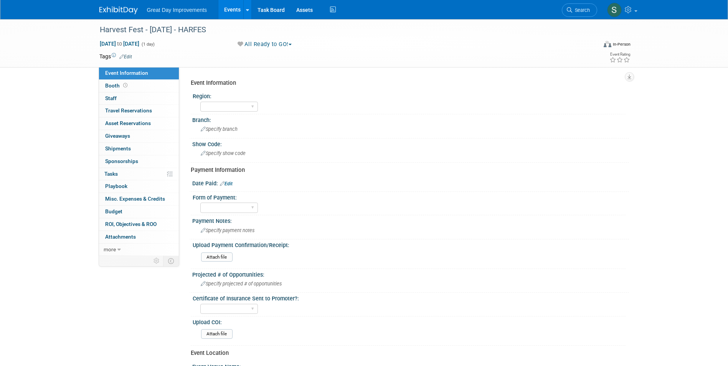
click at [131, 59] on span "Edit" at bounding box center [124, 56] width 15 height 6
click at [133, 57] on td at bounding box center [336, 57] width 408 height 8
click at [130, 57] on link "Edit" at bounding box center [125, 56] width 13 height 5
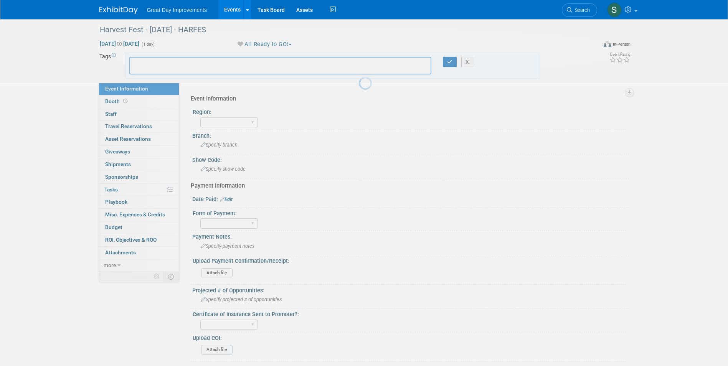
click at [359, 64] on div at bounding box center [364, 183] width 11 height 366
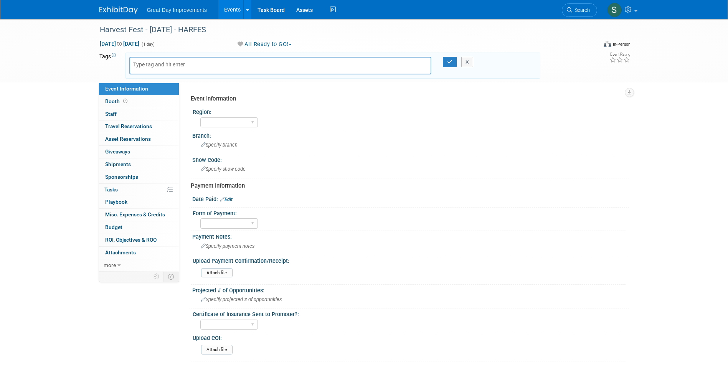
click at [143, 65] on input "text" at bounding box center [163, 65] width 61 height 8
click at [157, 65] on input "text" at bounding box center [163, 65] width 61 height 8
type input "MA"
type input "N"
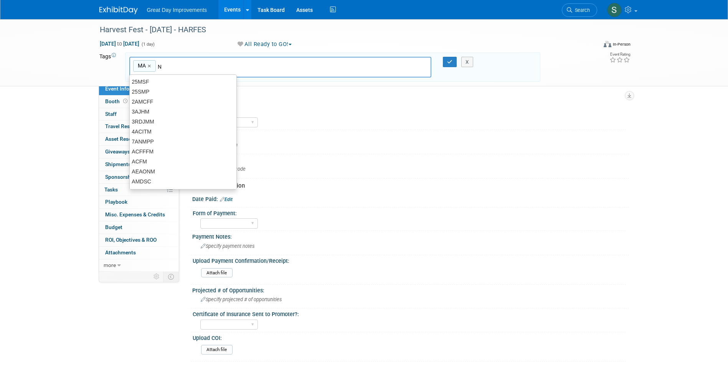
type input "MA"
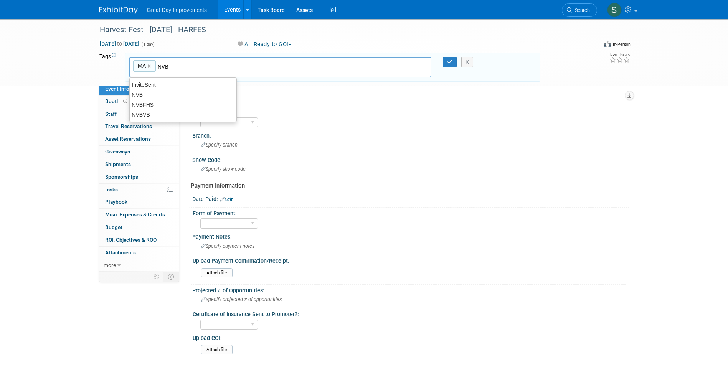
type input "NVB"
type input "MA, NVB"
type input "HARFES"
type input "MA, NVB, HARFES"
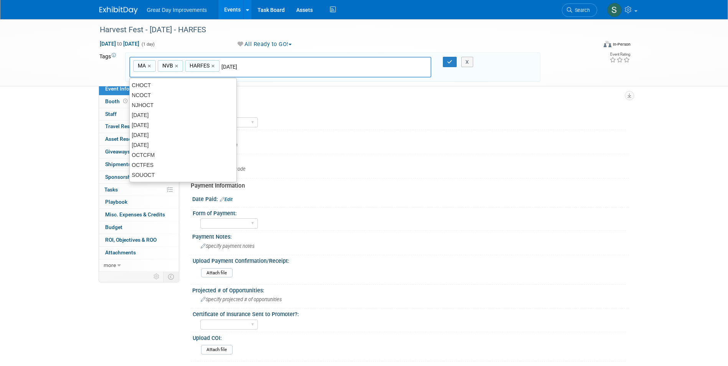
type input "[DATE]"
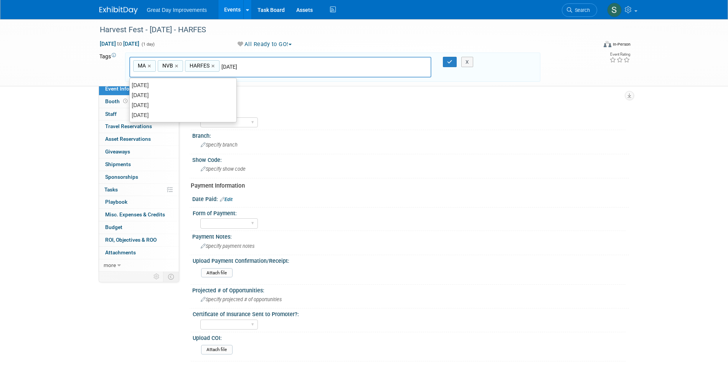
type input "MA, NVB, HARFES, OCT25"
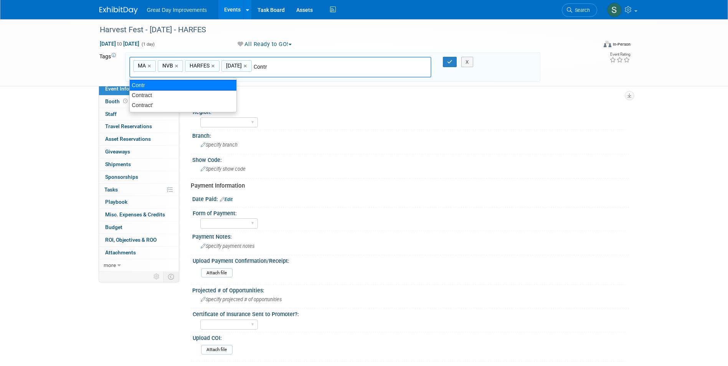
type input "Contract"
type input "MA, NVB, HARFES, OCT25, Contract"
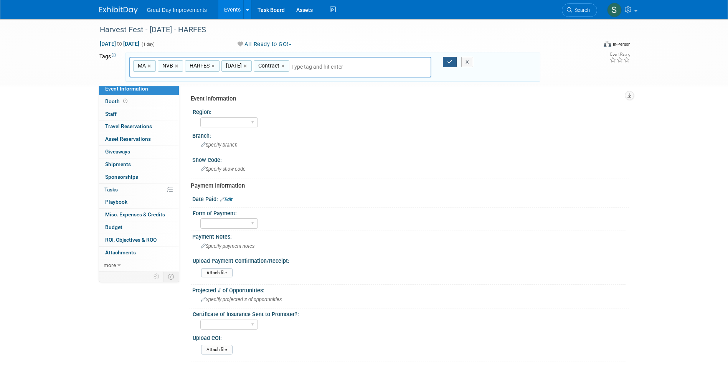
click at [445, 63] on button "button" at bounding box center [450, 62] width 14 height 11
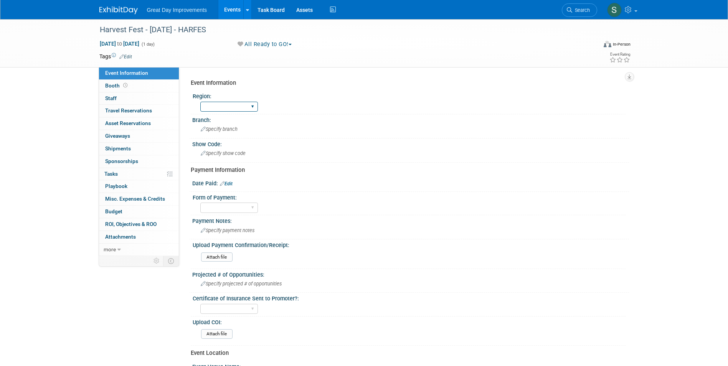
click at [231, 108] on select "GC MA MW MTW NE NEW OV PL PNW SA SE SC UMW FL" at bounding box center [229, 107] width 58 height 10
select select "MA"
click at [200, 102] on select "GC MA MW MTW NE NEW OV PL PNW SA SE SC UMW FL" at bounding box center [229, 107] width 58 height 10
click at [217, 128] on span "Specify branch" at bounding box center [219, 129] width 37 height 6
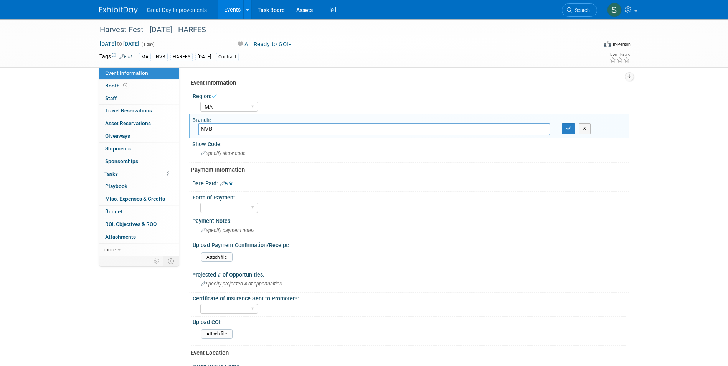
type input "NVB"
click at [559, 132] on div "X" at bounding box center [592, 128] width 73 height 11
click at [566, 130] on icon "button" at bounding box center [568, 128] width 5 height 5
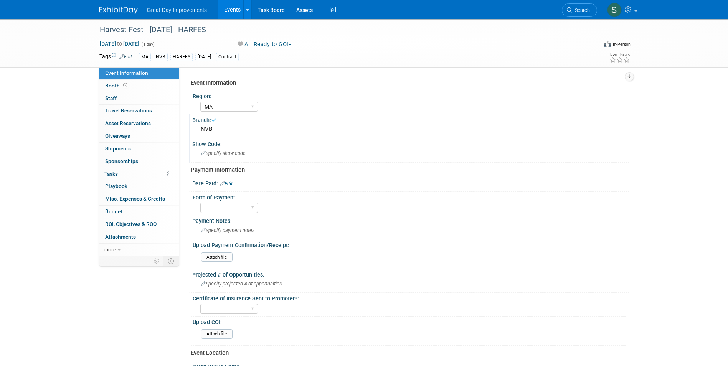
click at [297, 158] on div "Specify show code" at bounding box center [410, 153] width 425 height 12
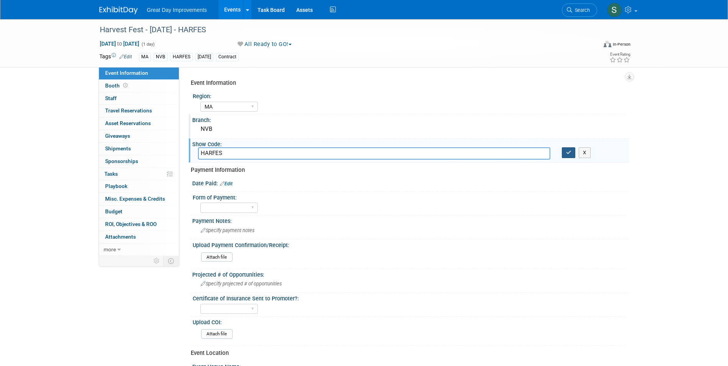
type input "HARFES"
click at [565, 150] on button "button" at bounding box center [569, 152] width 14 height 11
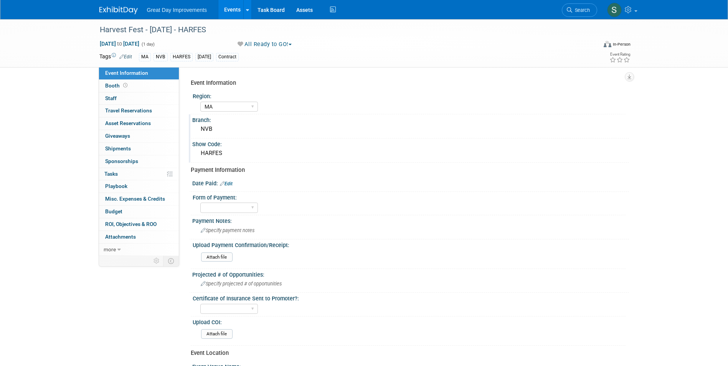
click at [111, 10] on img at bounding box center [118, 11] width 38 height 8
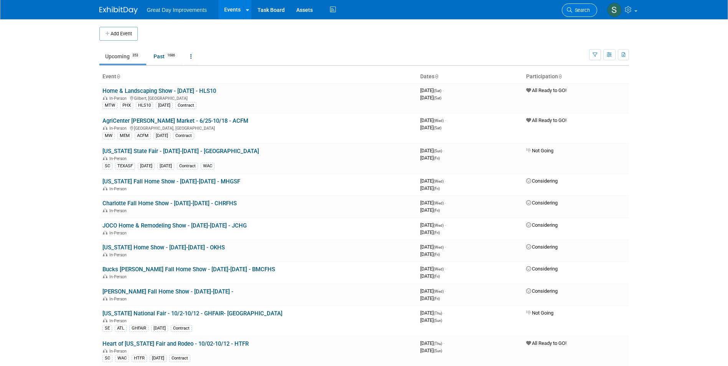
click at [580, 6] on link "Search" at bounding box center [579, 9] width 35 height 13
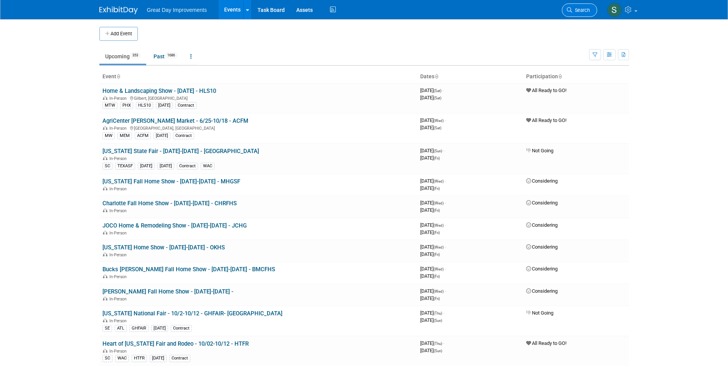
click at [586, 12] on span "Search" at bounding box center [581, 10] width 18 height 6
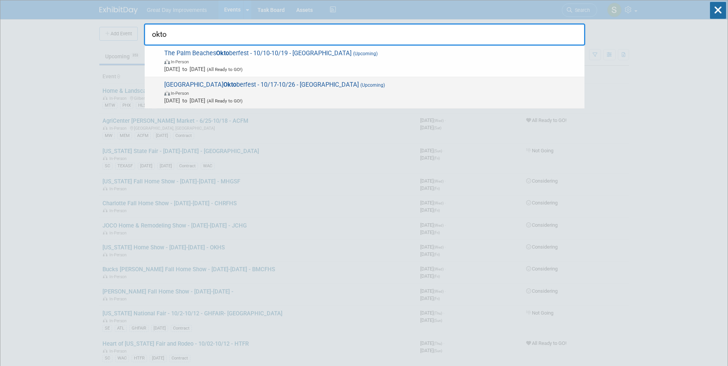
type input "okto"
click at [329, 86] on span "Cape Coral Okto berfest - 10/17-10/26 - CAPECO (Upcoming) In-Person Oct 17, 202…" at bounding box center [371, 92] width 419 height 23
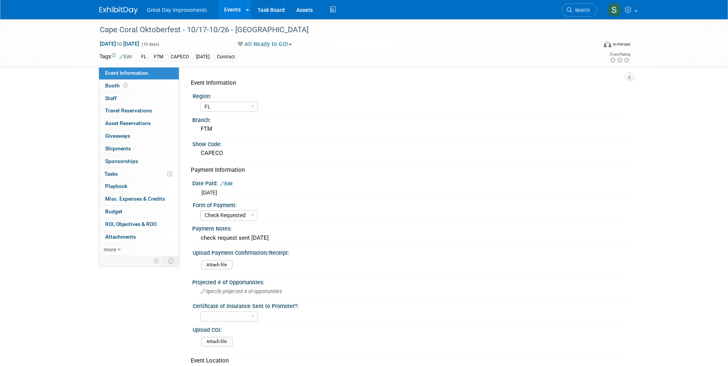
select select "FL"
select select "Check Requested"
click at [572, 10] on span "Search" at bounding box center [581, 10] width 18 height 6
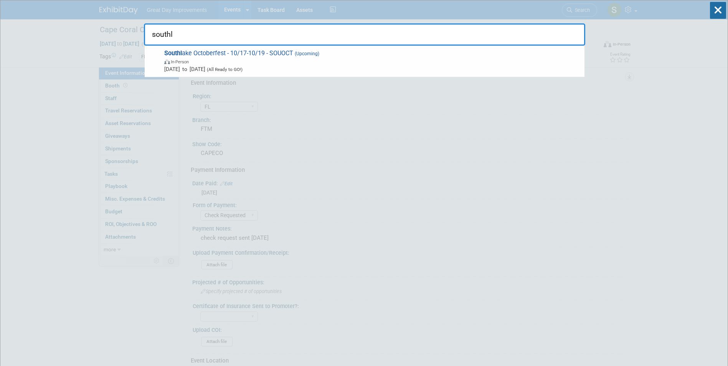
type input "southl"
click at [247, 65] on span "Oct 17, 2025 to Oct 19, 2025 (All Ready to GO!)" at bounding box center [372, 69] width 416 height 8
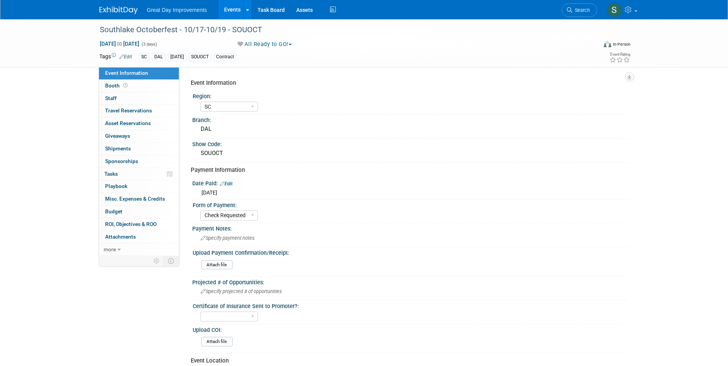
select select "SC"
select select "Check Requested"
click at [112, 7] on img at bounding box center [118, 11] width 38 height 8
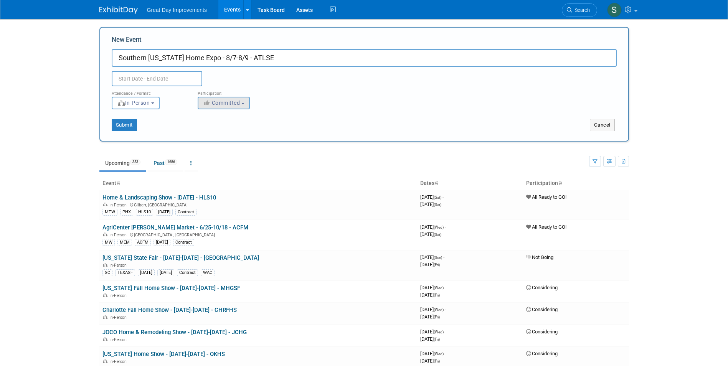
type input "Southern [US_STATE] Home Expo - 8/7-8/9 - ATLSE"
click at [214, 104] on span "Committed" at bounding box center [221, 103] width 37 height 6
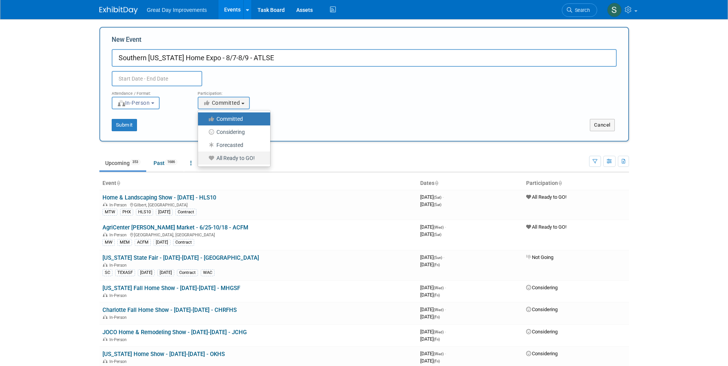
click at [236, 163] on link "All Ready to GO!" at bounding box center [234, 158] width 72 height 13
click at [230, 157] on label "All Ready to GO!" at bounding box center [232, 158] width 61 height 10
click at [205, 157] on input "All Ready to GO!" at bounding box center [202, 158] width 5 height 5
select select "102"
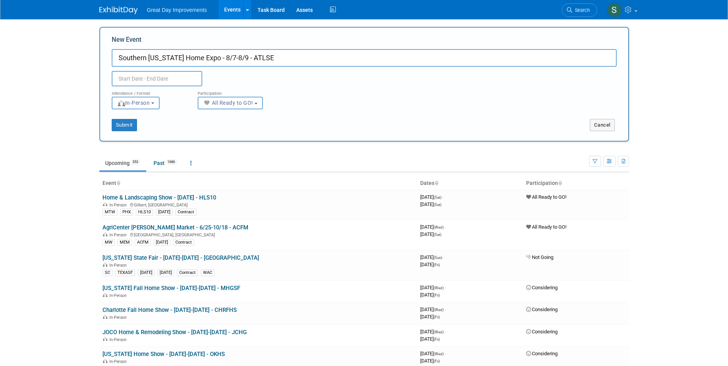
click at [144, 79] on input "text" at bounding box center [157, 78] width 91 height 15
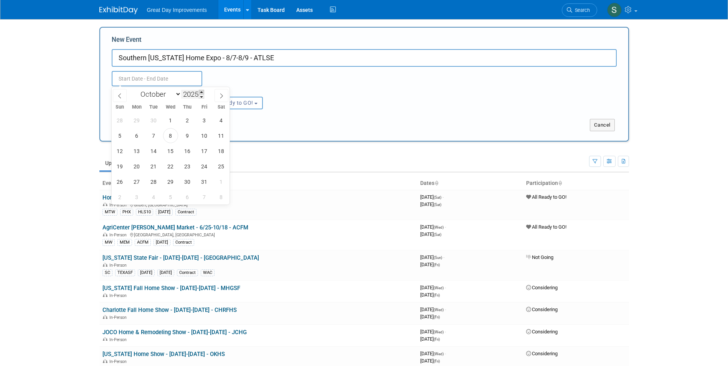
click at [201, 93] on span at bounding box center [201, 92] width 5 height 5
type input "2026"
click at [169, 98] on select "January February March April May June July August September October November De…" at bounding box center [159, 94] width 44 height 10
select select "7"
click at [137, 89] on select "January February March April May June July August September October November De…" at bounding box center [159, 94] width 44 height 10
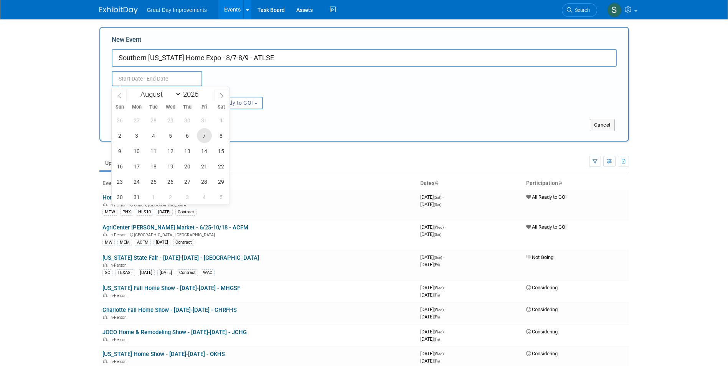
click at [210, 139] on span "7" at bounding box center [204, 135] width 15 height 15
click at [114, 157] on span "9" at bounding box center [119, 151] width 15 height 15
type input "Aug 7, 2026 to Aug 9, 2026"
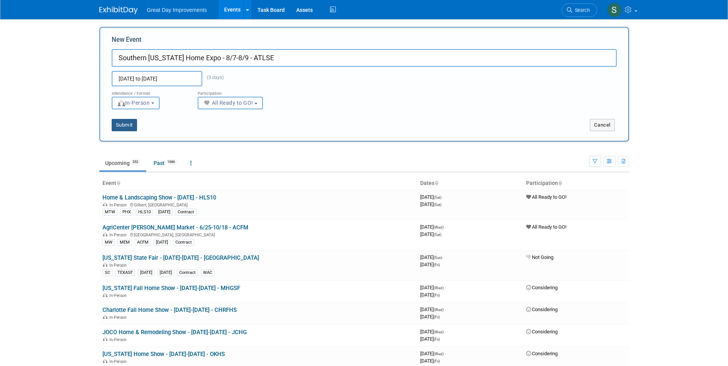
click at [125, 125] on button "Submit" at bounding box center [124, 125] width 25 height 12
type input "Southern [US_STATE] Home Expo - 8/7-8/9 - ATLSE"
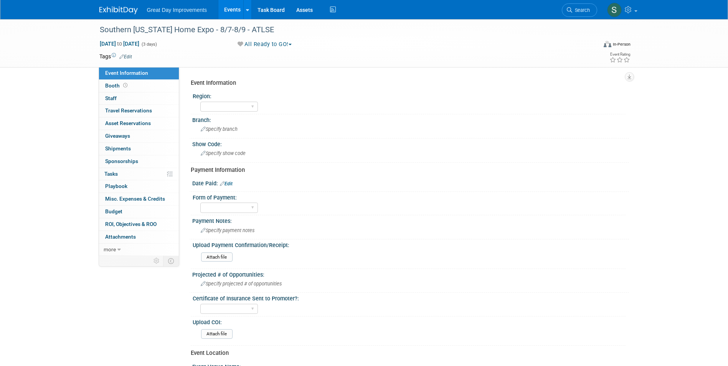
click at [129, 56] on link "Edit" at bounding box center [125, 56] width 13 height 5
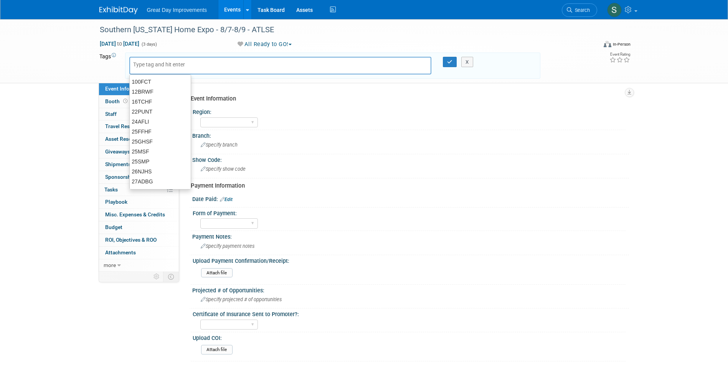
click at [184, 70] on div at bounding box center [280, 66] width 302 height 18
click at [176, 64] on input "text" at bounding box center [163, 65] width 61 height 8
click at [144, 68] on input "text" at bounding box center [163, 65] width 61 height 8
type input "ATL"
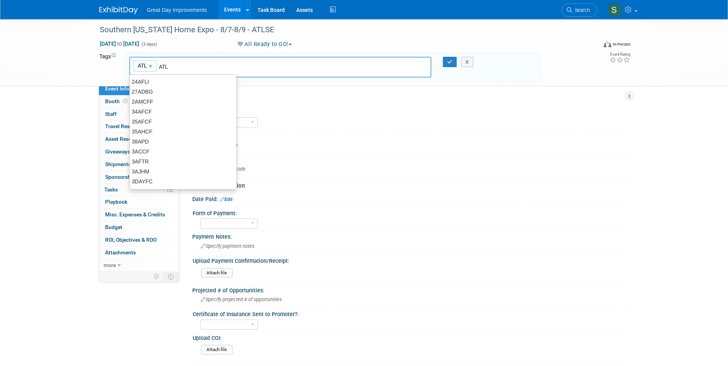
type input "ATL"
type input "SE"
type input "ATL, SE"
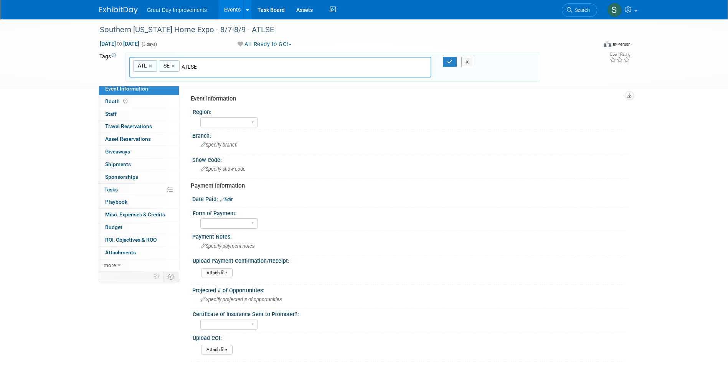
type input "ATLSE"
type input "ATL, SE, ATLSE"
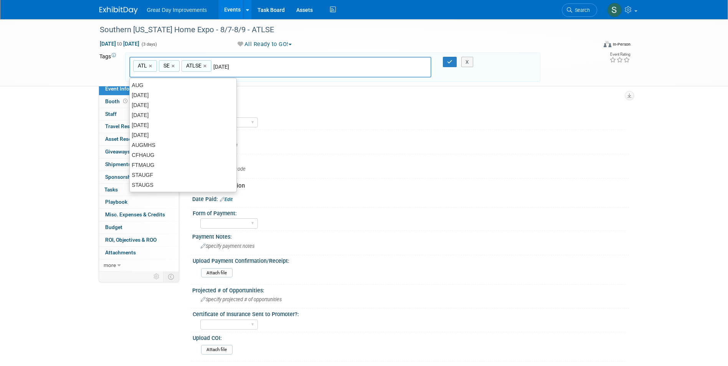
type input "[DATE]"
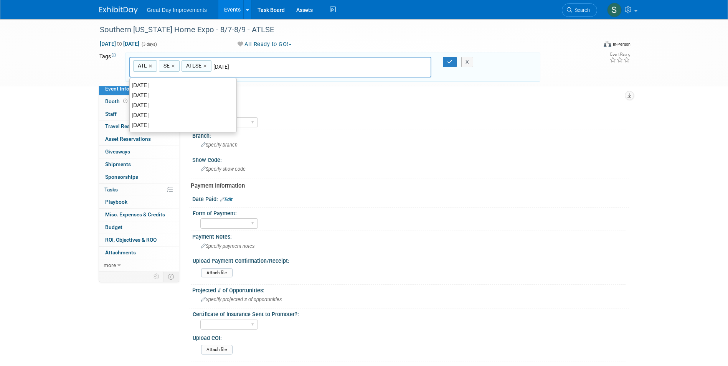
type input "ATL, SE, ATLSE, AUG26"
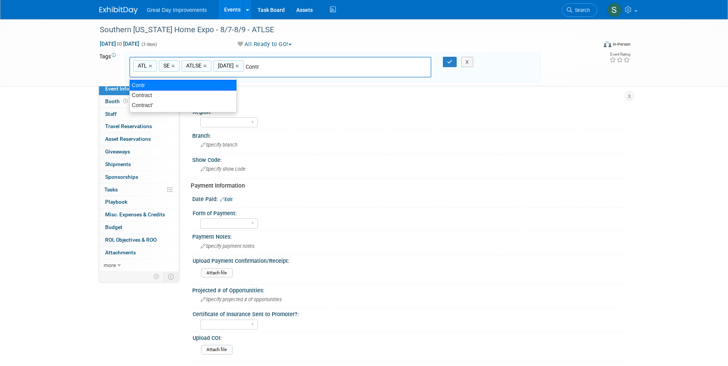
type input "Contract"
type input "ATL, SE, ATLSE, AUG26, Contract"
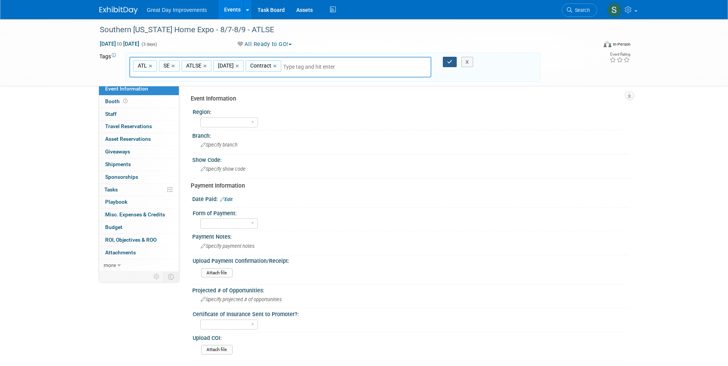
click at [447, 59] on icon "button" at bounding box center [449, 61] width 5 height 5
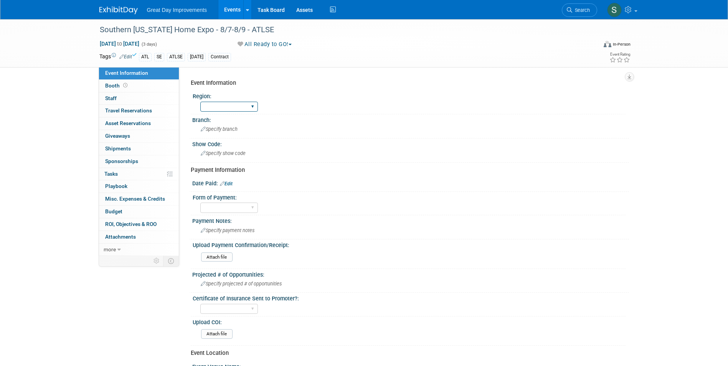
click at [223, 111] on select "GC MA MW MTW NE NEW OV PL PNW SA SE SC UMW FL" at bounding box center [229, 107] width 58 height 10
select select "SE"
click at [200, 102] on select "GC MA MW MTW NE NEW OV PL PNW SA SE SC UMW FL" at bounding box center [229, 107] width 58 height 10
click at [228, 134] on div "Specify branch" at bounding box center [410, 129] width 425 height 12
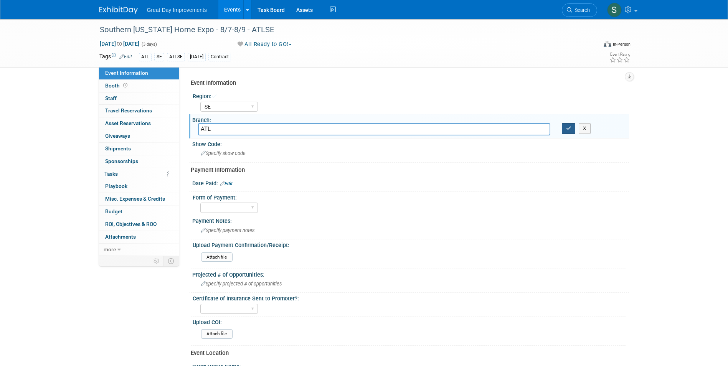
type input "ATL"
drag, startPoint x: 568, startPoint y: 129, endPoint x: 518, endPoint y: 130, distance: 50.3
click at [568, 129] on icon "button" at bounding box center [568, 128] width 5 height 5
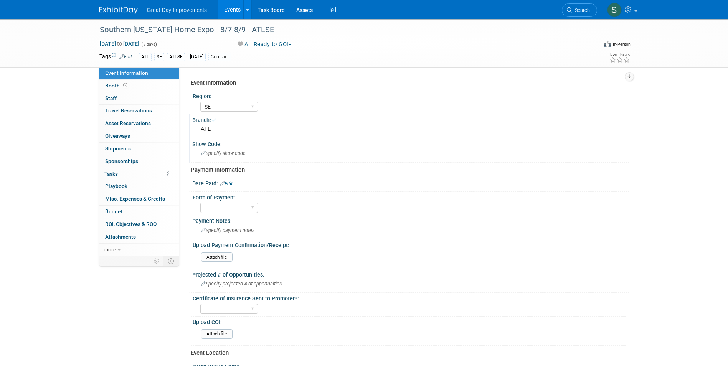
drag, startPoint x: 328, startPoint y: 138, endPoint x: 324, endPoint y: 143, distance: 5.8
click at [326, 142] on div "Show Code:" at bounding box center [410, 144] width 437 height 10
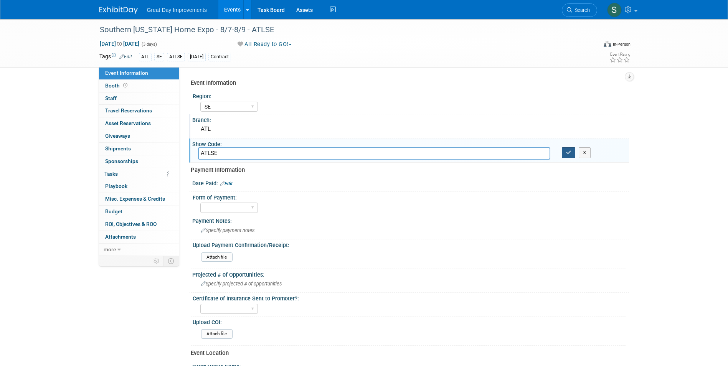
type input "ATLSE"
click at [574, 157] on button "button" at bounding box center [569, 152] width 14 height 11
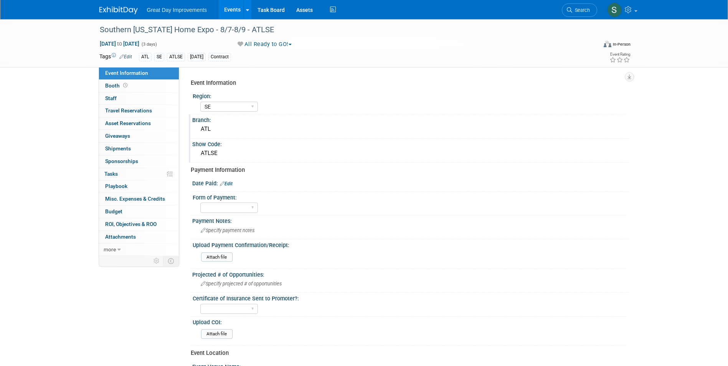
drag, startPoint x: 581, startPoint y: 9, endPoint x: 554, endPoint y: 9, distance: 26.5
click at [581, 9] on span "Search" at bounding box center [581, 10] width 18 height 6
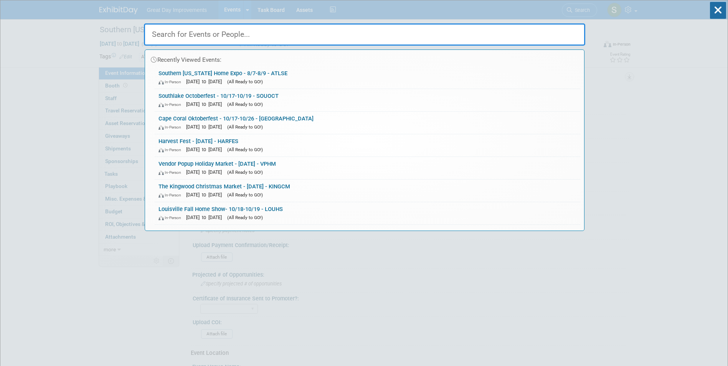
paste input "Flagler Home & Lifestyle Show"
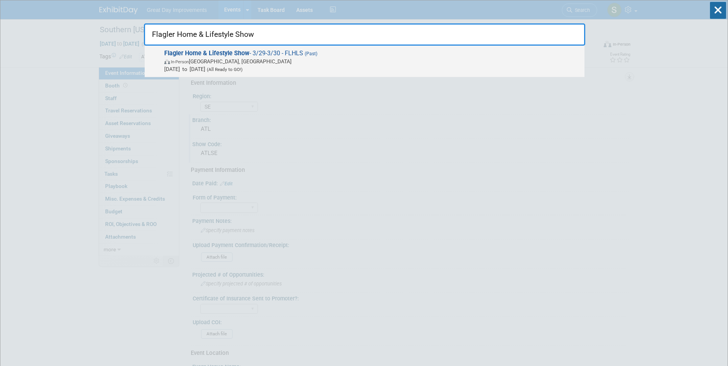
type input "Flagler Home & Lifestyle Show"
click at [248, 55] on strong "Flagler Home & Lifestyle Show" at bounding box center [206, 52] width 85 height 7
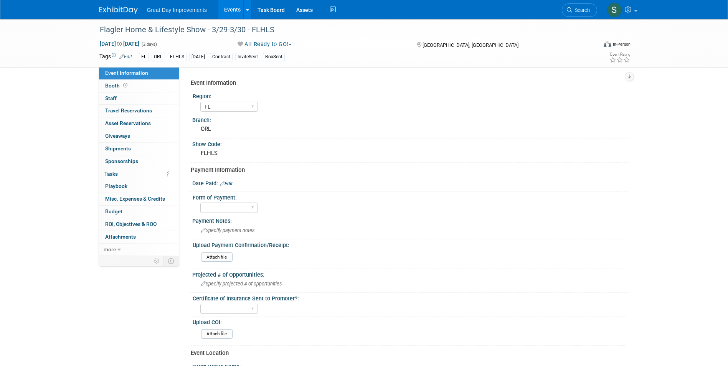
select select "FL"
drag, startPoint x: 130, startPoint y: 8, endPoint x: 136, endPoint y: 5, distance: 6.9
click at [131, 8] on img at bounding box center [118, 11] width 38 height 8
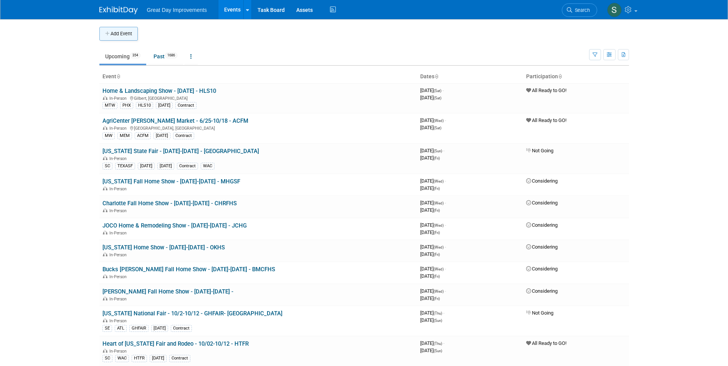
click at [121, 33] on button "Add Event" at bounding box center [118, 34] width 38 height 14
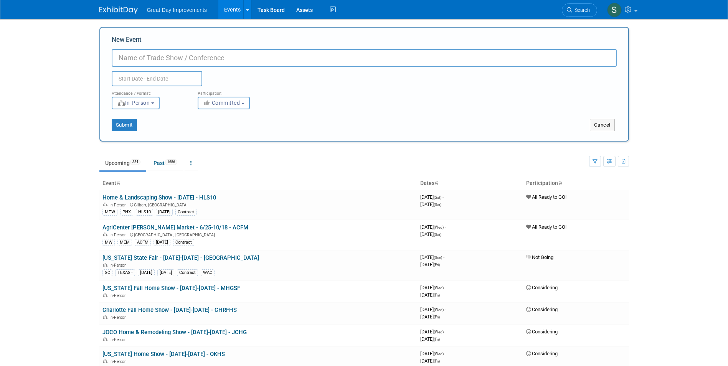
click at [150, 56] on input "New Event" at bounding box center [364, 58] width 505 height 18
click at [148, 56] on input "New Event" at bounding box center [364, 58] width 505 height 18
paste input "Flagler Home & Lifestyle Show"
click at [219, 59] on input "Flagler Home & Lifestyle Show - FLHLS" at bounding box center [364, 58] width 505 height 18
type input "Flagler Home & Lifestyle Show - 3/28-3/29 - FLHLS"
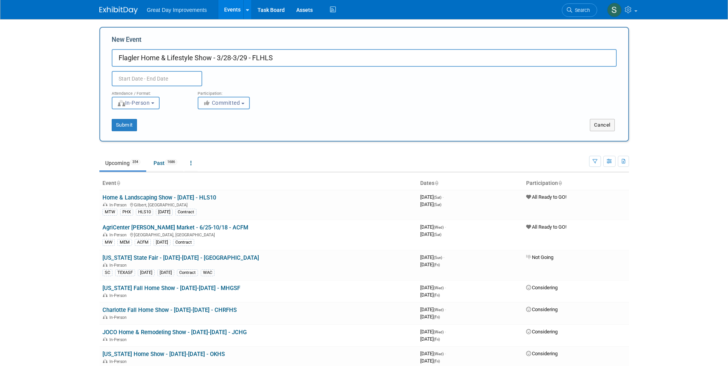
click at [235, 101] on span "Committed" at bounding box center [221, 103] width 37 height 6
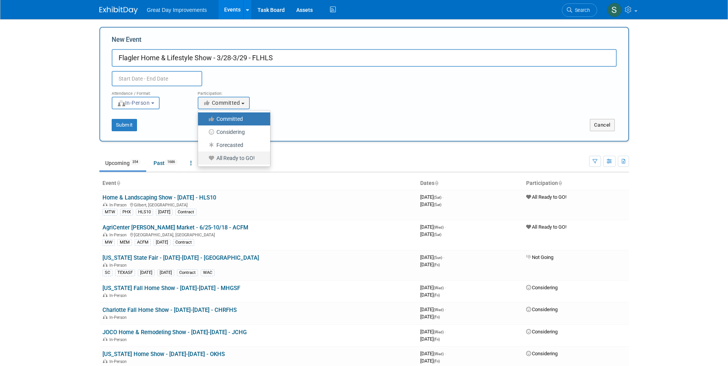
click at [228, 160] on label "All Ready to GO!" at bounding box center [232, 158] width 61 height 10
click at [205, 160] on input "All Ready to GO!" at bounding box center [202, 158] width 5 height 5
select select "102"
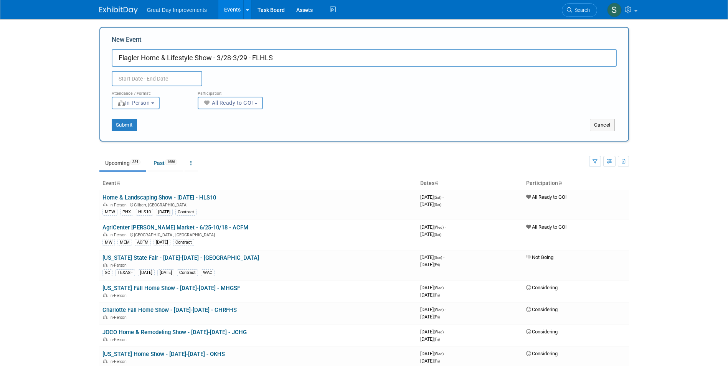
click at [162, 73] on input "text" at bounding box center [157, 78] width 91 height 15
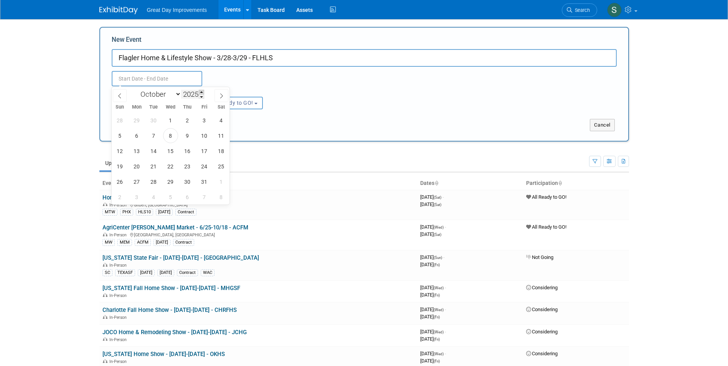
click at [202, 91] on span at bounding box center [201, 92] width 5 height 5
type input "2026"
click at [157, 95] on select "January February March April May June July August September October November De…" at bounding box center [159, 94] width 44 height 10
select select "2"
click at [137, 89] on select "January February March April May June July August September October November De…" at bounding box center [159, 94] width 44 height 10
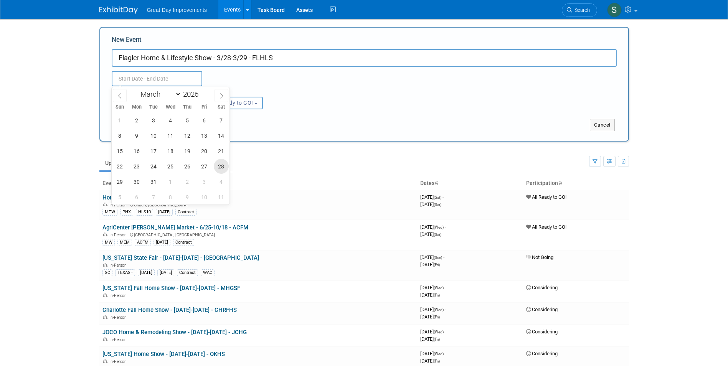
click at [219, 163] on span "28" at bounding box center [221, 166] width 15 height 15
click at [113, 185] on span "29" at bounding box center [119, 181] width 15 height 15
type input "Mar 28, 2026 to Mar 29, 2026"
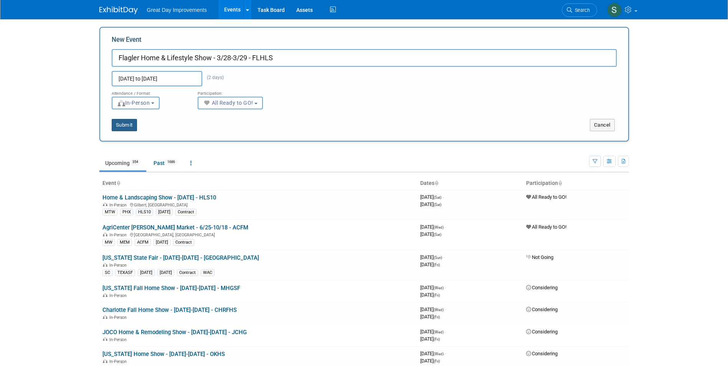
click at [122, 131] on div "New Event Flagler Home & Lifestyle Show - 3/28-3/29 - FLHLS Mar 28, 2026 to Mar…" at bounding box center [364, 84] width 530 height 115
click at [121, 126] on button "Submit" at bounding box center [124, 125] width 25 height 12
type input "Flagler Home & Lifestyle Show - 3/28-3/29 - FLHLS"
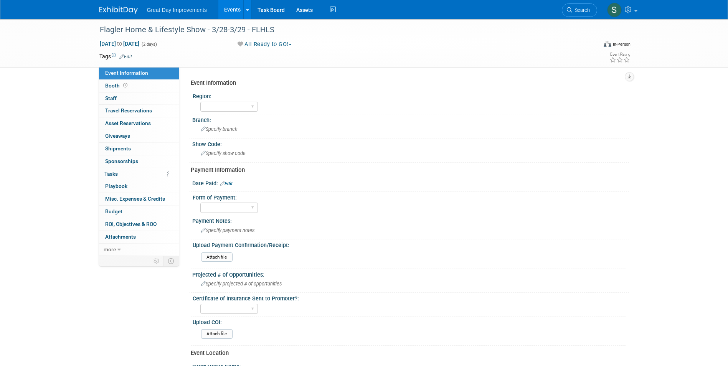
click at [129, 55] on link "Edit" at bounding box center [125, 56] width 13 height 5
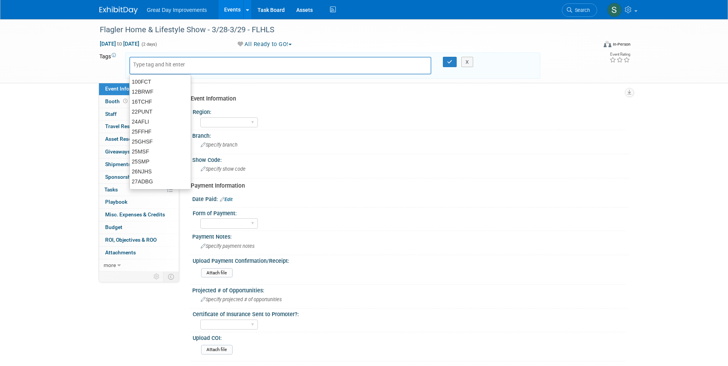
click at [156, 63] on input "text" at bounding box center [163, 65] width 61 height 8
click at [155, 66] on input "text" at bounding box center [163, 65] width 61 height 8
type input "FL"
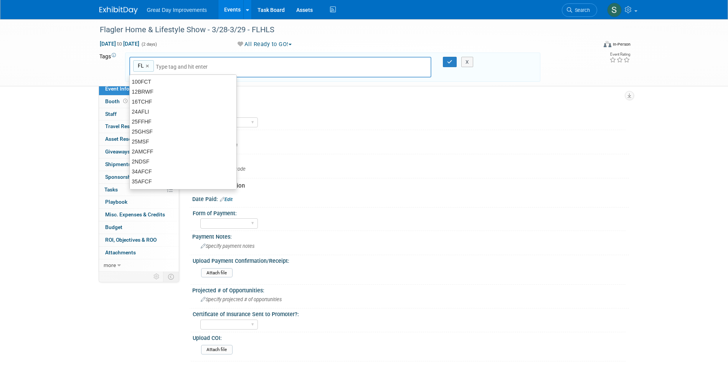
type input "FL"
type input "ORL"
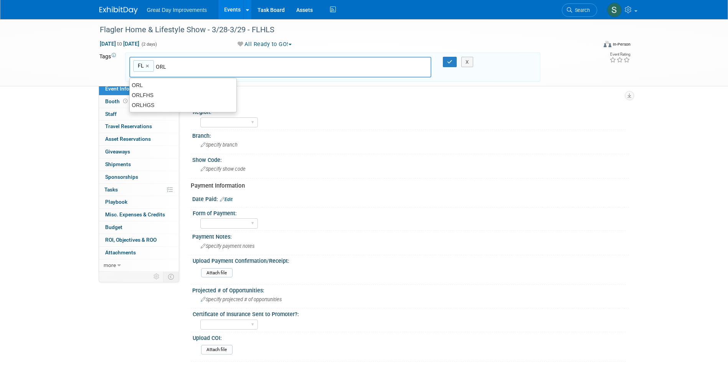
type input "FL, [GEOGRAPHIC_DATA]"
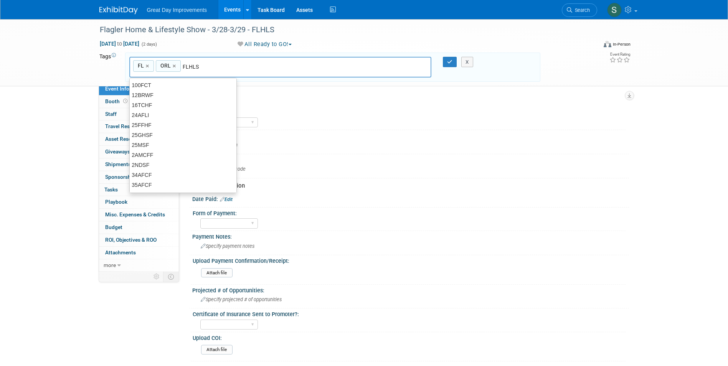
type input "FLHLS"
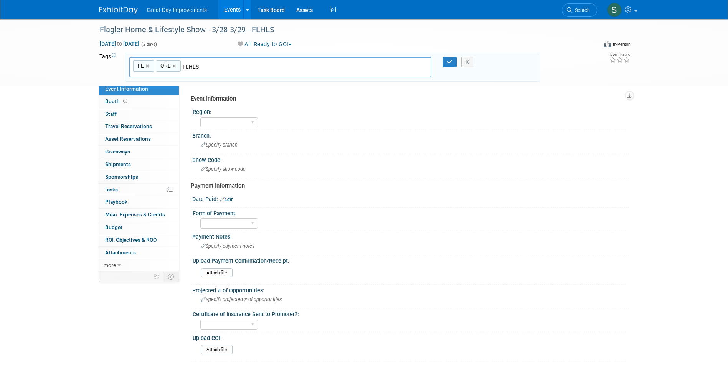
type input "FL, [GEOGRAPHIC_DATA], FLHLS"
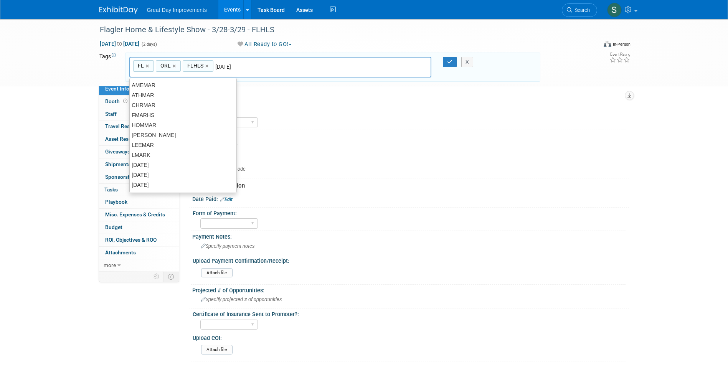
type input "[DATE]"
type input "FL, [GEOGRAPHIC_DATA], FLHLS, [DATE]"
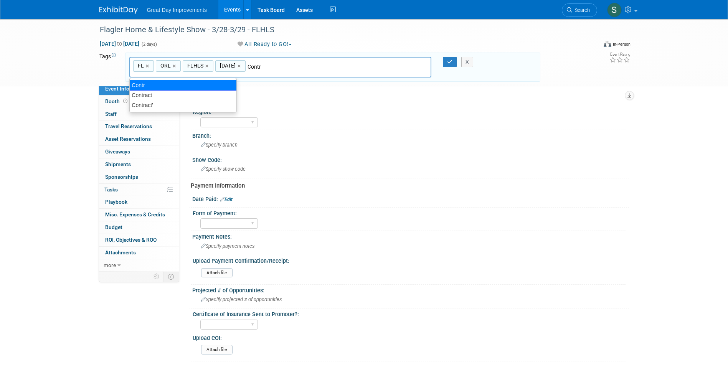
type input "Contract"
type input "FL, ORL, FLHLS, [DATE], Contract"
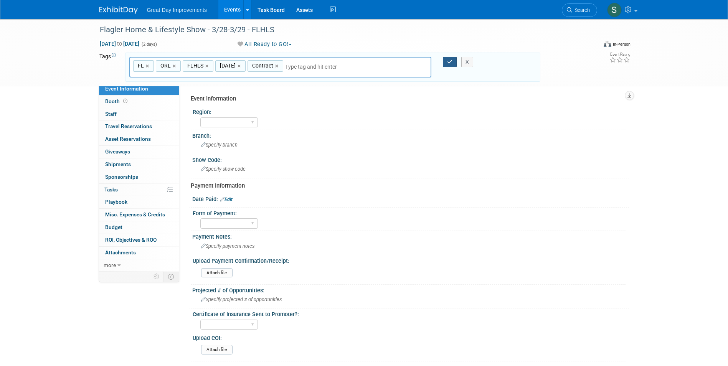
click at [449, 63] on icon "button" at bounding box center [449, 61] width 5 height 5
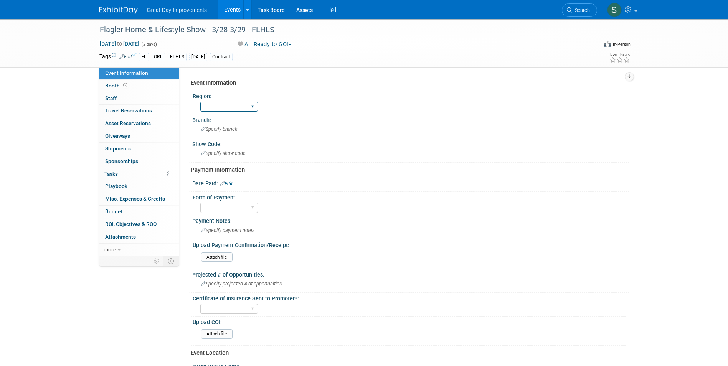
click at [212, 106] on select "GC MA MW MTW NE NEW OV PL PNW SA SE SC UMW FL" at bounding box center [229, 107] width 58 height 10
select select "FL"
click at [200, 102] on select "GC MA MW MTW NE NEW OV PL PNW SA SE SC UMW FL" at bounding box center [229, 107] width 58 height 10
click at [223, 129] on span "Specify branch" at bounding box center [219, 129] width 37 height 6
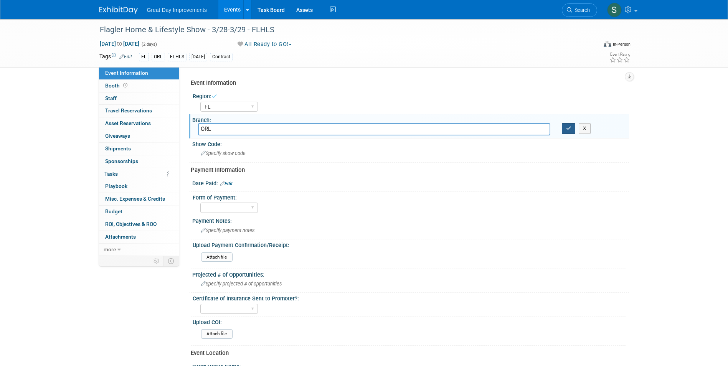
type input "ORL"
click at [566, 127] on icon "button" at bounding box center [568, 128] width 5 height 5
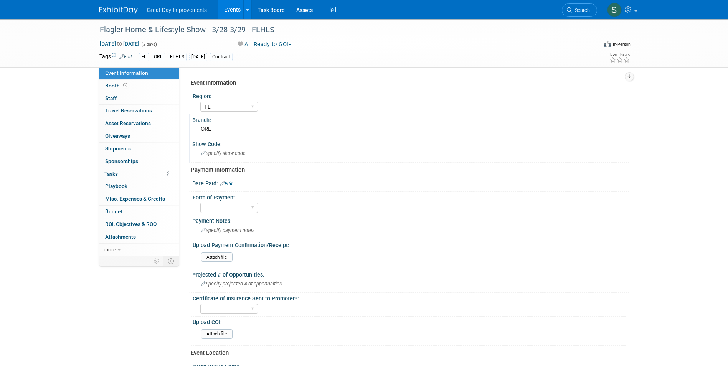
click at [233, 151] on span "Specify show code" at bounding box center [223, 153] width 45 height 6
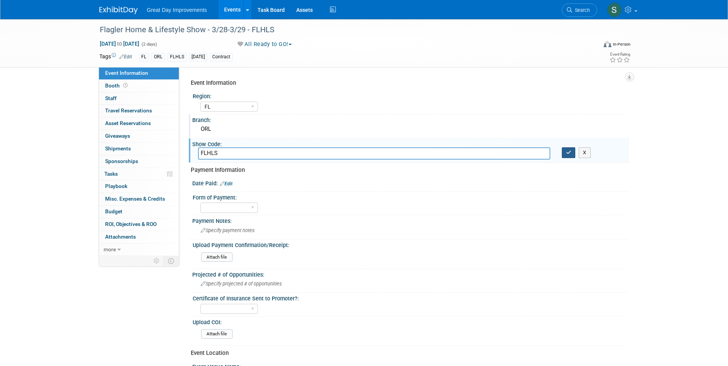
type input "FLHLS"
click at [563, 153] on button "button" at bounding box center [569, 152] width 14 height 11
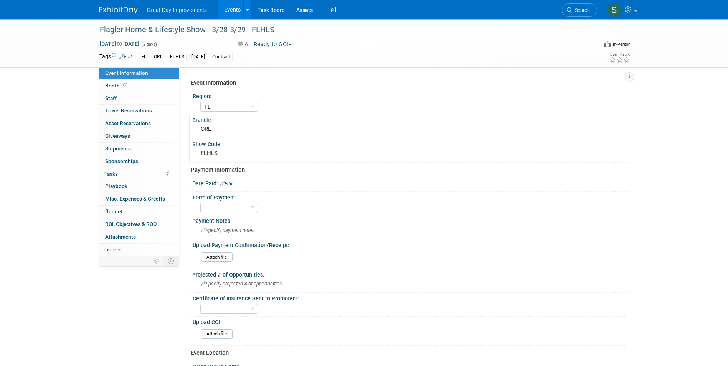
click at [228, 184] on link "Edit" at bounding box center [226, 183] width 13 height 5
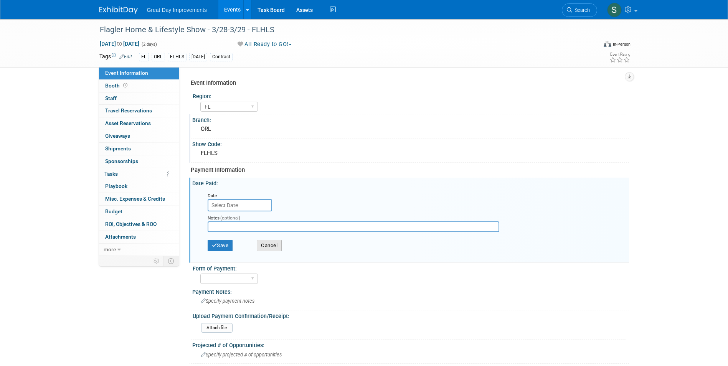
click at [271, 243] on button "Cancel" at bounding box center [269, 246] width 25 height 12
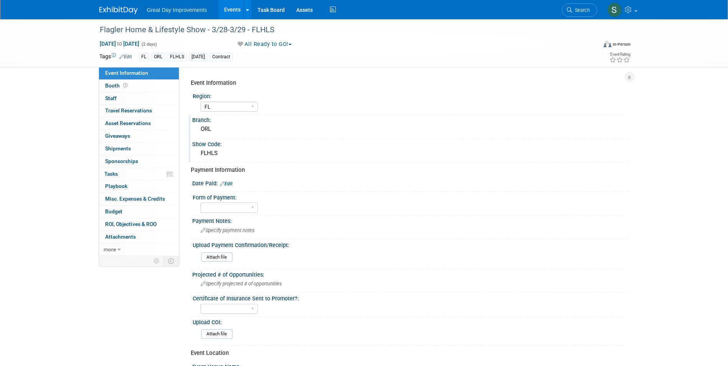
click at [124, 4] on link at bounding box center [123, 6] width 48 height 6
